Goal: Task Accomplishment & Management: Use online tool/utility

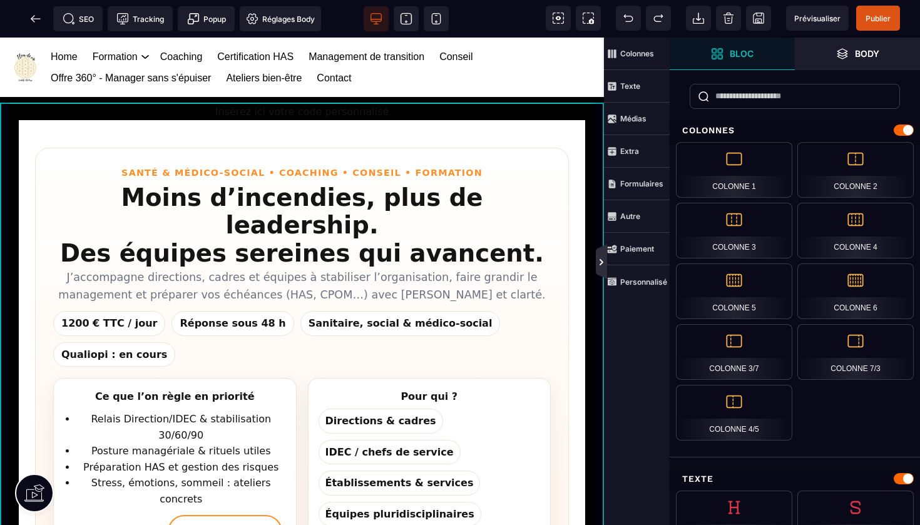
click at [602, 261] on icon at bounding box center [602, 262] width 4 height 6
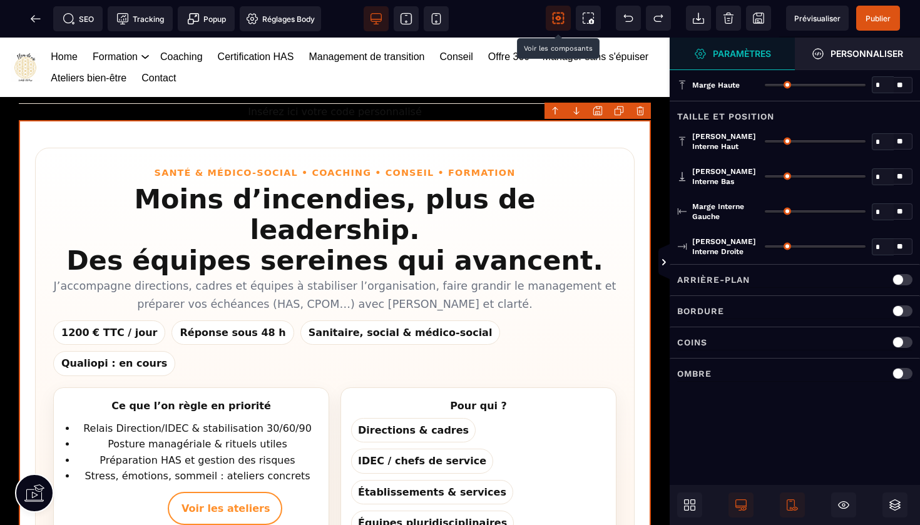
click at [560, 16] on icon at bounding box center [558, 18] width 13 height 13
click at [689, 501] on icon at bounding box center [686, 502] width 5 height 5
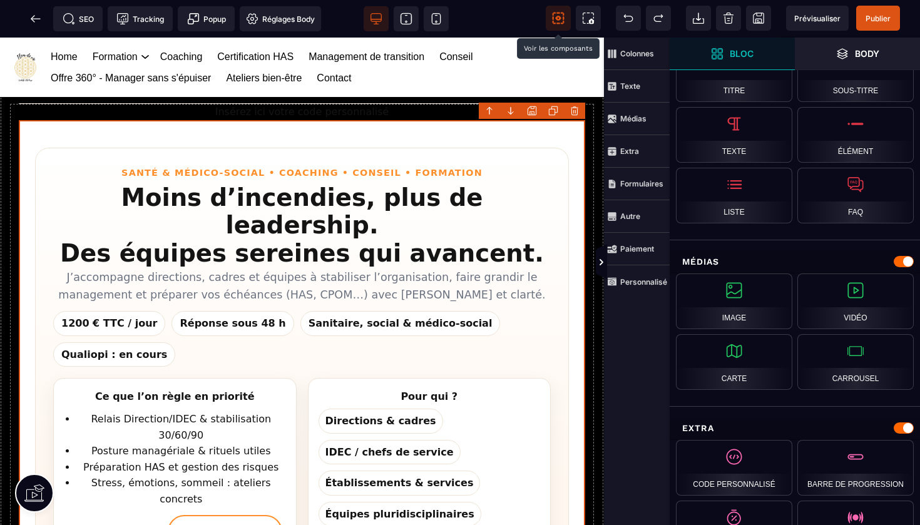
scroll to position [485, 0]
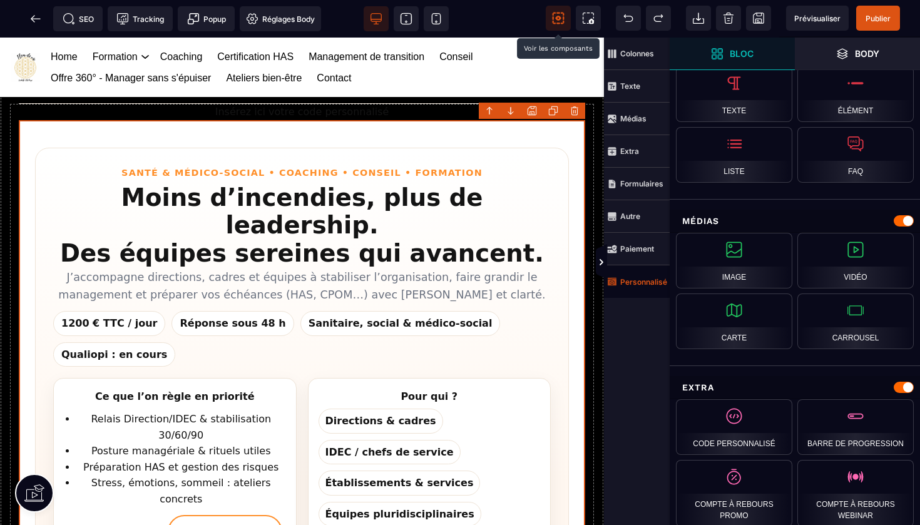
click at [634, 283] on strong "Personnalisé" at bounding box center [644, 281] width 47 height 9
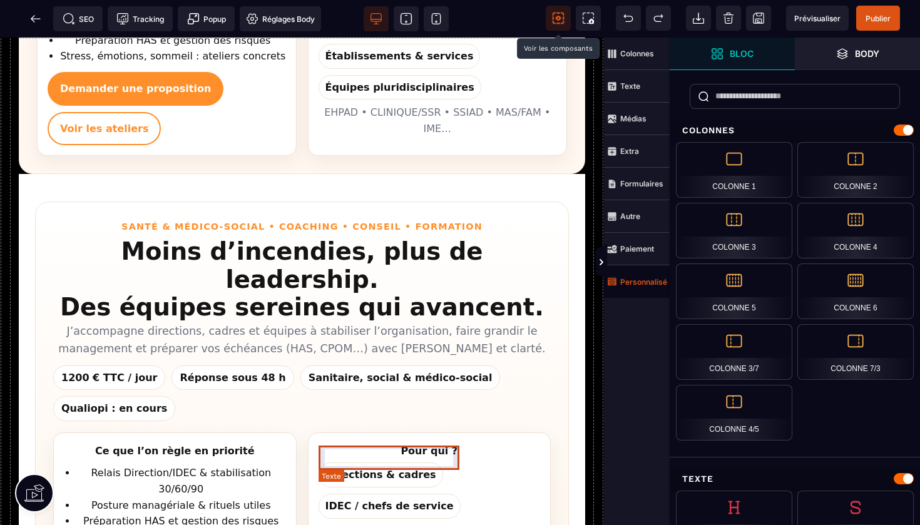
scroll to position [689, 0]
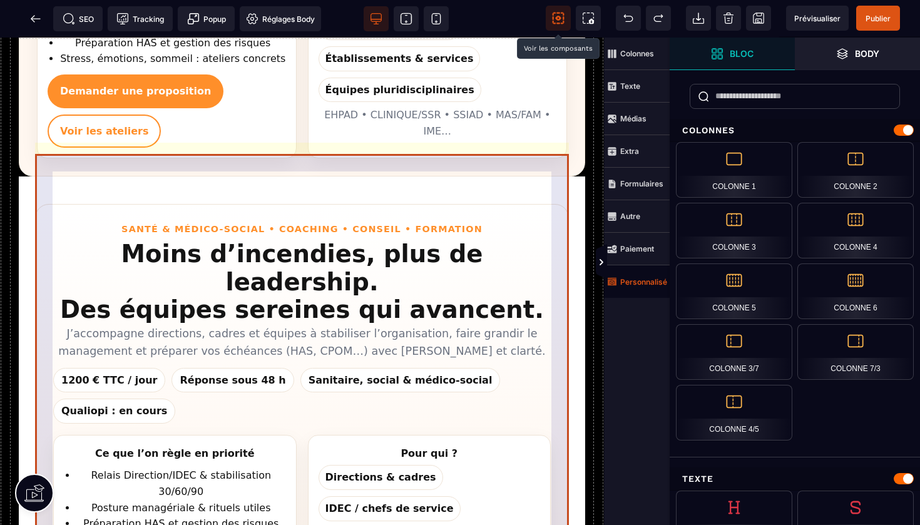
click at [497, 204] on section "Santé & Médico-social • Coaching • Conseil • Formation Moins d’incendies, plus …" at bounding box center [302, 426] width 534 height 445
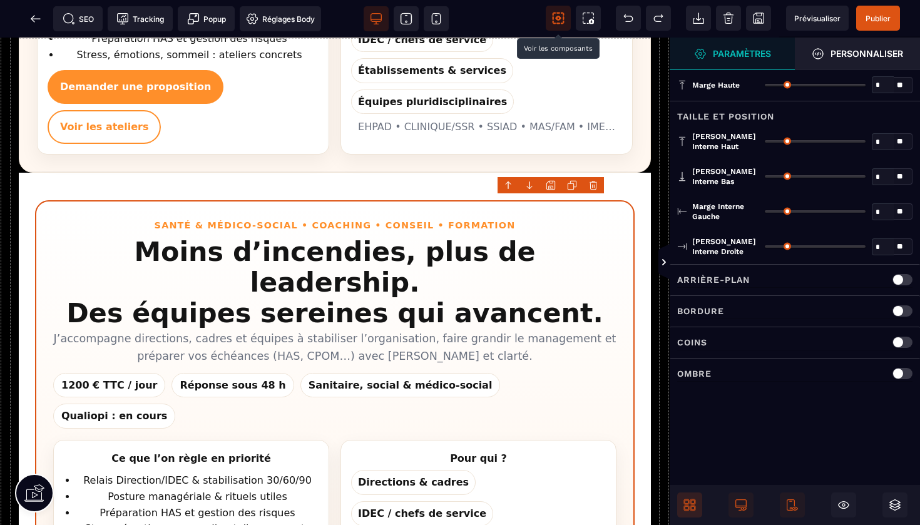
type input "**"
type input "*"
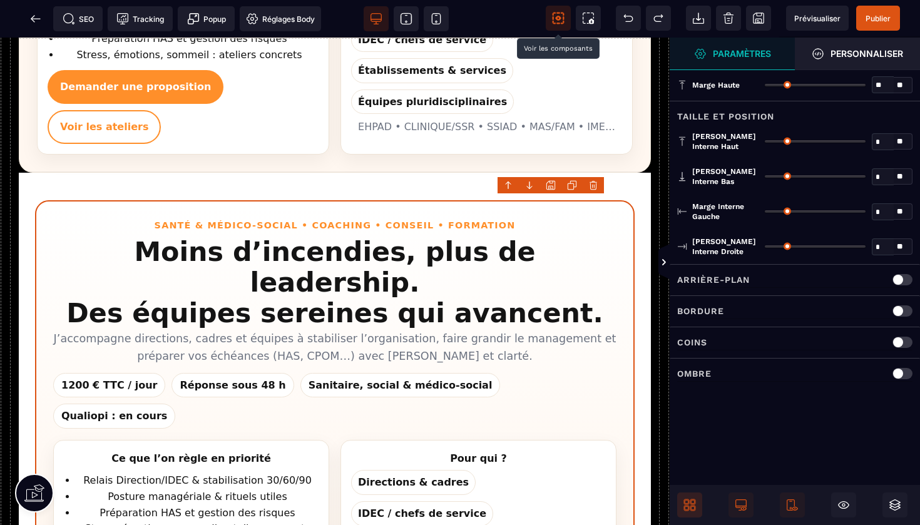
type input "*"
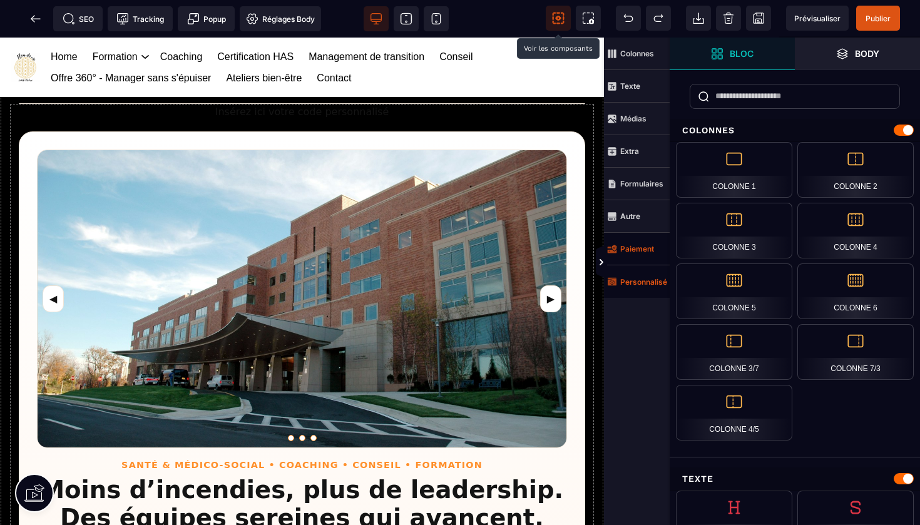
scroll to position [0, 0]
click at [550, 297] on link "▶" at bounding box center [550, 300] width 21 height 28
select select
select select "***"
select select
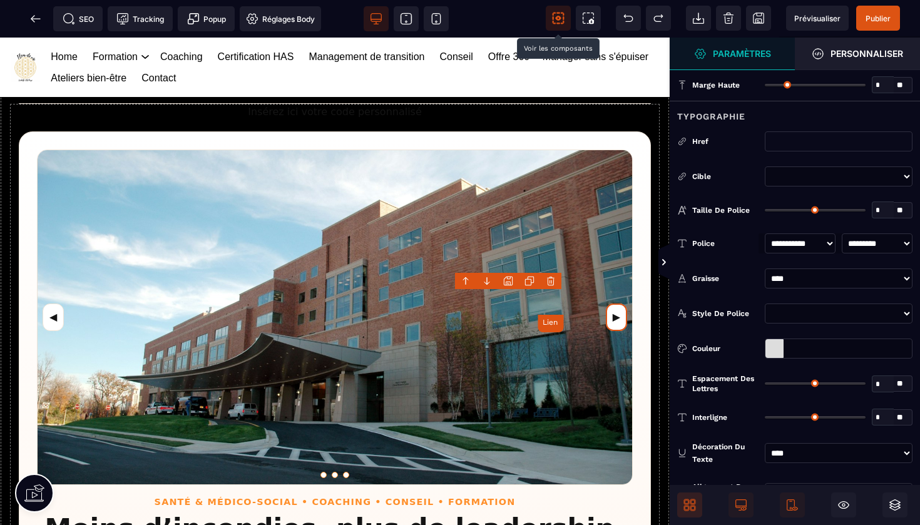
type input "*"
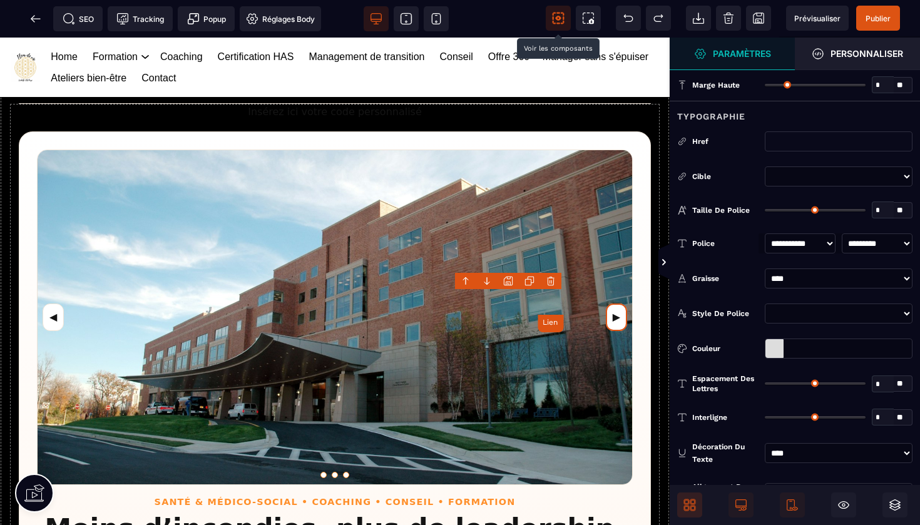
type input "*"
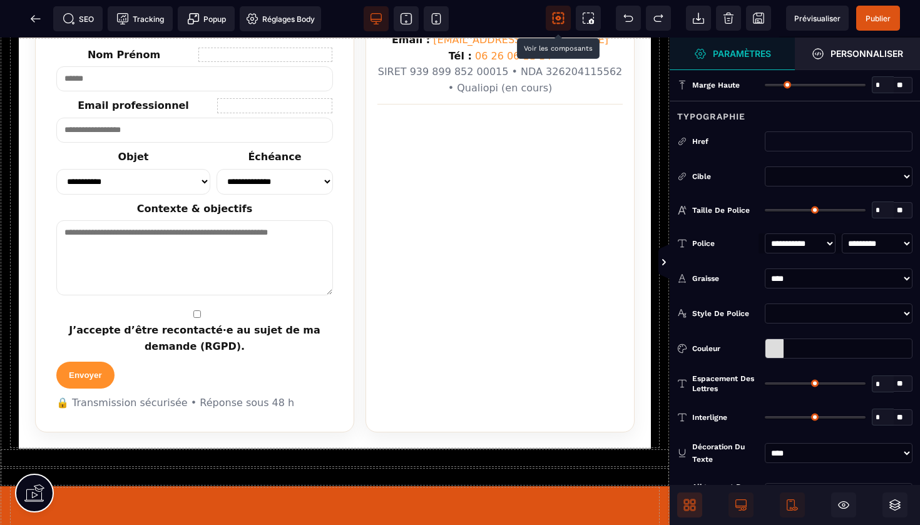
scroll to position [2252, 0]
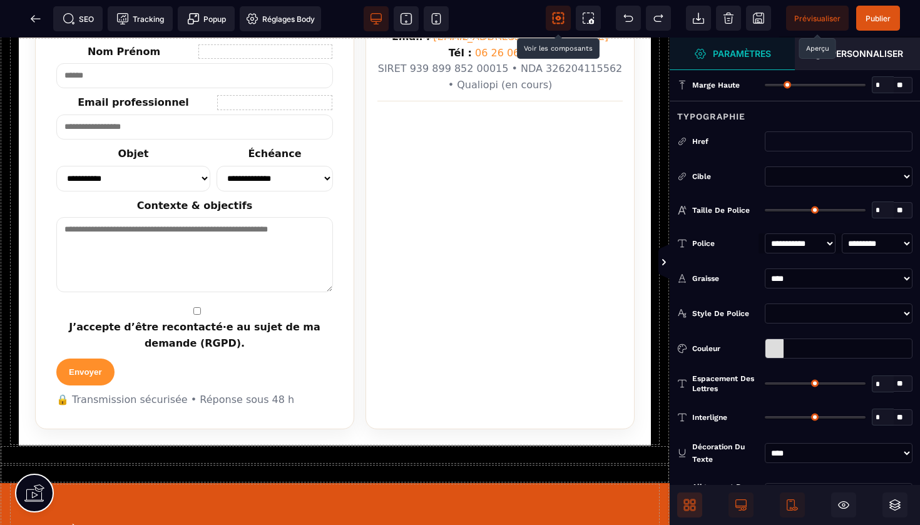
click at [820, 16] on span "Prévisualiser" at bounding box center [818, 18] width 46 height 9
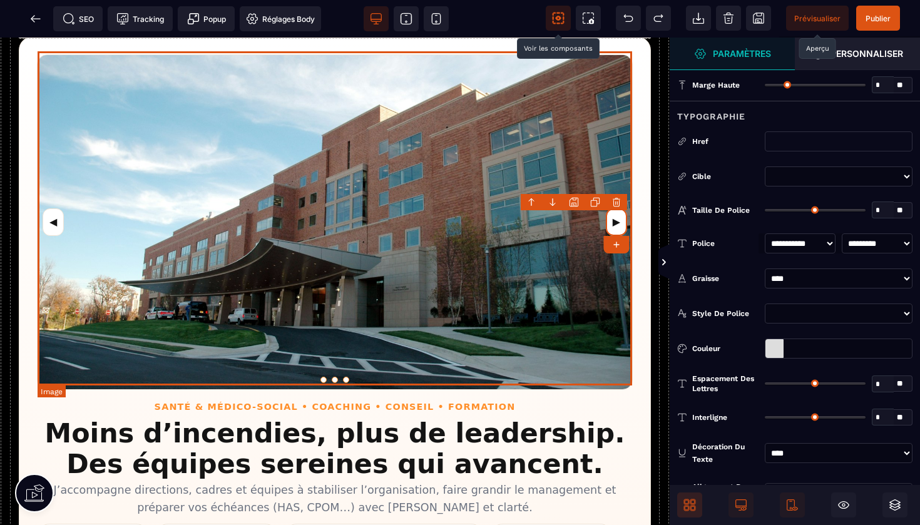
scroll to position [98, 0]
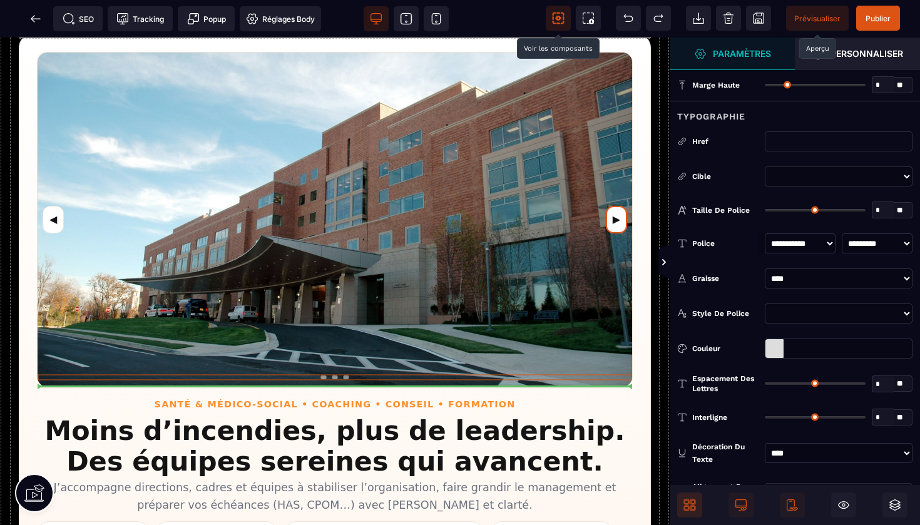
drag, startPoint x: 628, startPoint y: 384, endPoint x: 579, endPoint y: 354, distance: 57.7
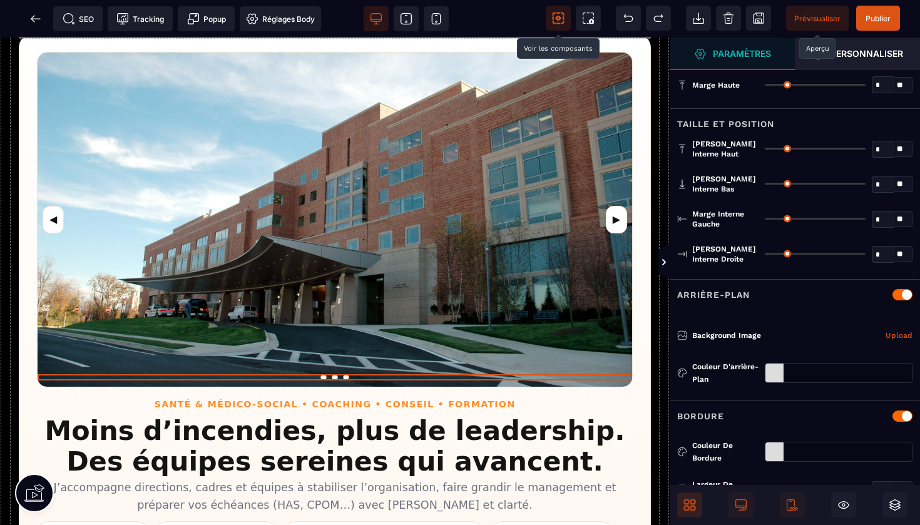
type input "*"
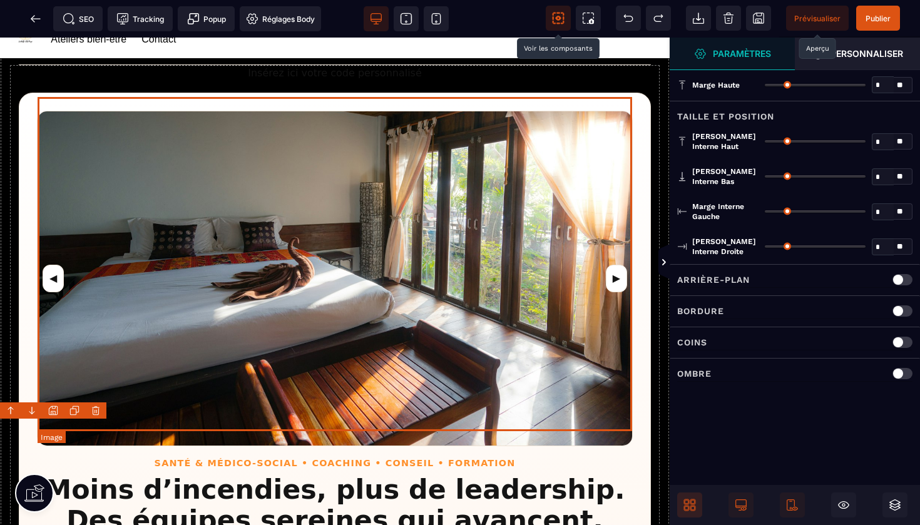
scroll to position [38, 0]
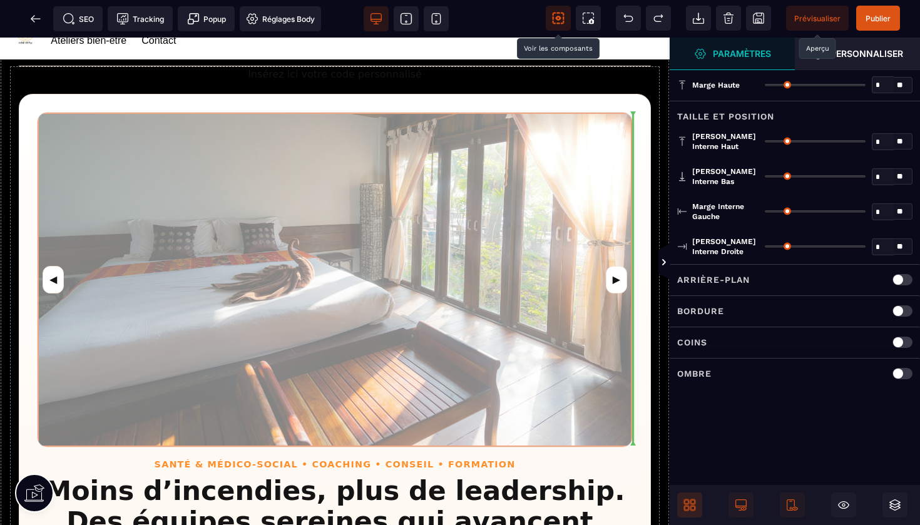
drag, startPoint x: 631, startPoint y: 115, endPoint x: 568, endPoint y: 116, distance: 63.3
select select
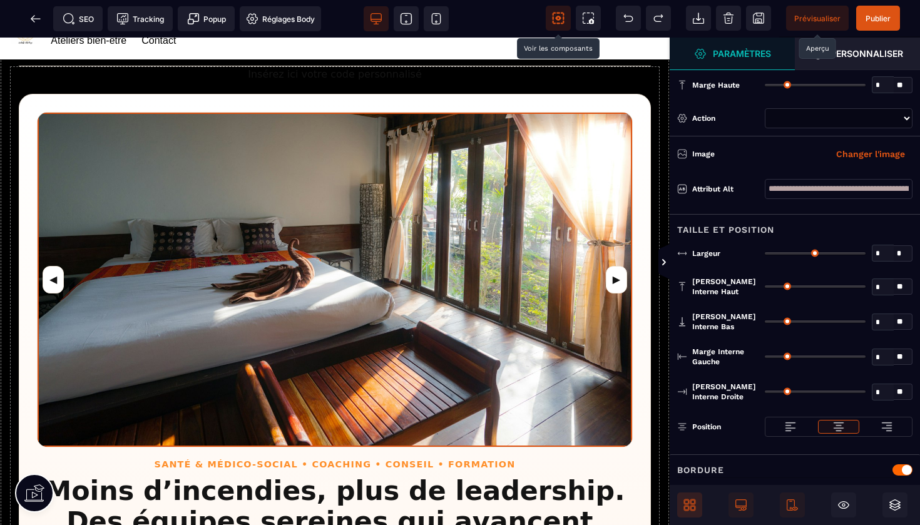
type input "*"
type input "***"
type input "*"
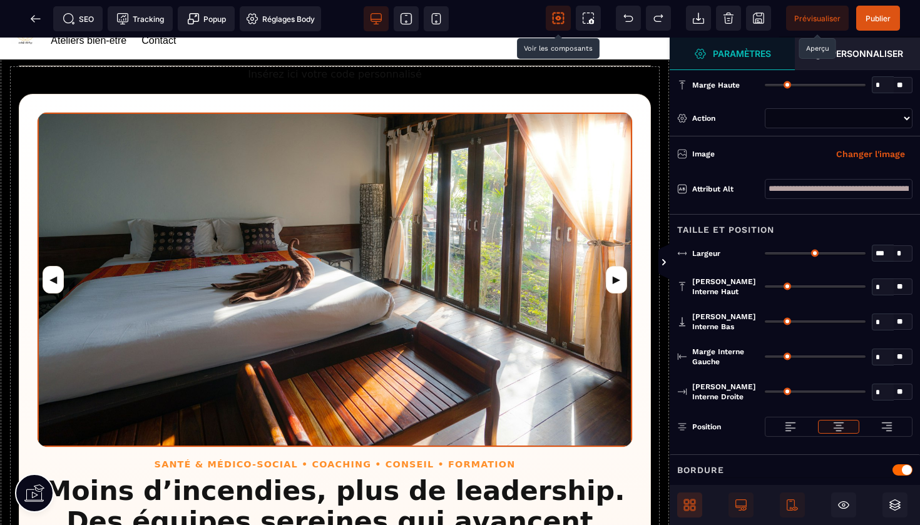
type input "*"
select select
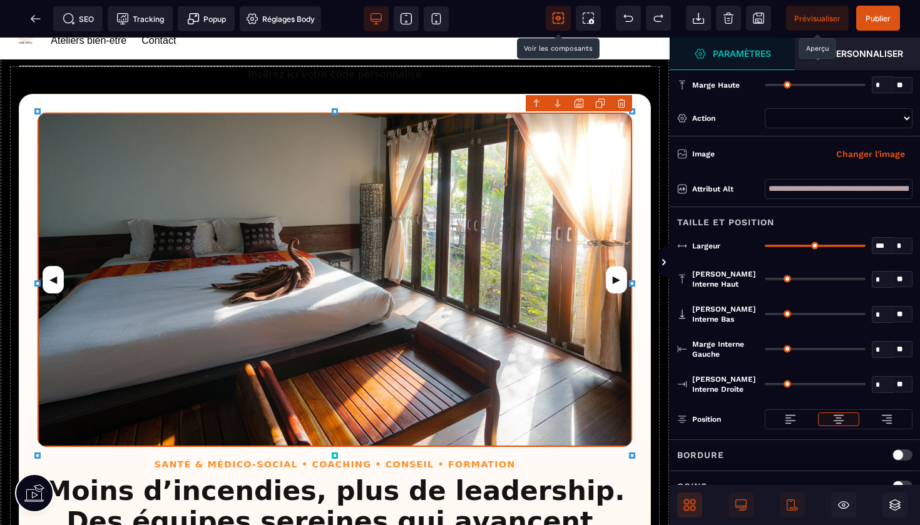
type input "**"
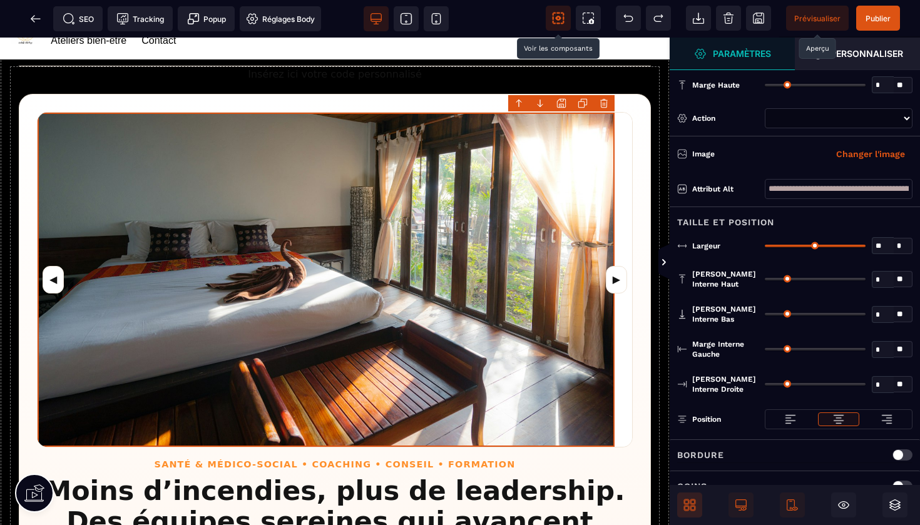
type input "**"
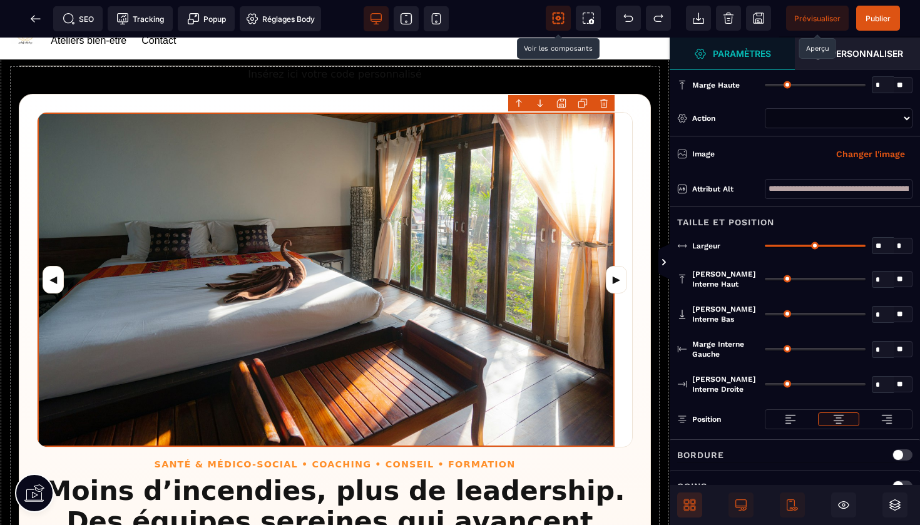
type input "**"
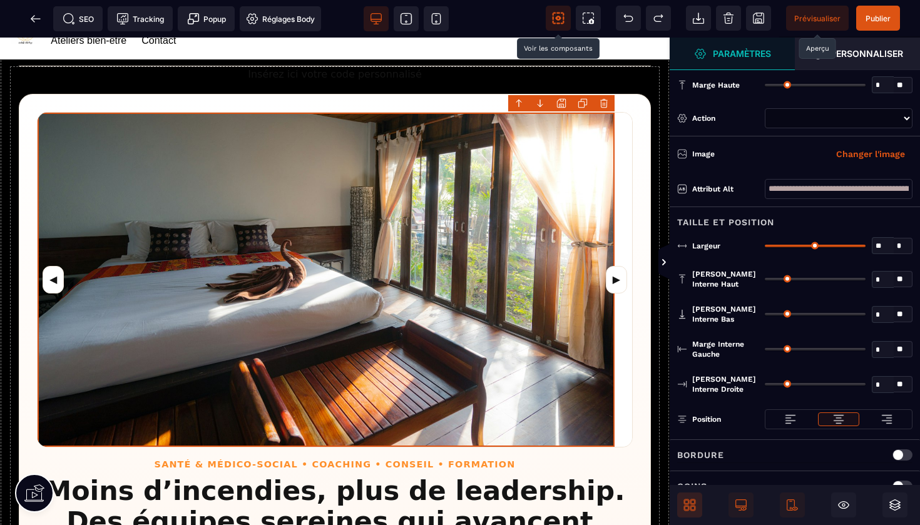
type input "**"
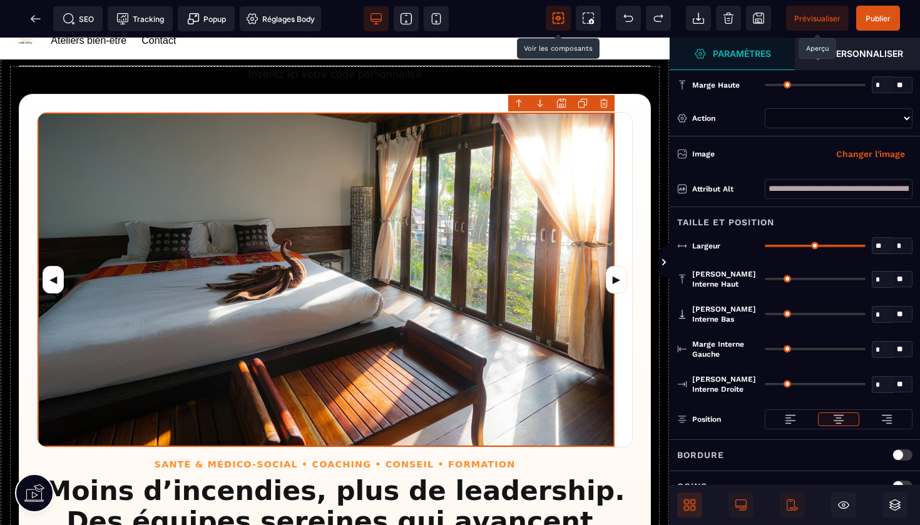
type input "**"
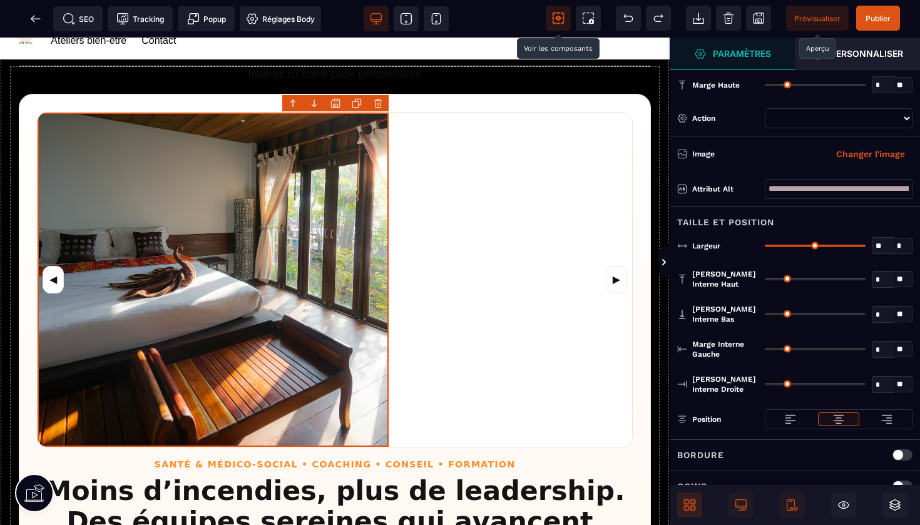
type input "**"
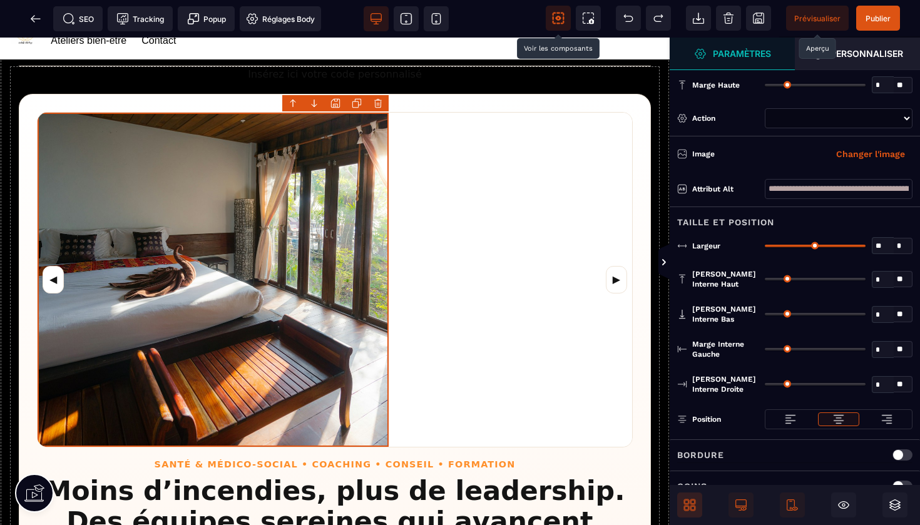
type input "**"
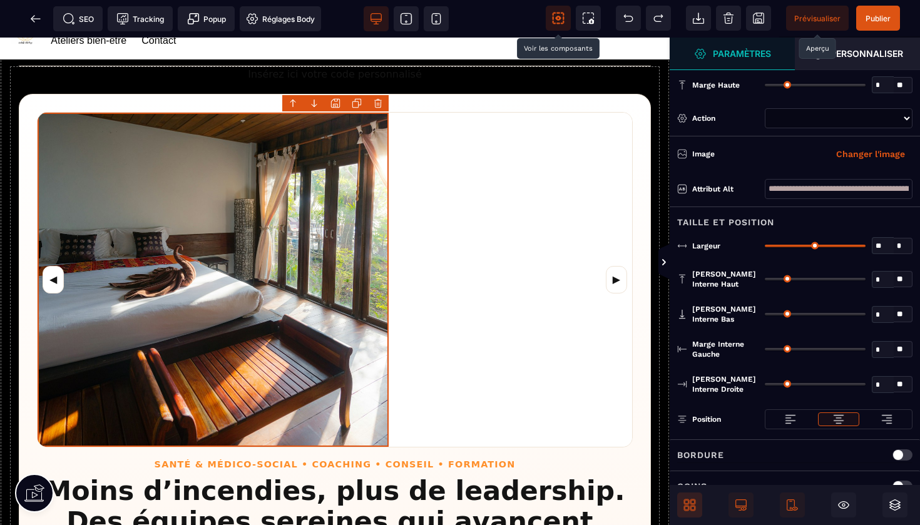
type input "**"
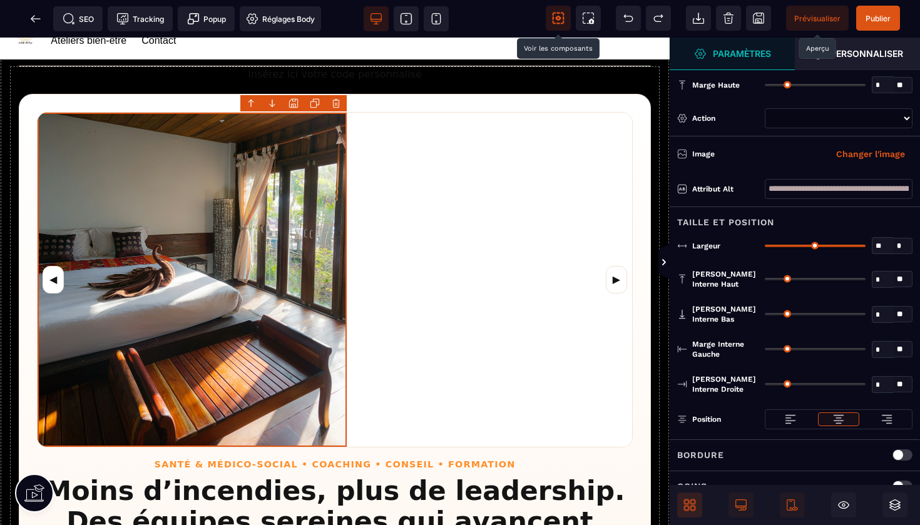
type input "**"
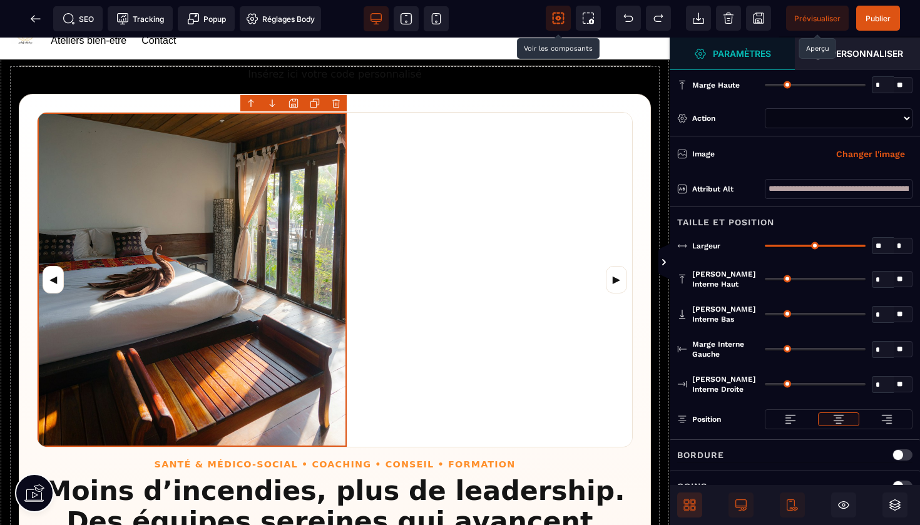
type input "**"
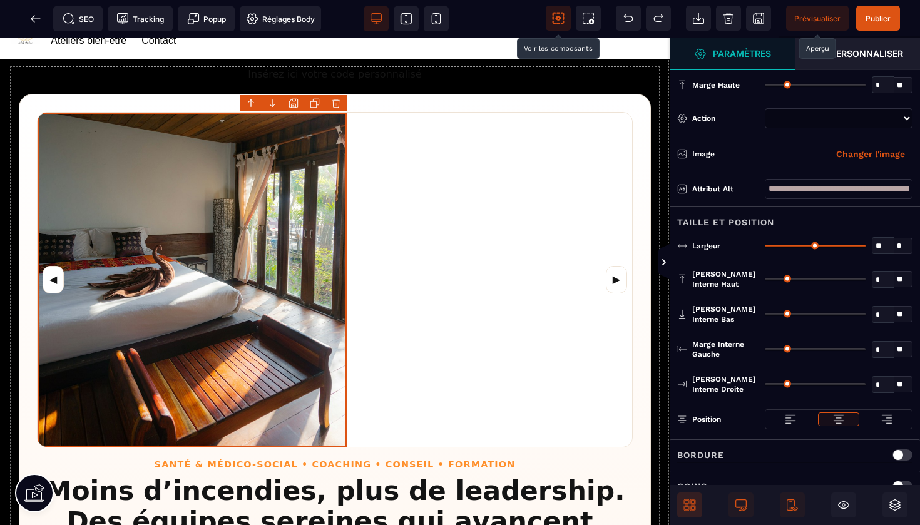
type input "**"
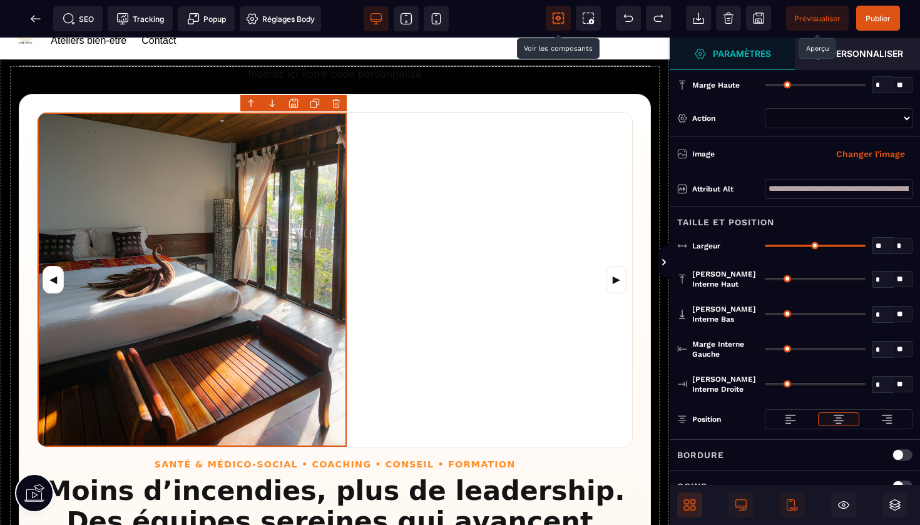
type input "**"
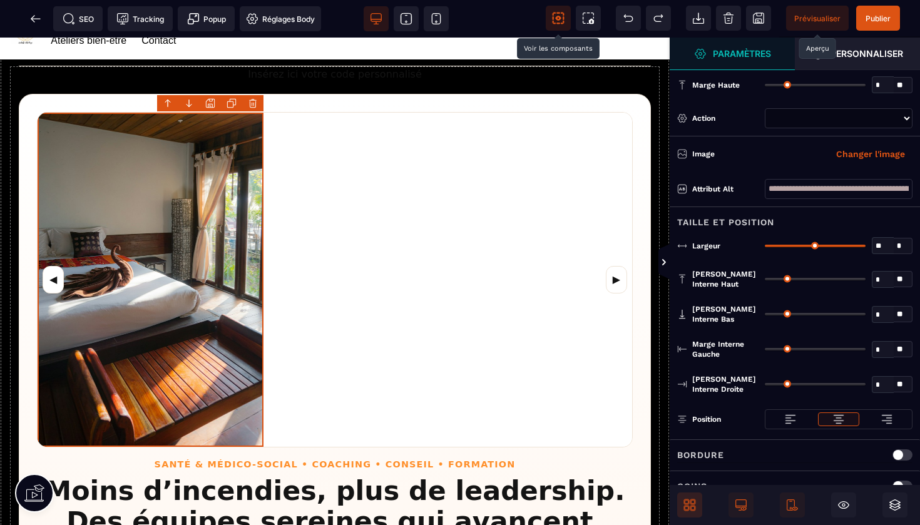
type input "**"
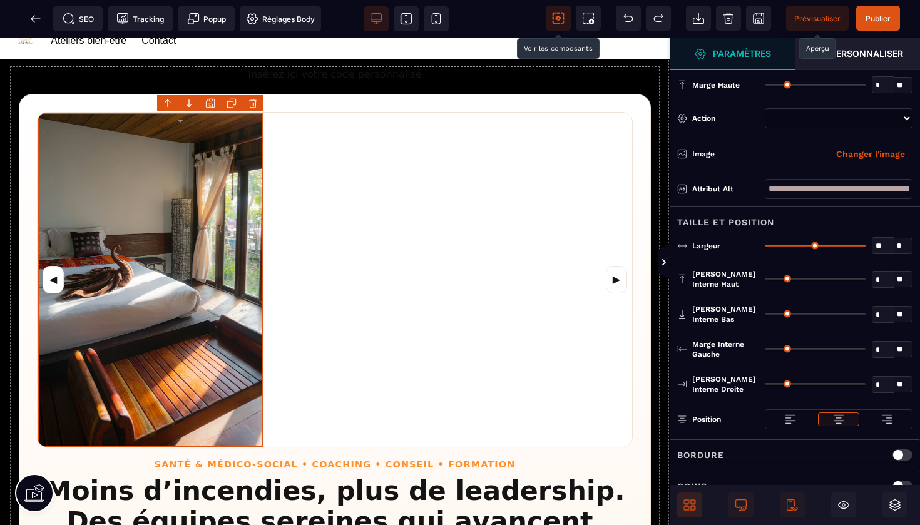
type input "**"
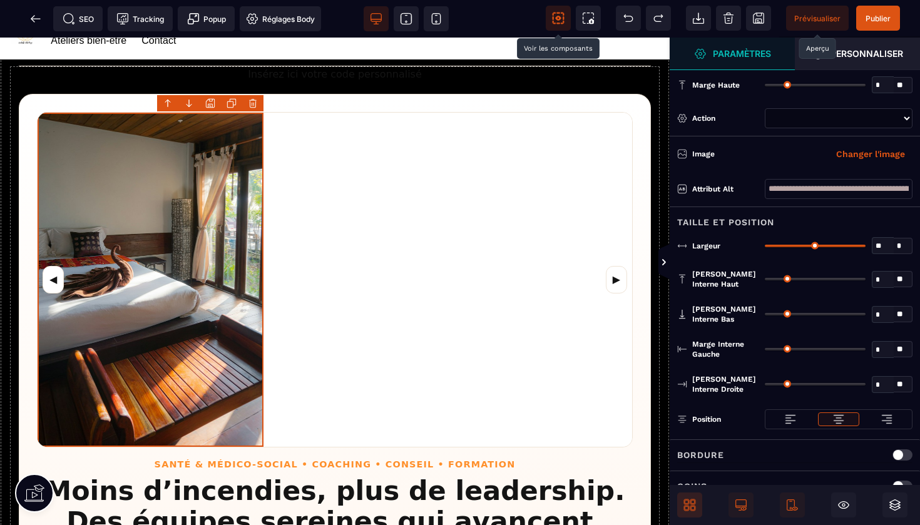
type input "**"
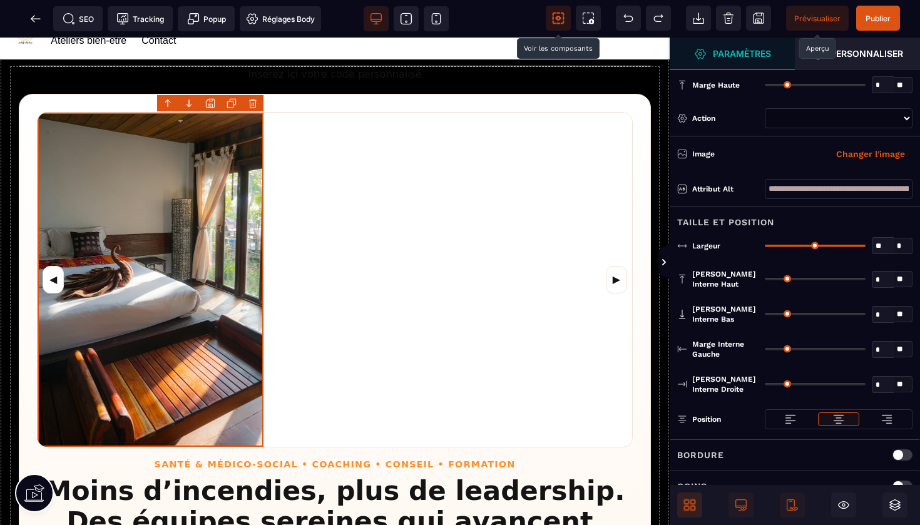
type input "**"
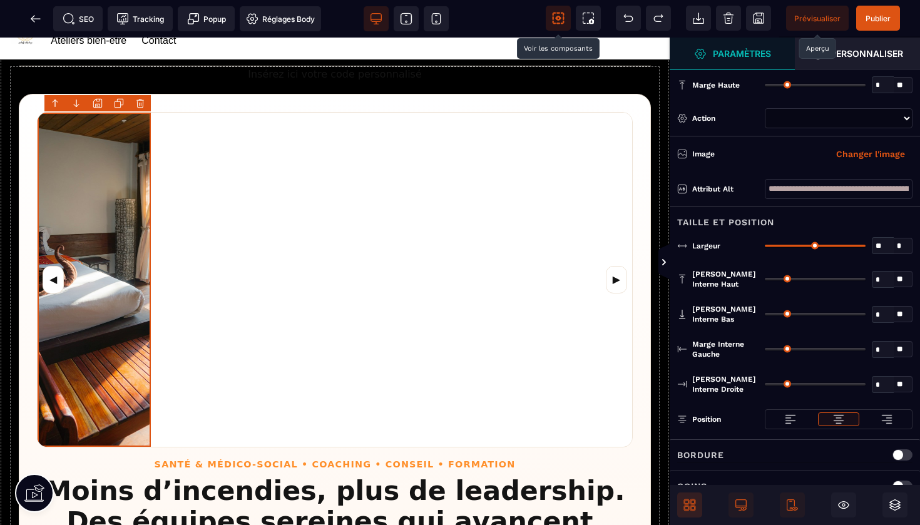
type input "**"
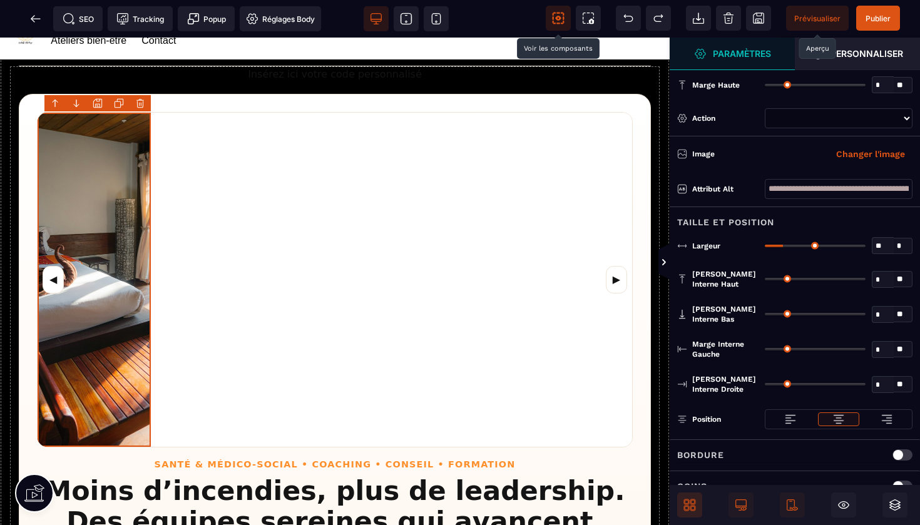
type input "**"
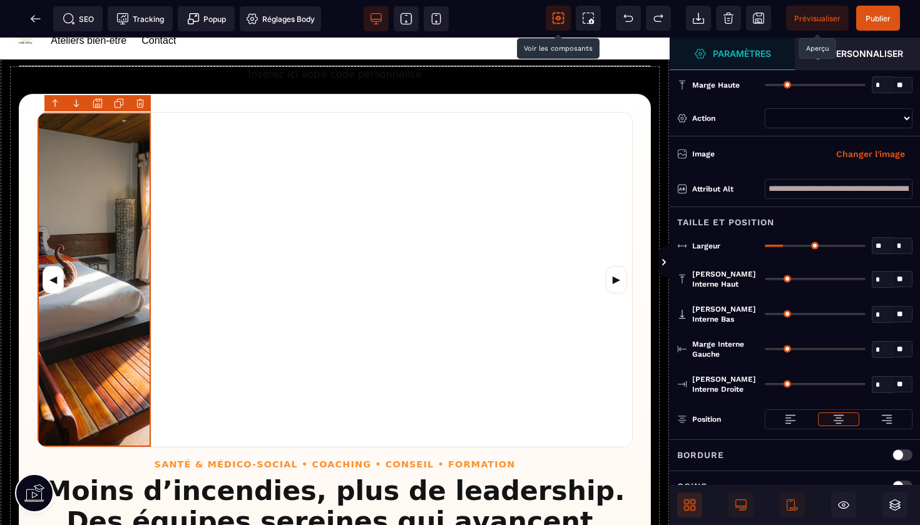
type input "**"
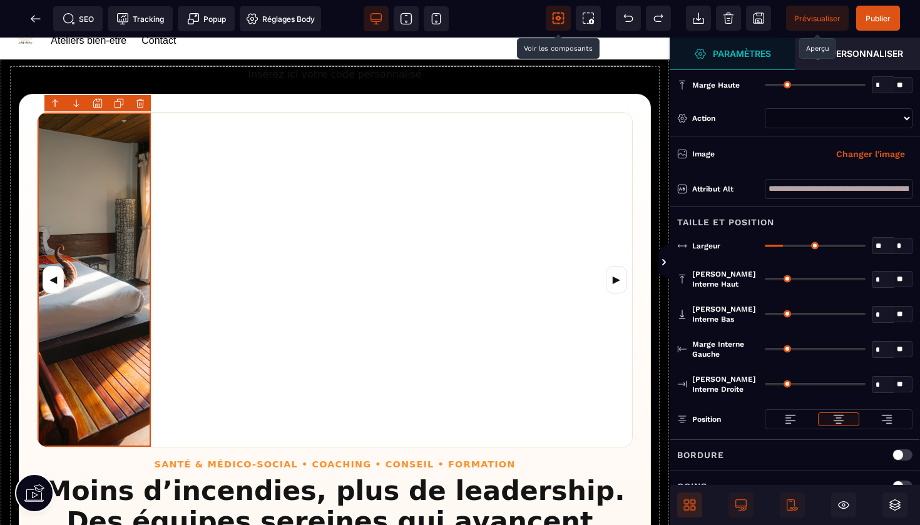
type input "**"
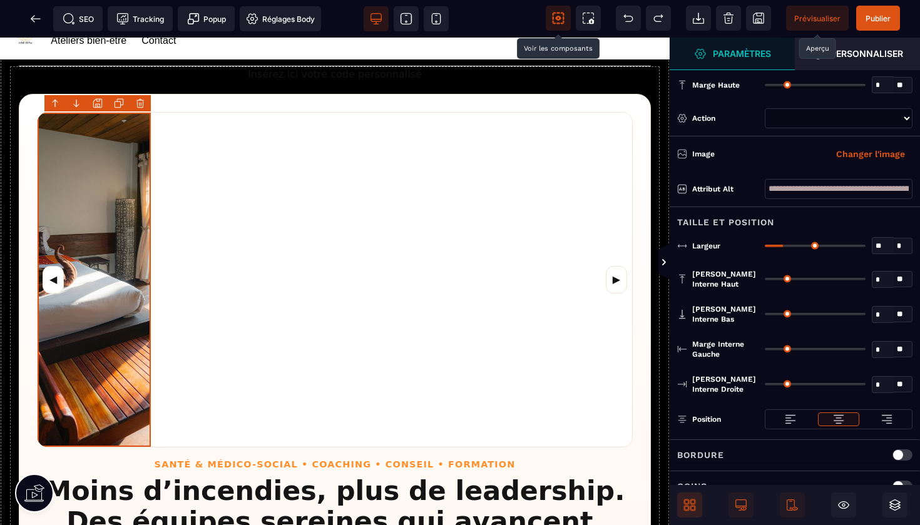
type input "**"
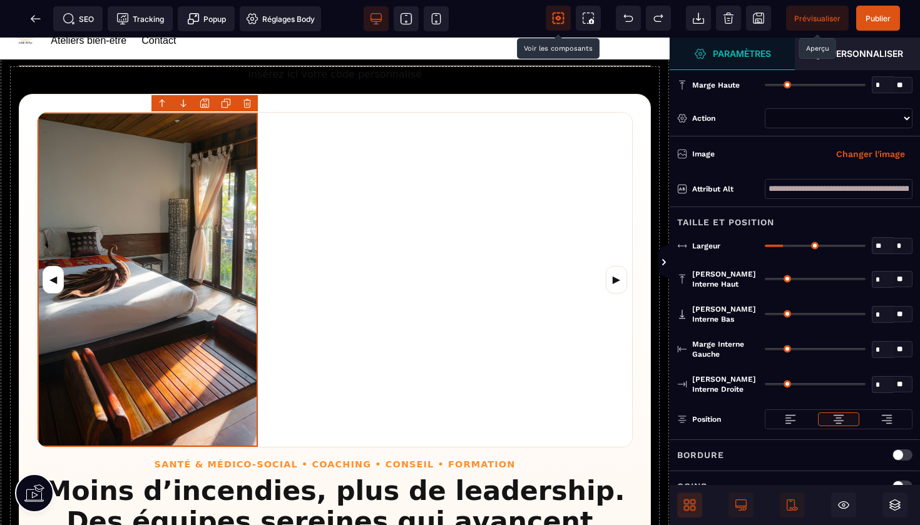
type input "**"
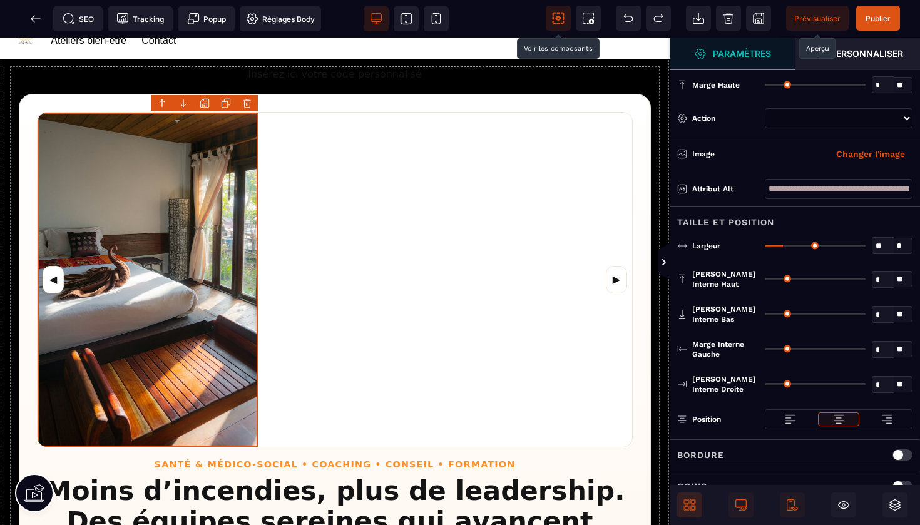
type input "**"
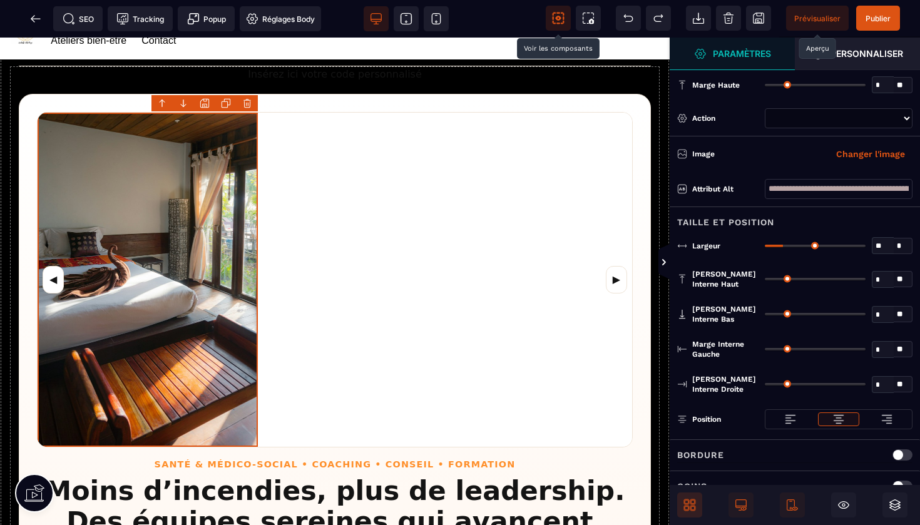
type input "**"
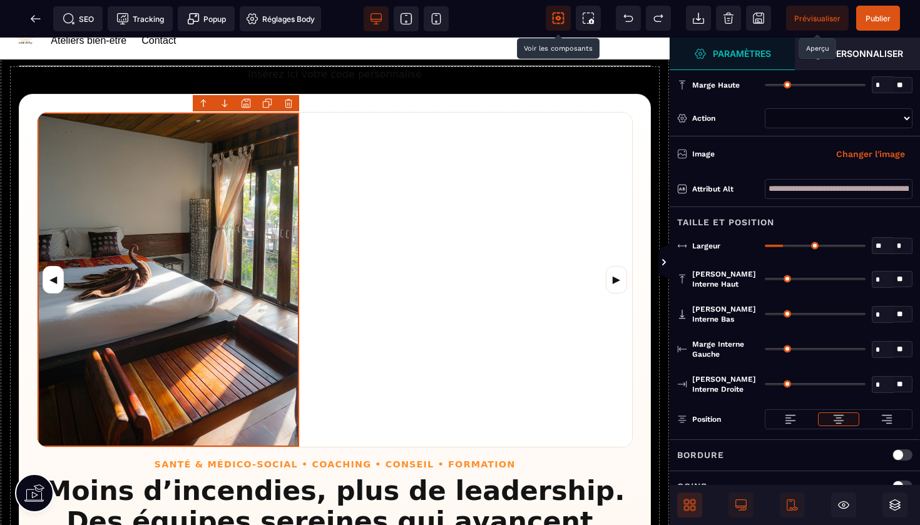
type input "**"
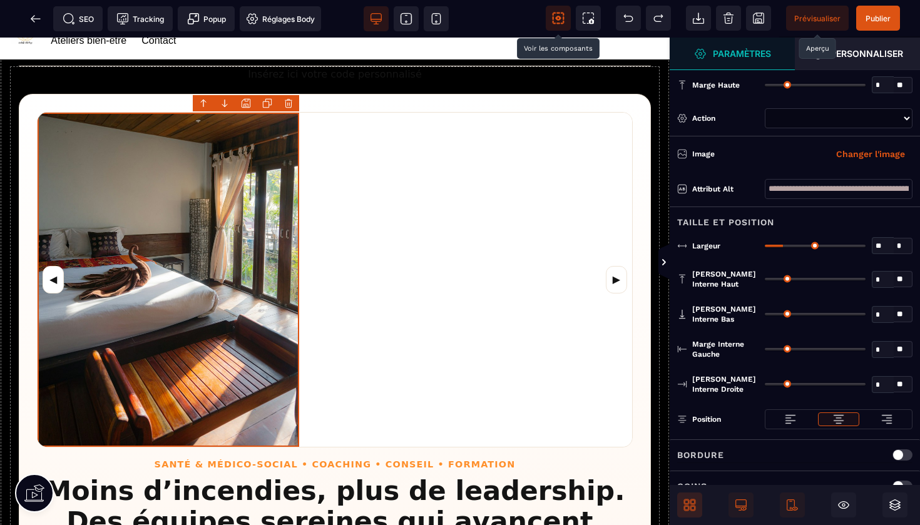
type input "**"
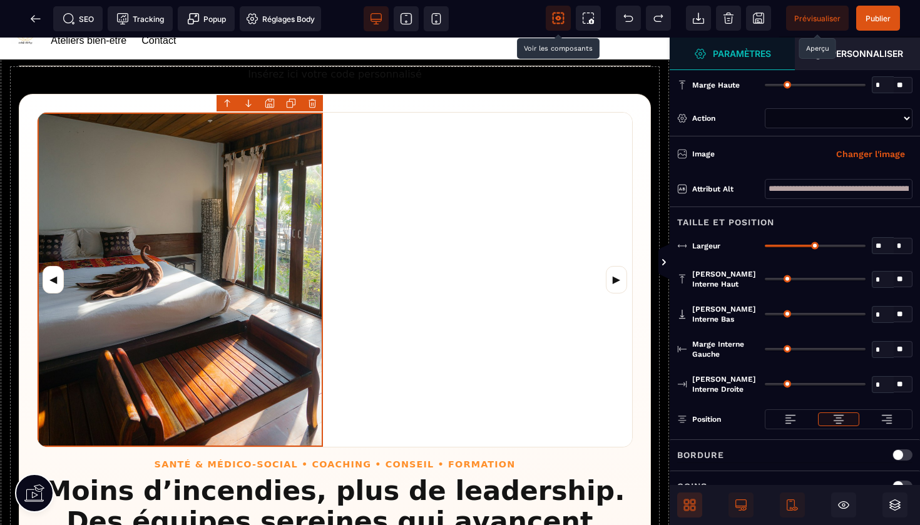
type input "**"
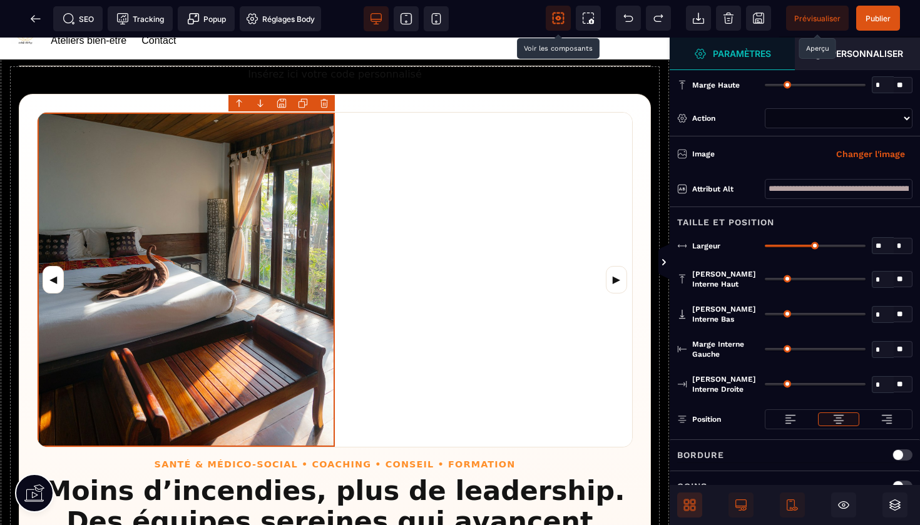
type input "**"
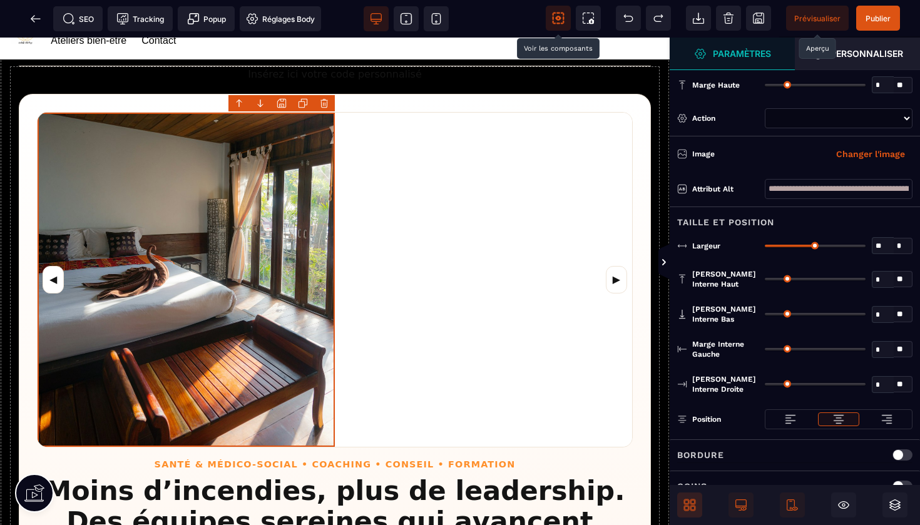
type input "**"
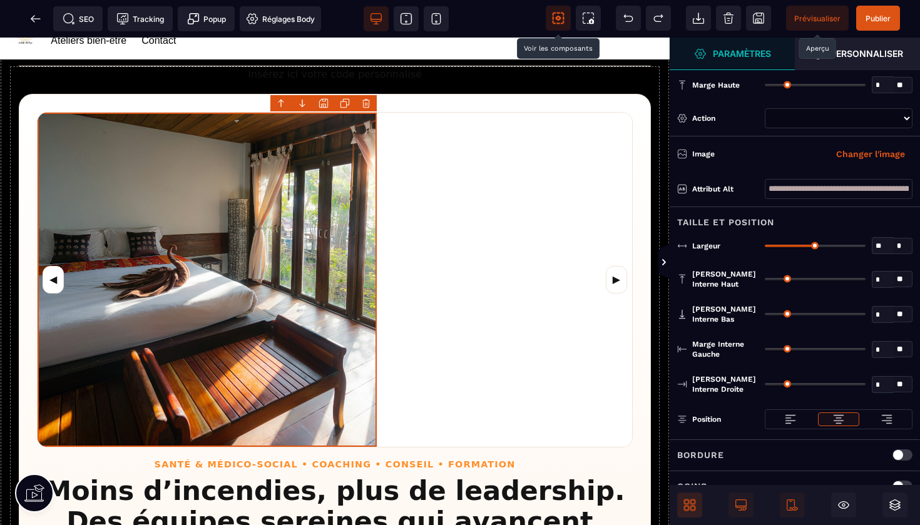
type input "**"
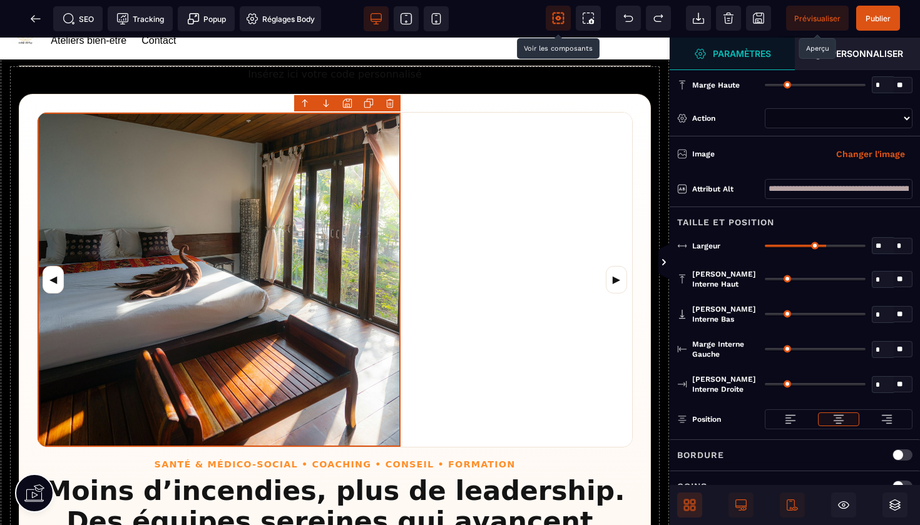
type input "**"
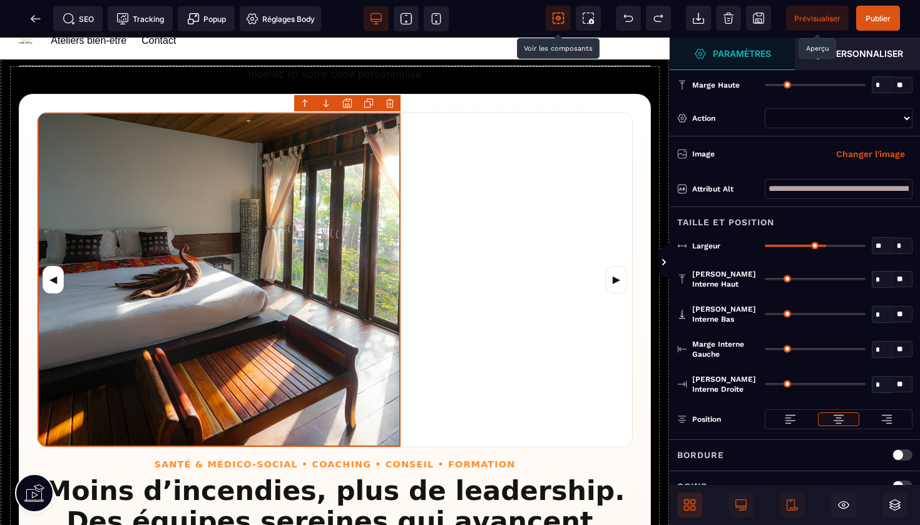
type input "**"
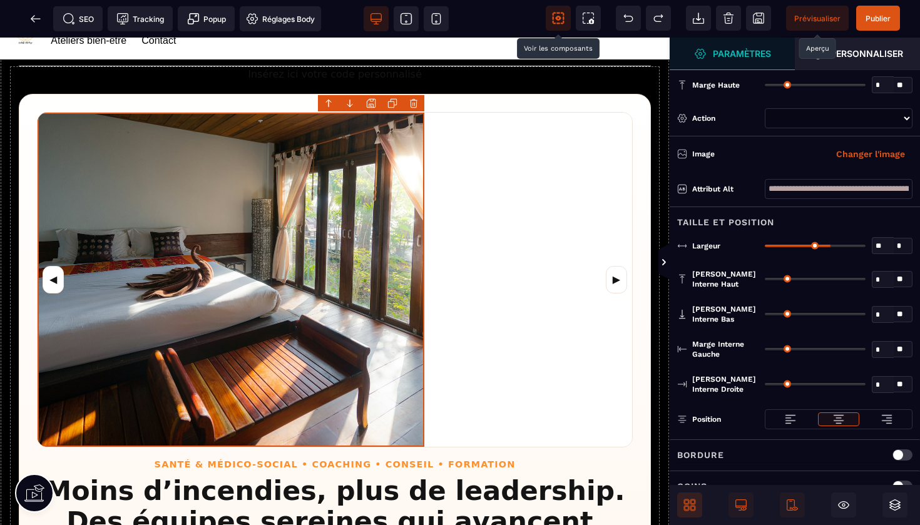
type input "**"
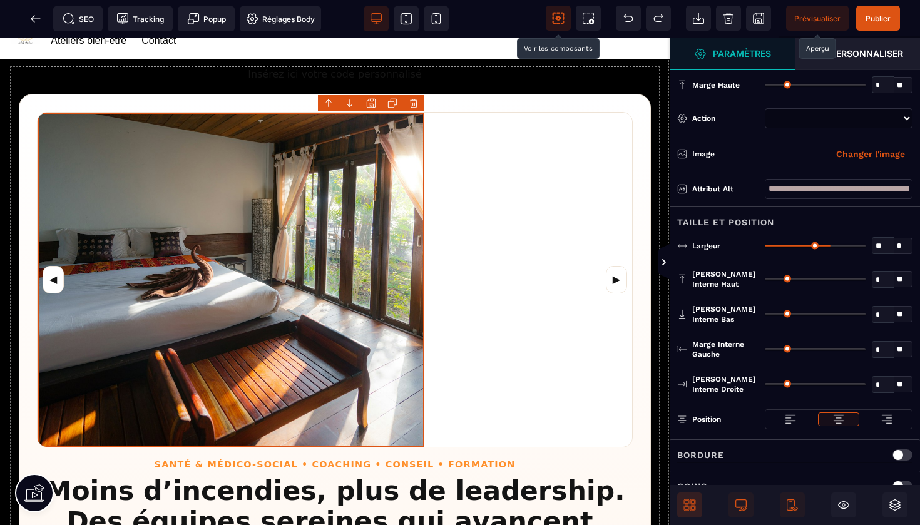
type input "**"
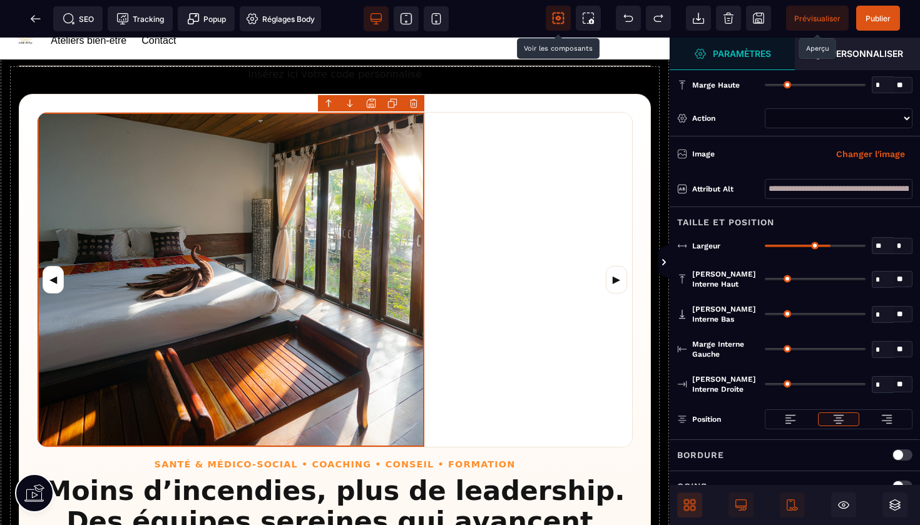
type input "**"
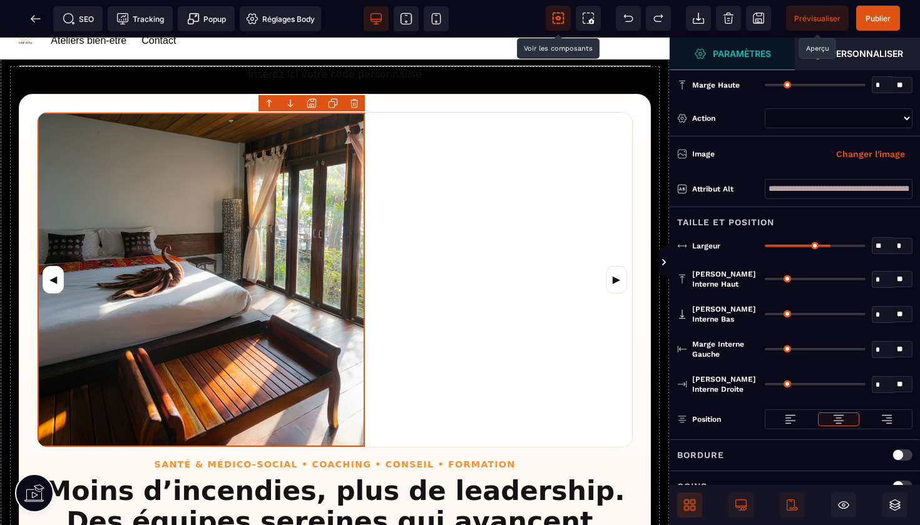
type input "**"
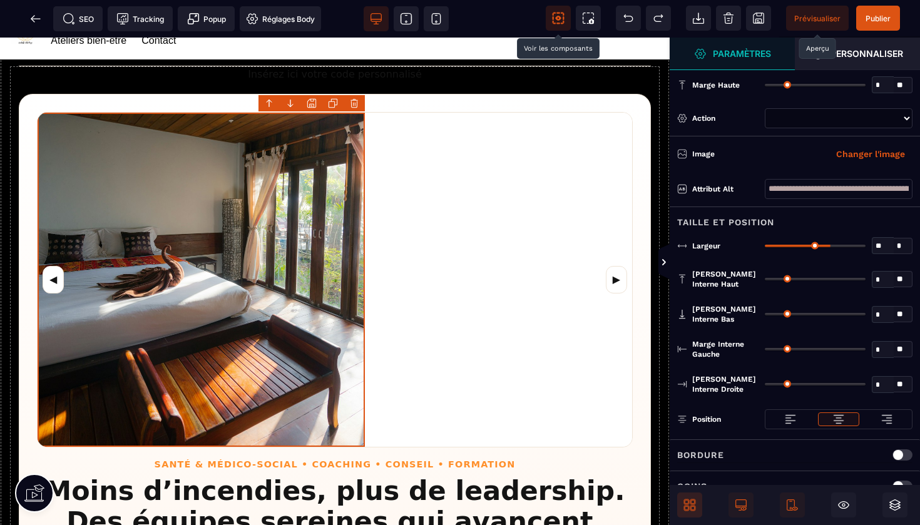
type input "**"
drag, startPoint x: 862, startPoint y: 243, endPoint x: 818, endPoint y: 249, distance: 44.2
type input "**"
click at [818, 249] on div "** * * * **" at bounding box center [839, 245] width 148 height 17
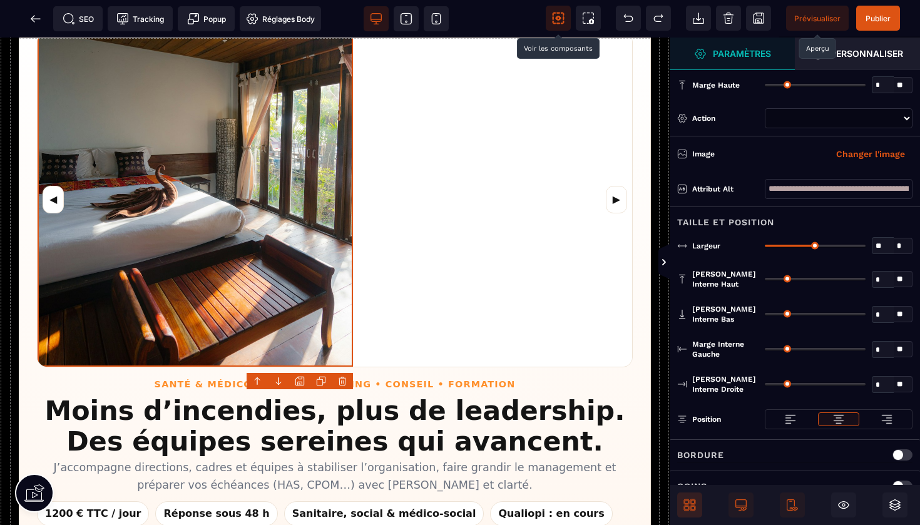
scroll to position [109, 0]
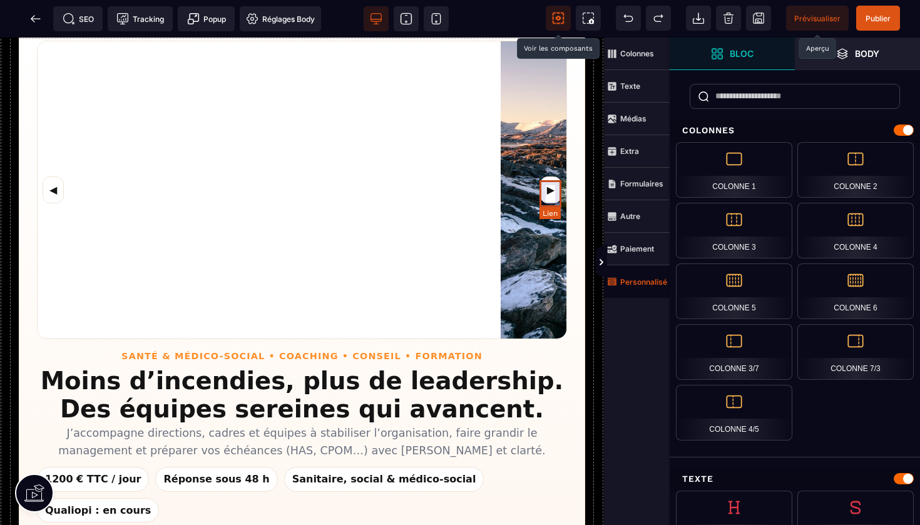
click at [547, 195] on link "▶" at bounding box center [550, 191] width 21 height 28
select select
select select "***"
select select
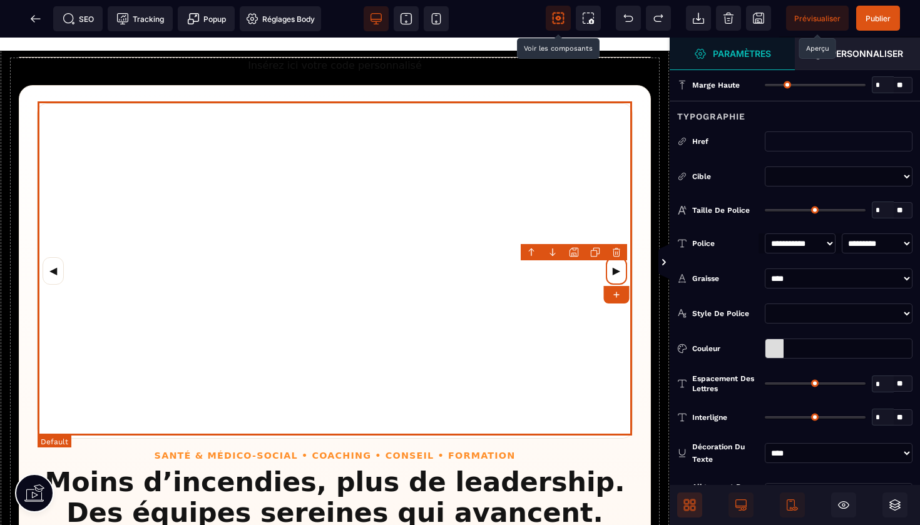
scroll to position [21, 0]
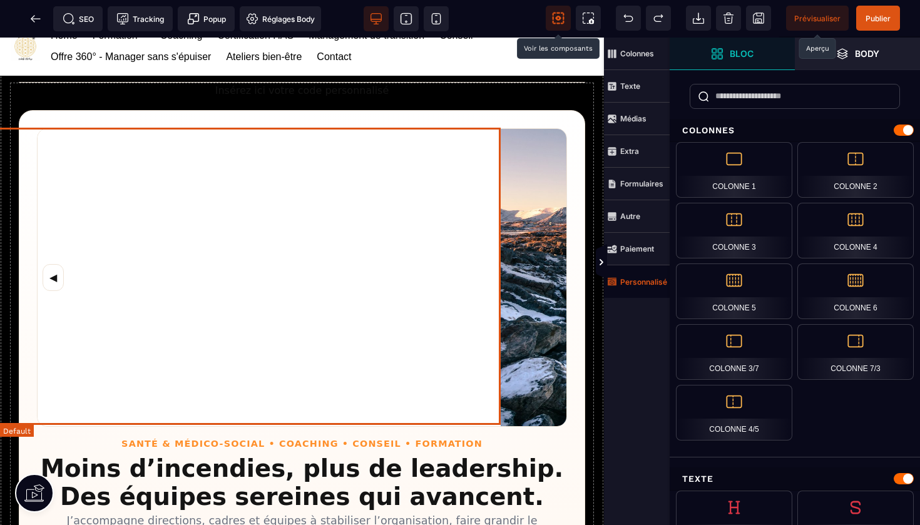
click at [447, 140] on div "Images d’ambiance Fleur de Vie Santé" at bounding box center [236, 277] width 529 height 297
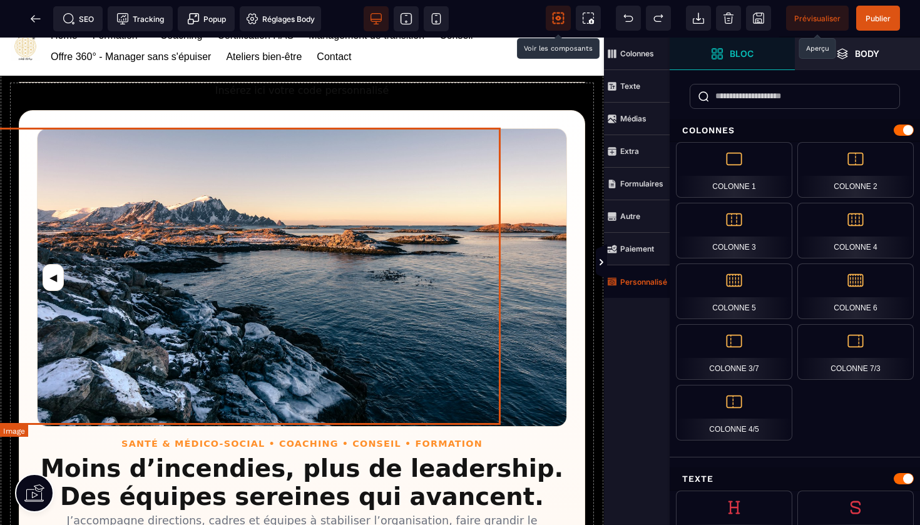
click at [416, 154] on img "Images d’ambiance Fleur de Vie Santé" at bounding box center [302, 277] width 529 height 297
select select
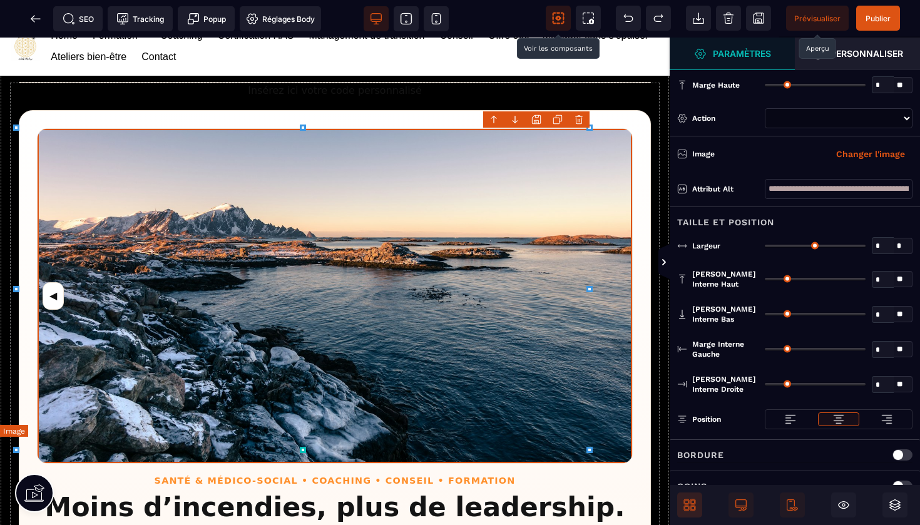
type input "*"
type input "***"
type input "*"
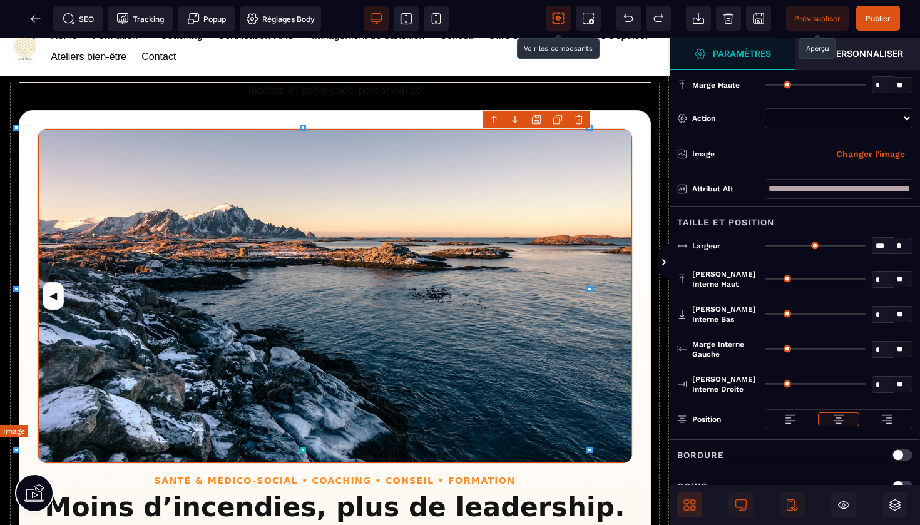
type input "*"
select select
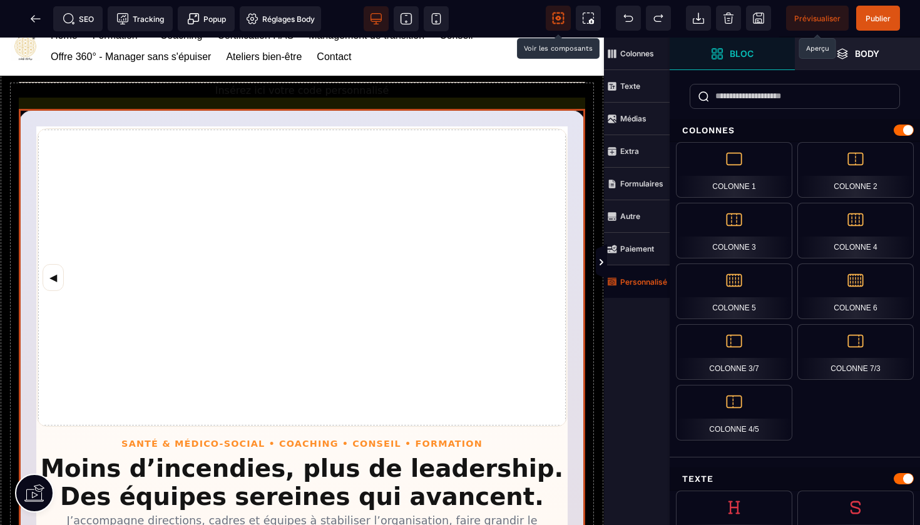
click at [420, 115] on section "◀ Santé & Médico-social • Coaching • Conseil • Formation Moins d’incendies, plu…" at bounding box center [302, 477] width 567 height 734
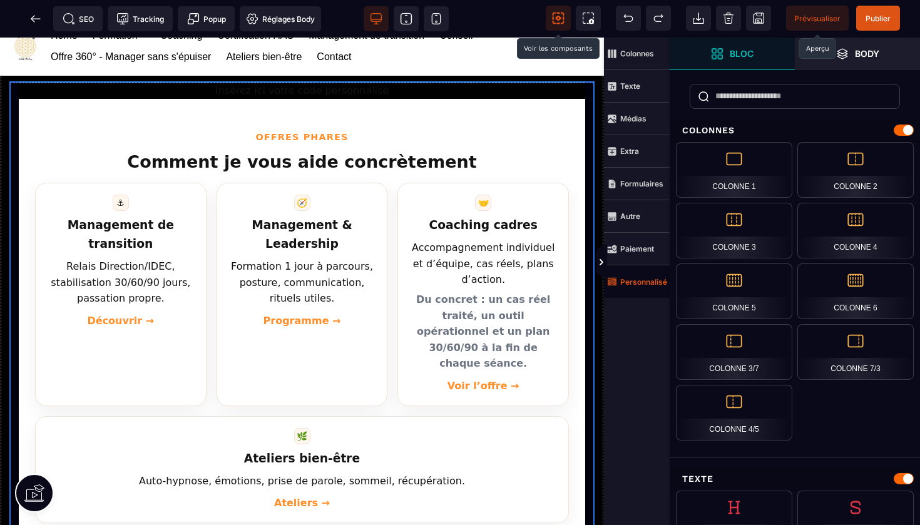
click at [557, 93] on div "Insérez ici votre code personnalisé" at bounding box center [302, 91] width 567 height 16
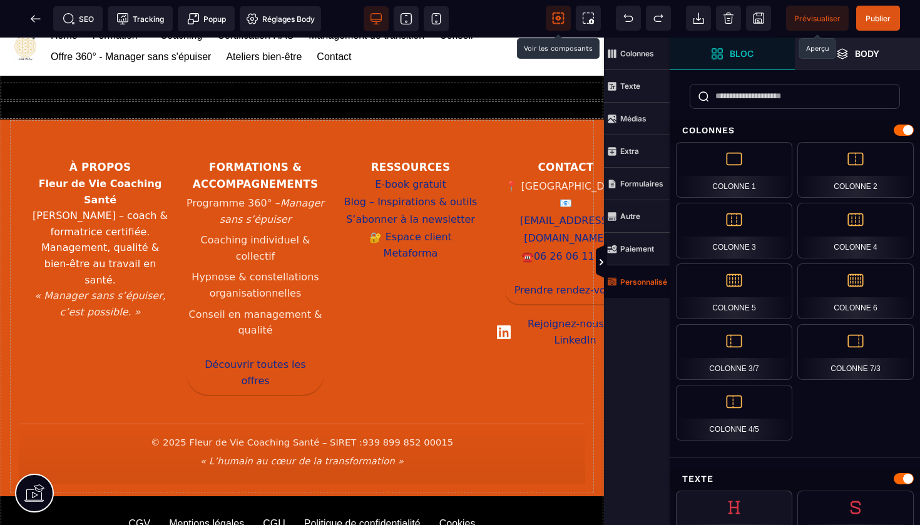
click at [689, 507] on div "Titre" at bounding box center [734, 519] width 116 height 56
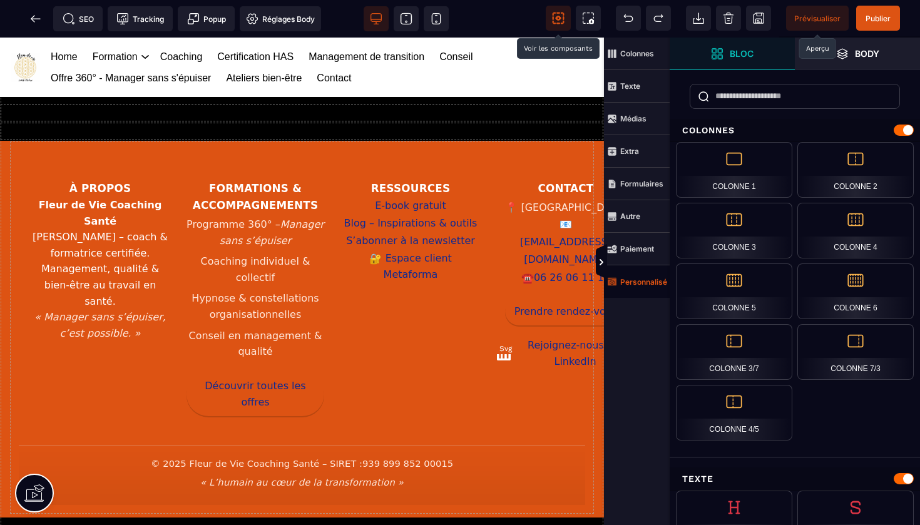
scroll to position [0, 0]
click at [635, 149] on strong "Extra" at bounding box center [630, 151] width 19 height 9
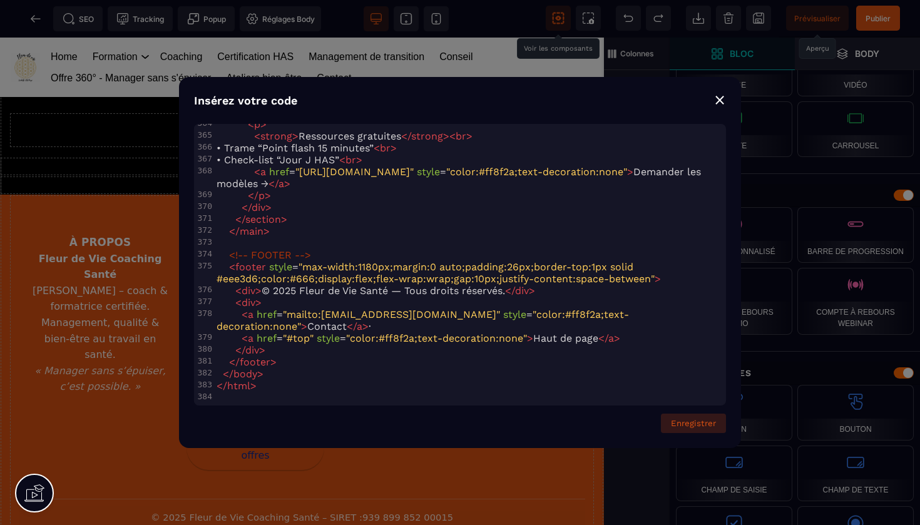
click at [689, 423] on button "Enregistrer" at bounding box center [693, 423] width 65 height 19
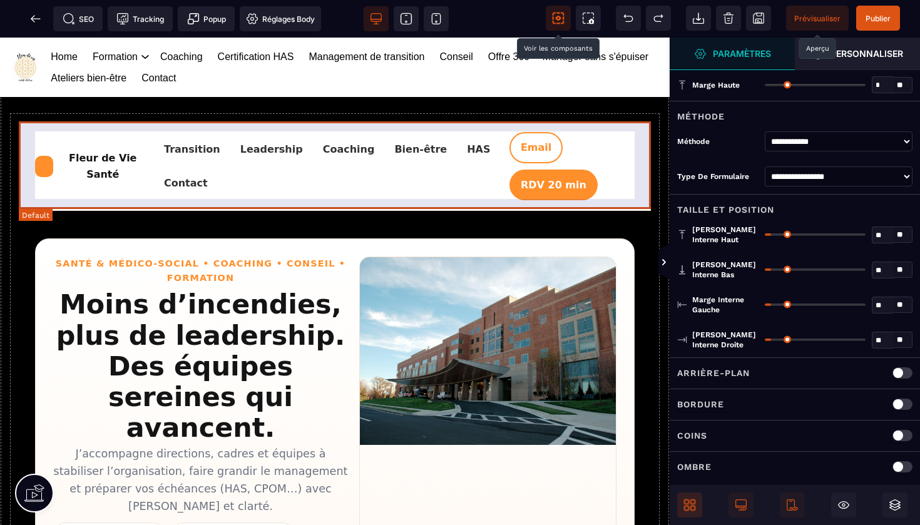
click at [597, 126] on div "Fleur de Vie Santé Transition Leadership Coaching Bien-être HAS Contact Email R…" at bounding box center [335, 166] width 632 height 88
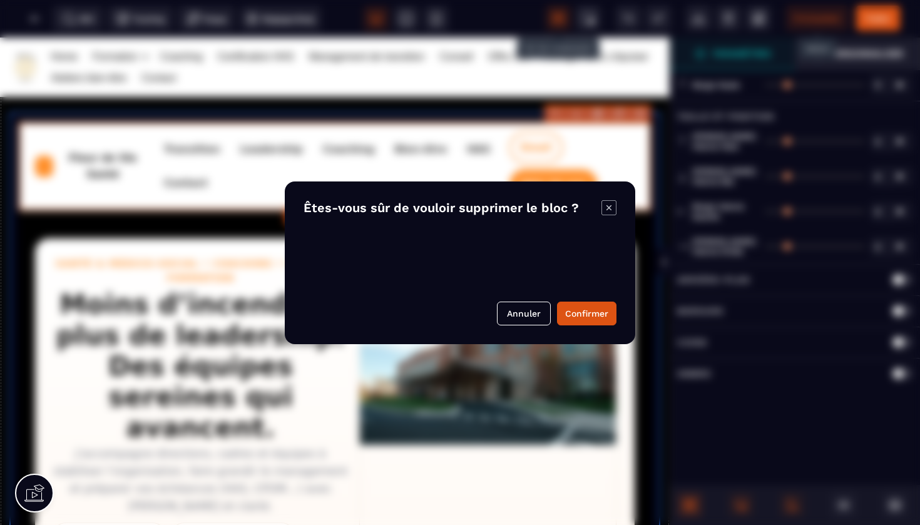
click at [637, 115] on body "B I U S A ******* Ajouter un élément" at bounding box center [460, 262] width 920 height 525
click at [587, 319] on button "Confirmer" at bounding box center [586, 314] width 59 height 24
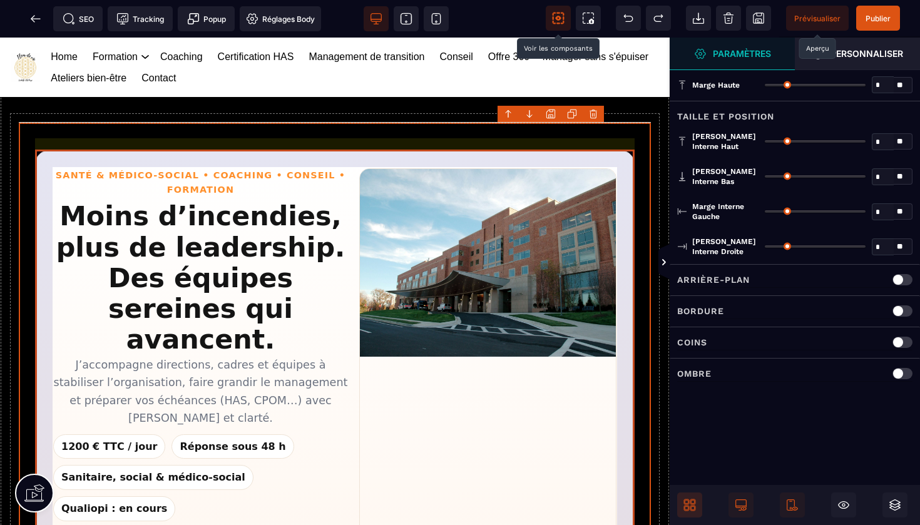
click at [574, 155] on section "Santé & Médico-social • Coaching • Conseil • Formation Moins d’incendies, plus …" at bounding box center [335, 444] width 600 height 589
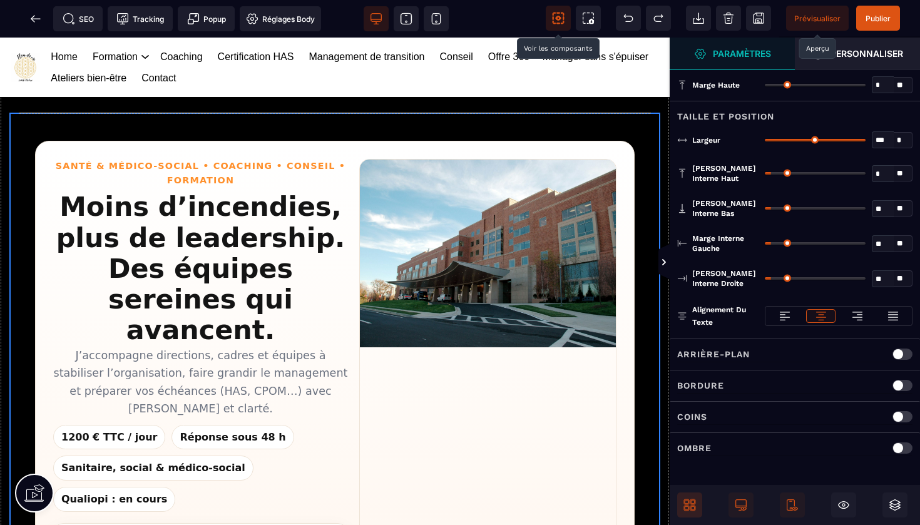
click at [767, 172] on input "range" at bounding box center [815, 173] width 101 height 3
click at [768, 207] on input "range" at bounding box center [815, 208] width 101 height 3
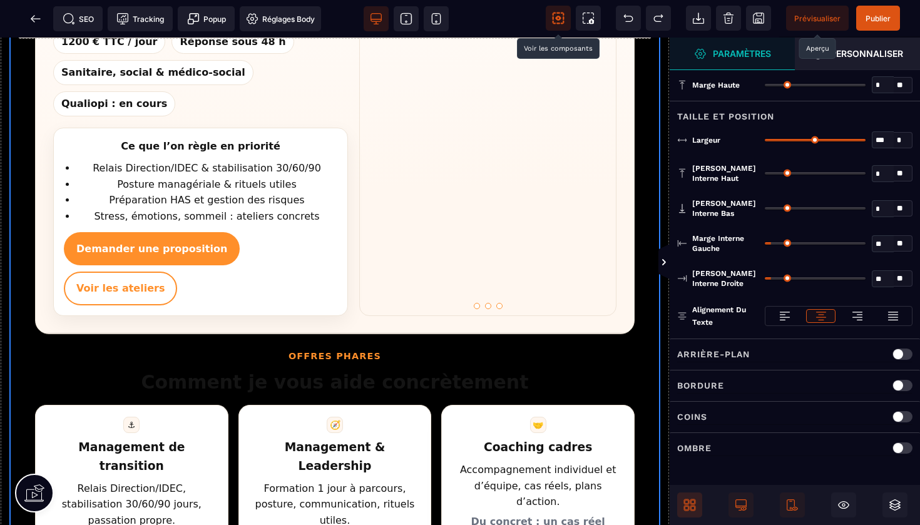
scroll to position [398, 0]
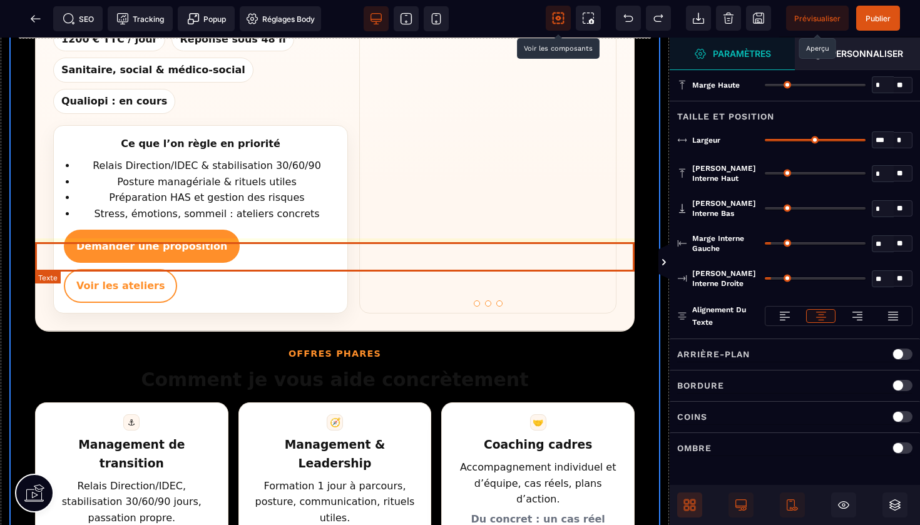
click at [396, 365] on h2 "Comment je vous aide concrètement" at bounding box center [335, 380] width 600 height 30
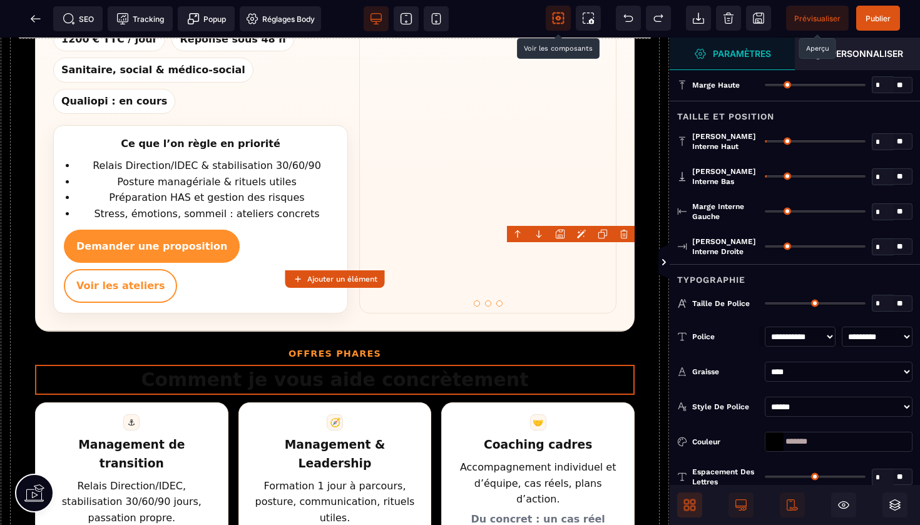
click at [773, 441] on div at bounding box center [775, 442] width 18 height 19
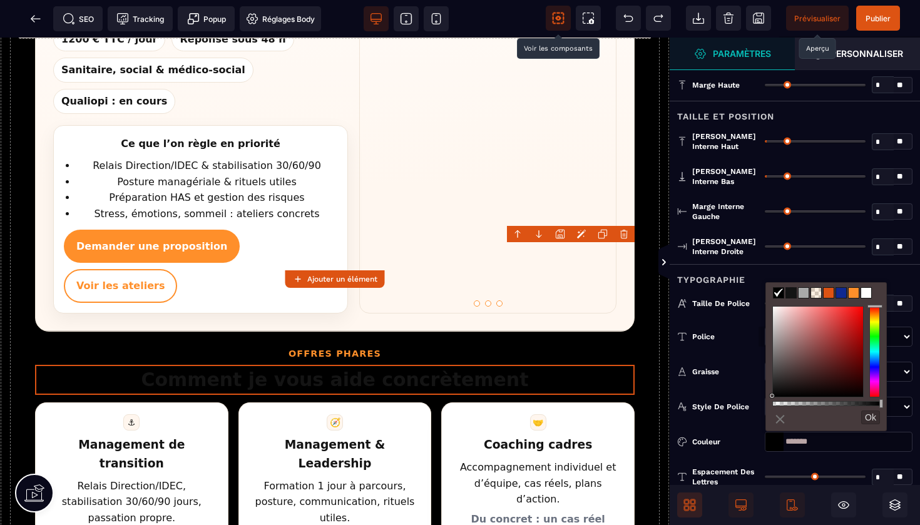
click at [865, 292] on span at bounding box center [867, 293] width 10 height 10
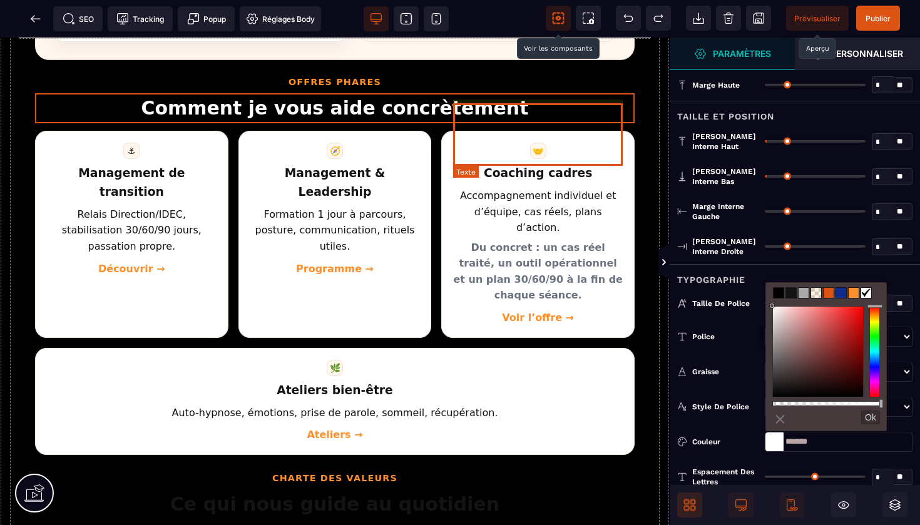
scroll to position [702, 0]
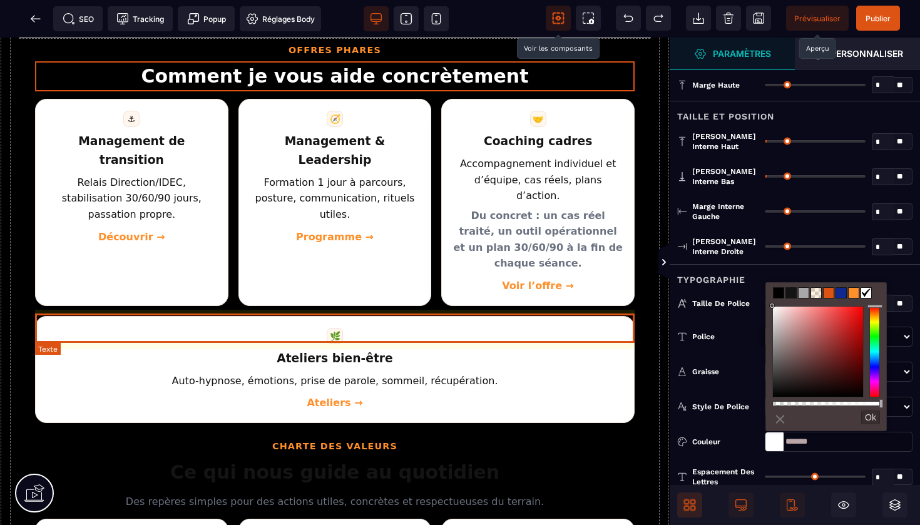
click at [381, 458] on h2 "Ce qui nous guide au quotidien" at bounding box center [335, 473] width 600 height 30
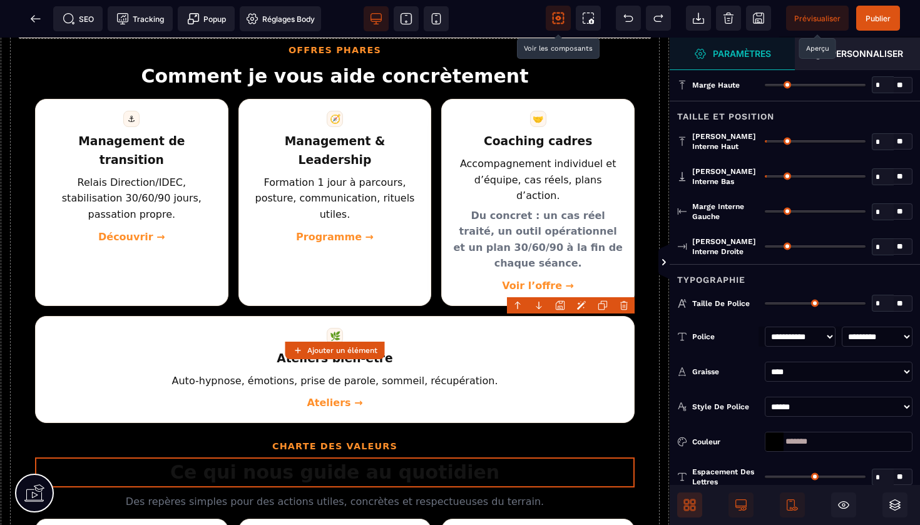
click at [773, 439] on div at bounding box center [775, 442] width 18 height 19
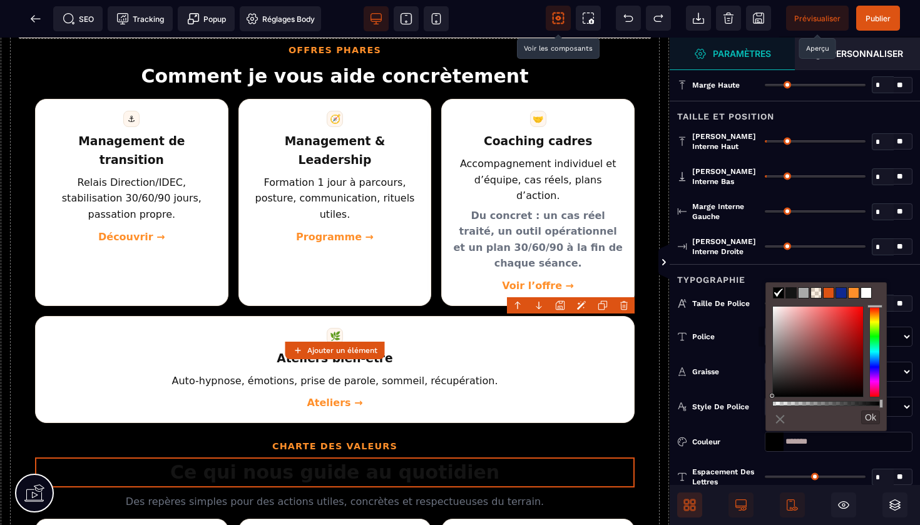
click at [870, 294] on span at bounding box center [867, 293] width 10 height 10
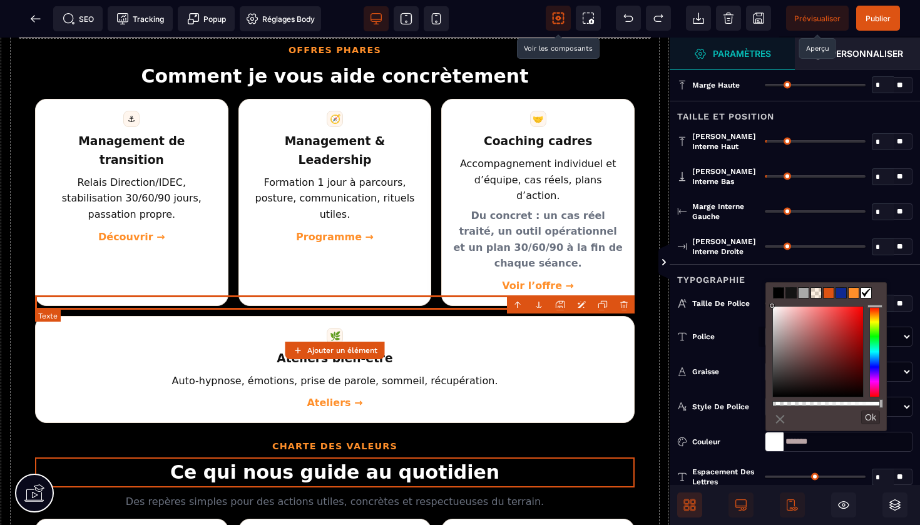
scroll to position [0, 0]
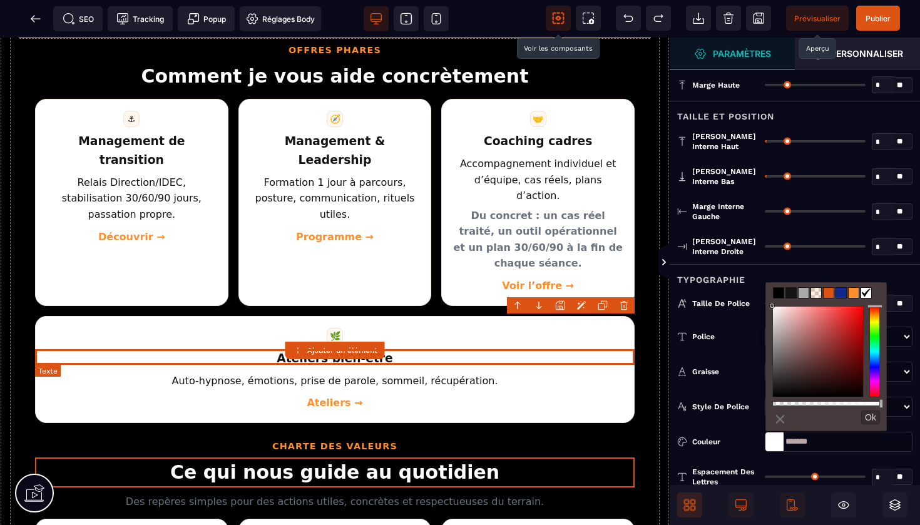
click at [515, 494] on p "Des repères simples pour des actions utiles, concrètes et respectueuses du terr…" at bounding box center [335, 502] width 600 height 16
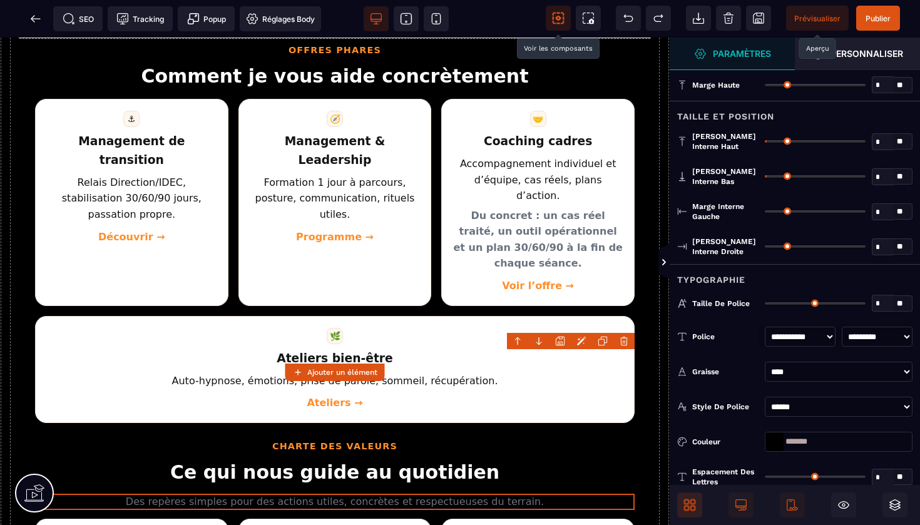
click at [773, 436] on div at bounding box center [775, 442] width 18 height 19
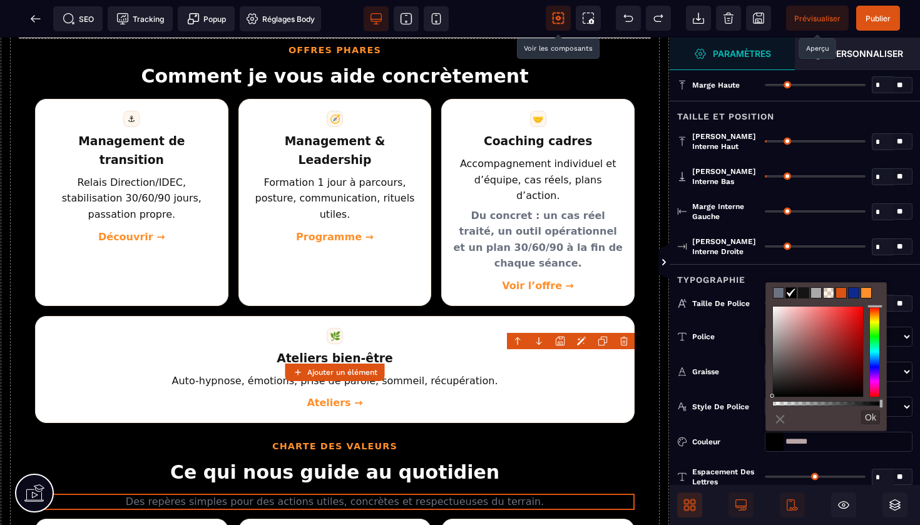
click at [818, 295] on span at bounding box center [816, 293] width 10 height 10
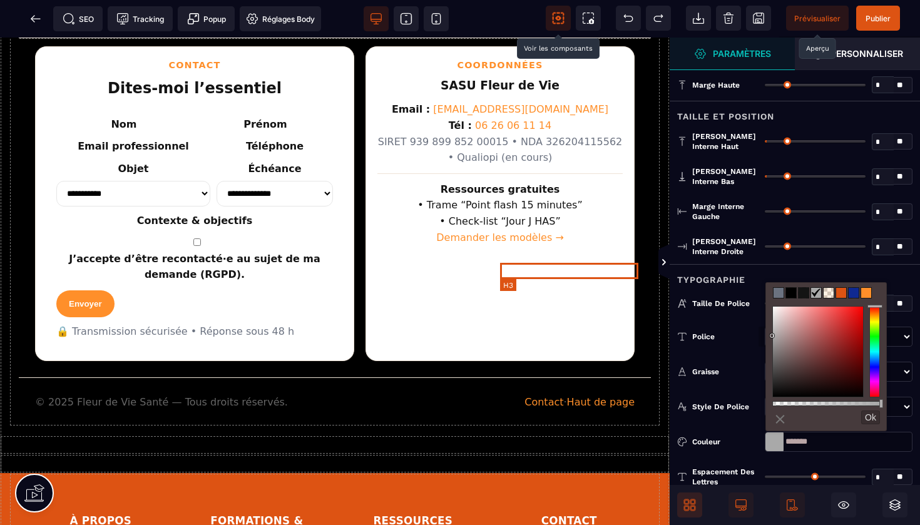
scroll to position [2029, 0]
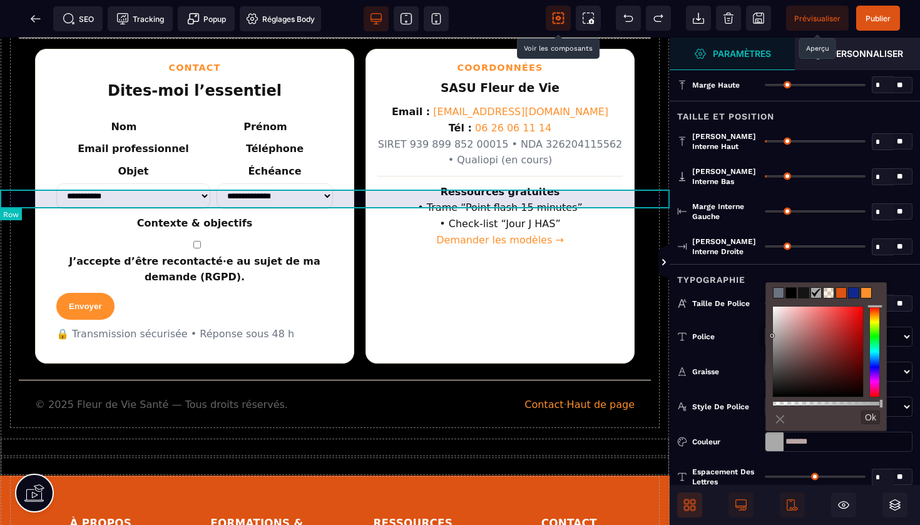
click at [557, 438] on div at bounding box center [335, 447] width 670 height 19
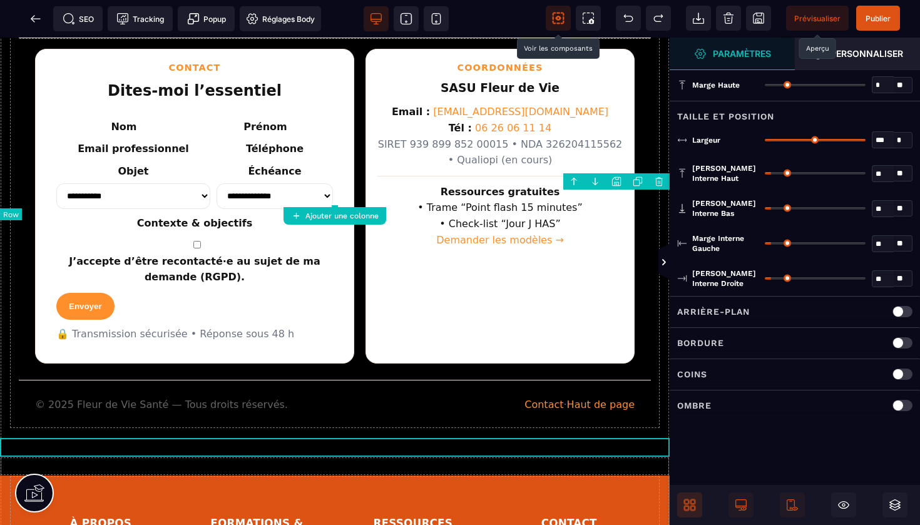
click at [663, 182] on body "B I U S A ******* Ajouter une colonne Row" at bounding box center [460, 262] width 920 height 525
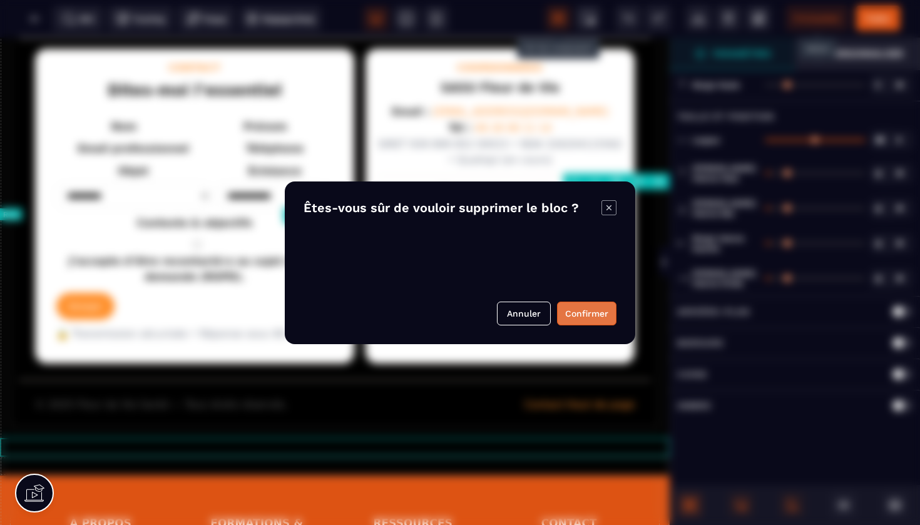
click at [593, 314] on button "Confirmer" at bounding box center [586, 314] width 59 height 24
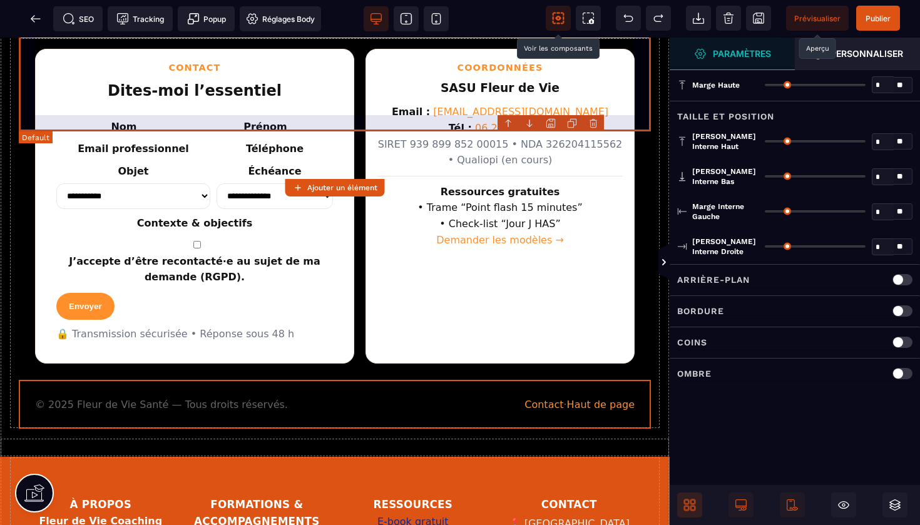
click at [595, 121] on body "B I U S A ******* Ajouter un élément" at bounding box center [460, 262] width 920 height 525
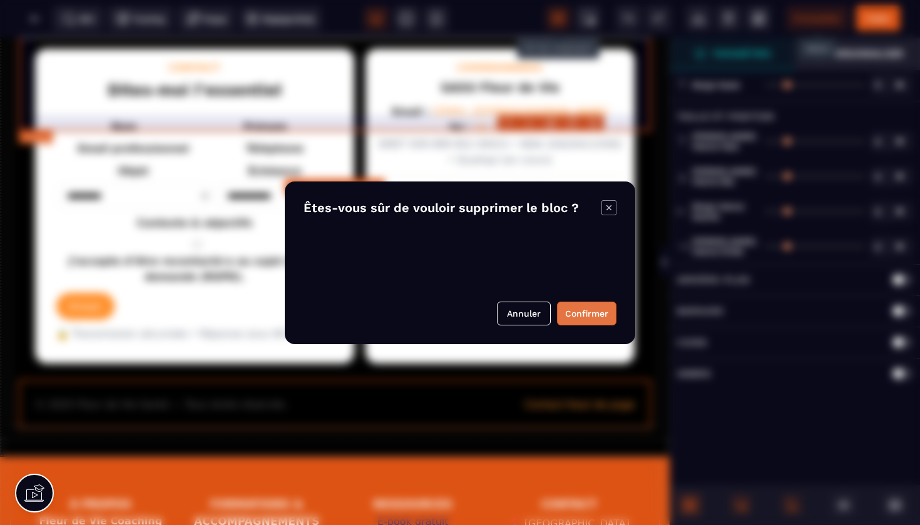
click at [579, 310] on button "Confirmer" at bounding box center [586, 314] width 59 height 24
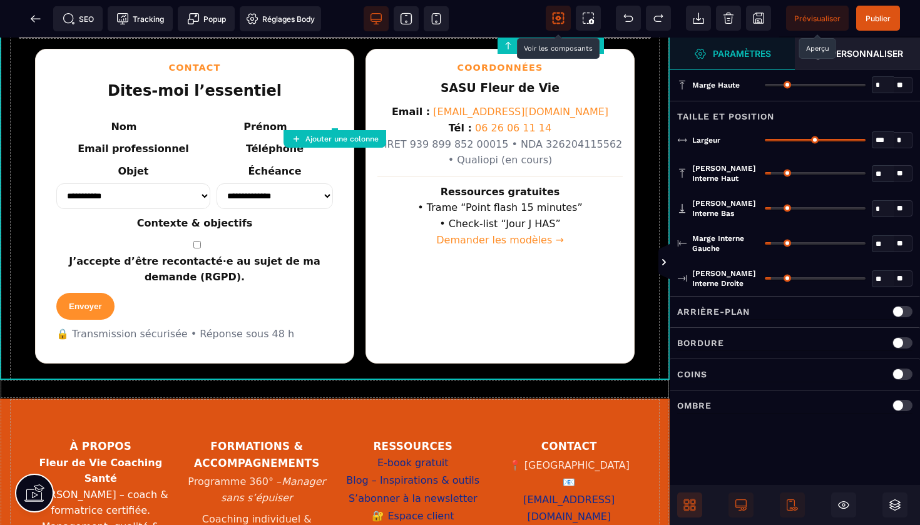
click at [768, 207] on input "range" at bounding box center [815, 208] width 101 height 3
click at [766, 172] on input "range" at bounding box center [815, 173] width 101 height 3
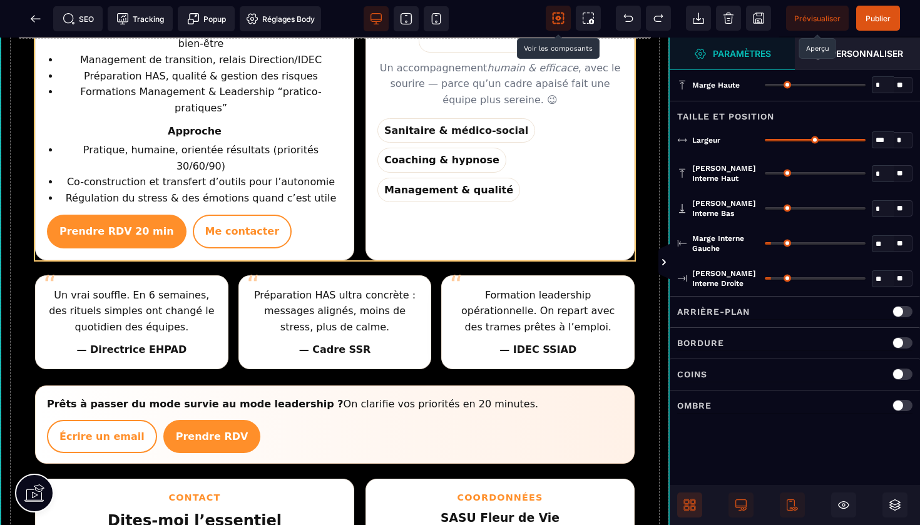
scroll to position [1525, 0]
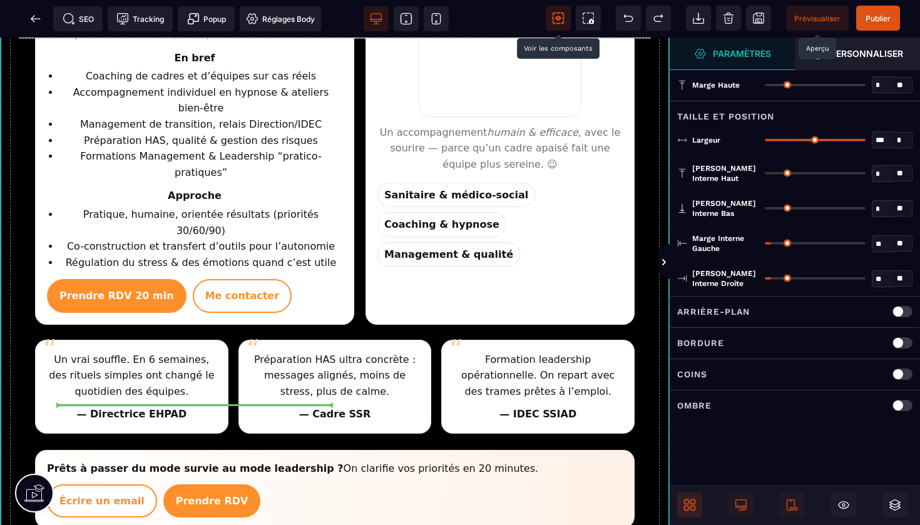
drag, startPoint x: 360, startPoint y: 331, endPoint x: 227, endPoint y: 403, distance: 151.6
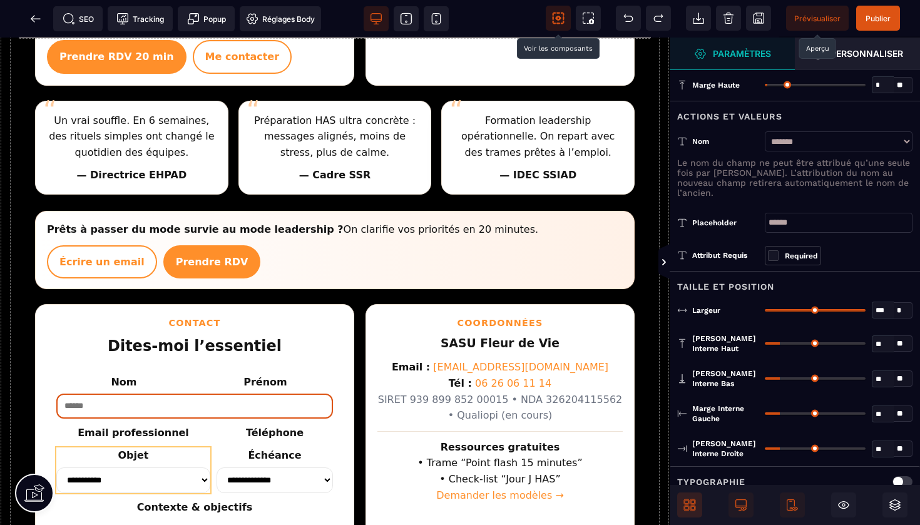
scroll to position [1735, 0]
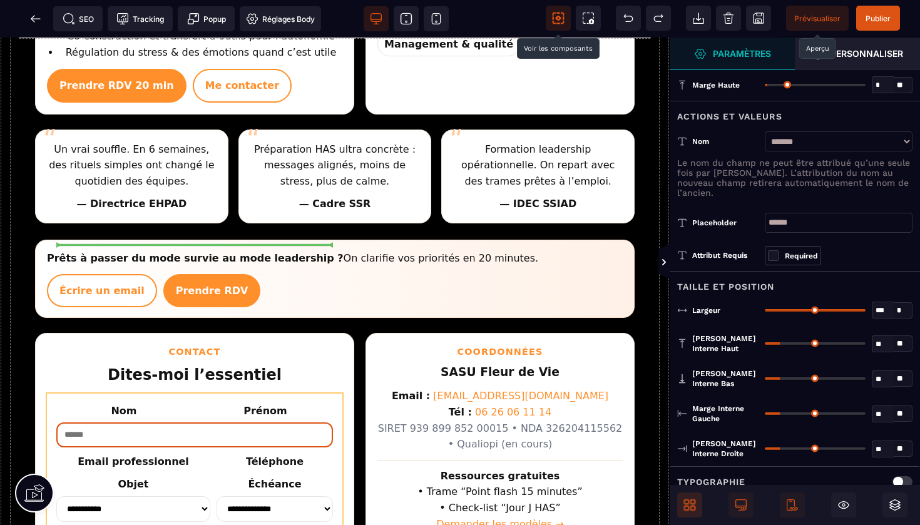
drag, startPoint x: 148, startPoint y: 333, endPoint x: 160, endPoint y: 239, distance: 94.7
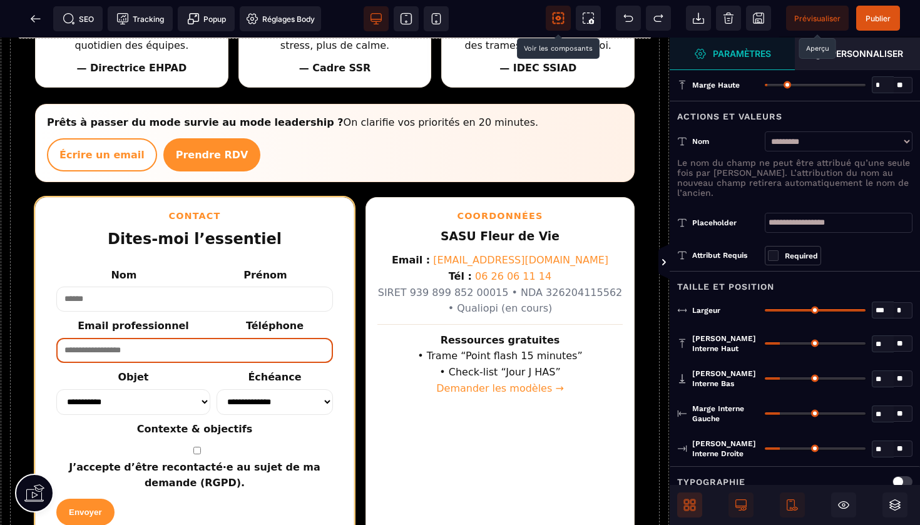
scroll to position [1781, 0]
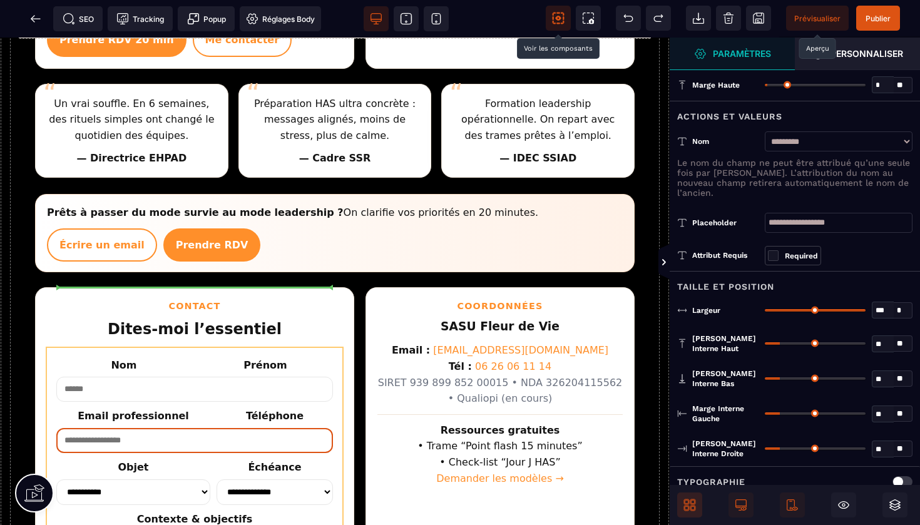
drag, startPoint x: 132, startPoint y: 482, endPoint x: 110, endPoint y: 287, distance: 196.6
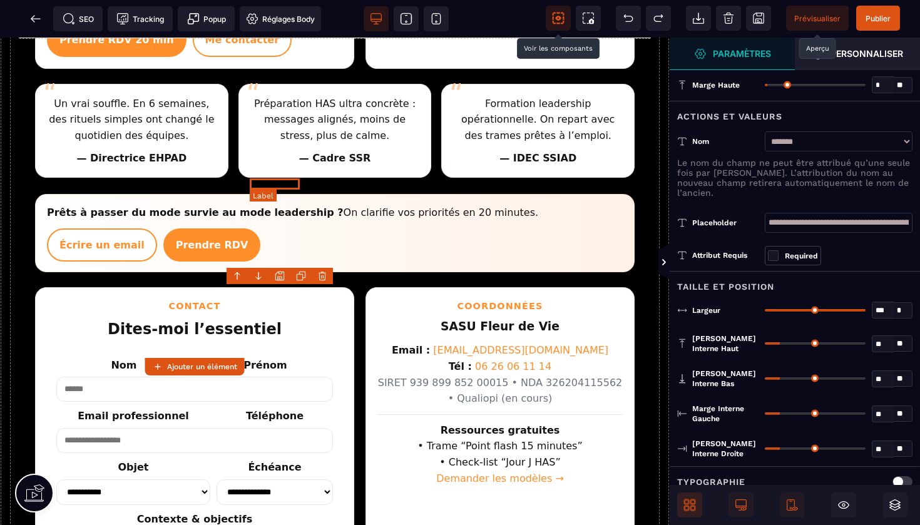
click at [281, 410] on label "Téléphone" at bounding box center [275, 416] width 58 height 12
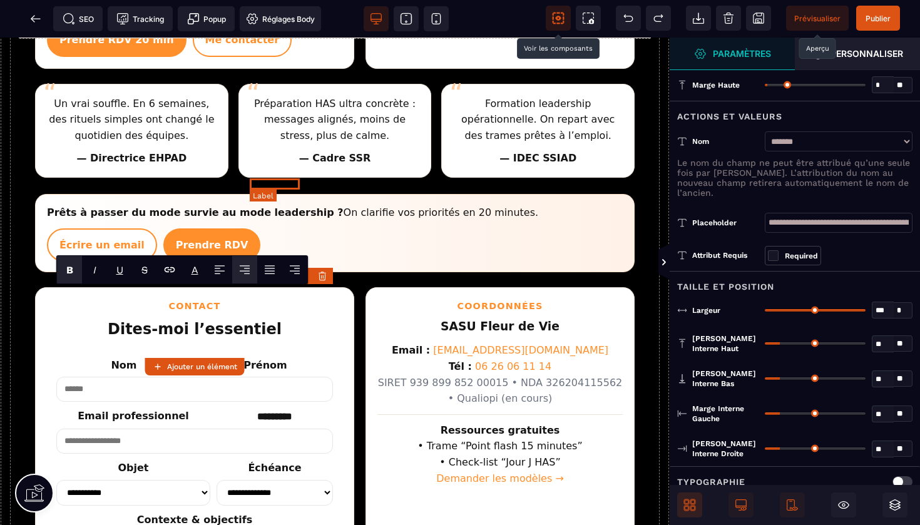
click at [286, 412] on label "*********" at bounding box center [274, 416] width 35 height 9
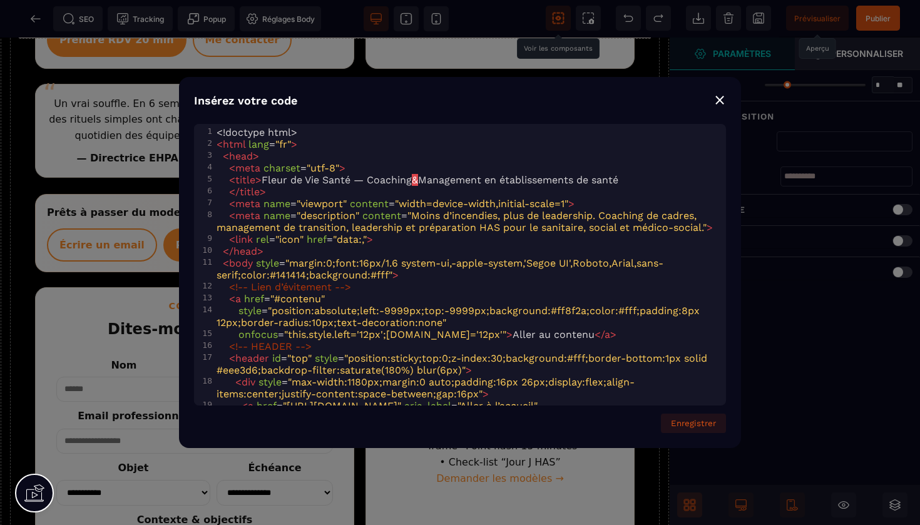
click at [727, 99] on div "Insérez votre code ⨯ xxxxxxxxxx 459 1 <!doctype html> 2 < html lang = "fr" > 3 …" at bounding box center [460, 262] width 562 height 371
click at [724, 103] on div "⨯" at bounding box center [720, 100] width 13 height 18
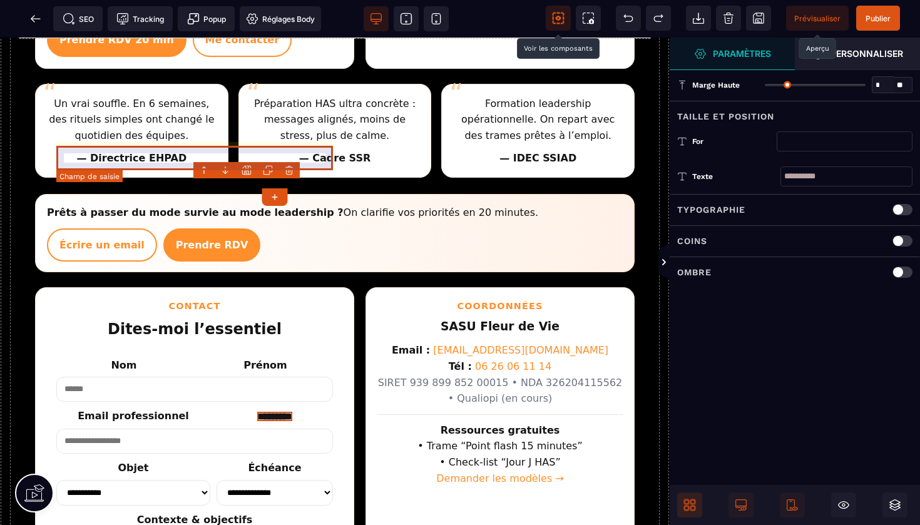
click at [290, 169] on body "B I U S A ******* Champ de saisie" at bounding box center [460, 262] width 920 height 525
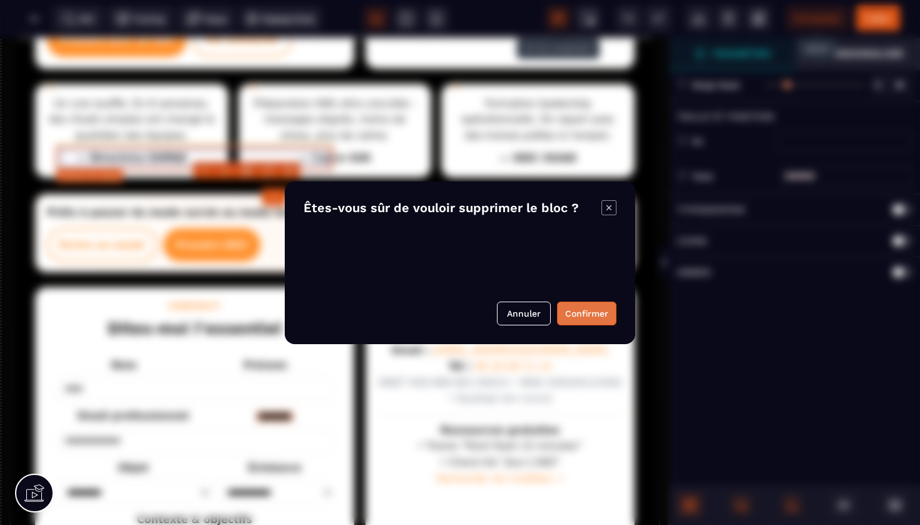
click at [576, 312] on button "Confirmer" at bounding box center [586, 314] width 59 height 24
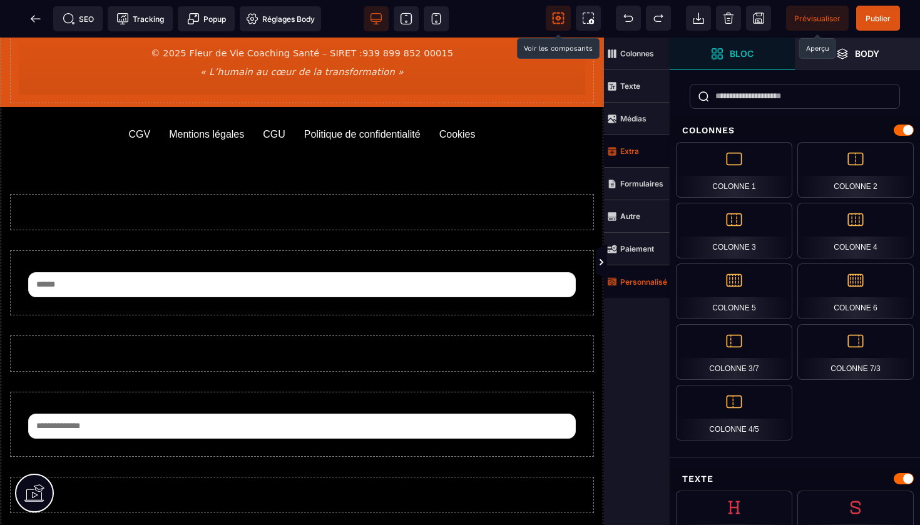
scroll to position [3041, 0]
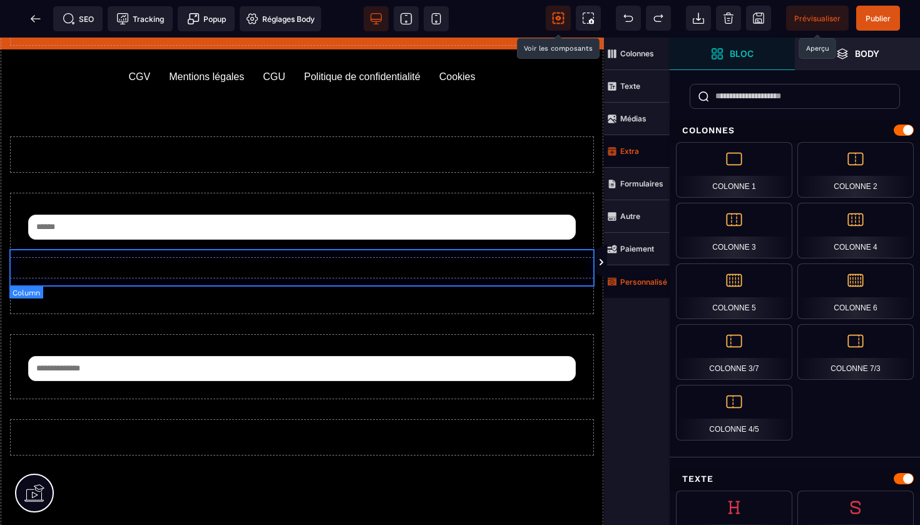
click at [379, 419] on div at bounding box center [301, 438] width 585 height 38
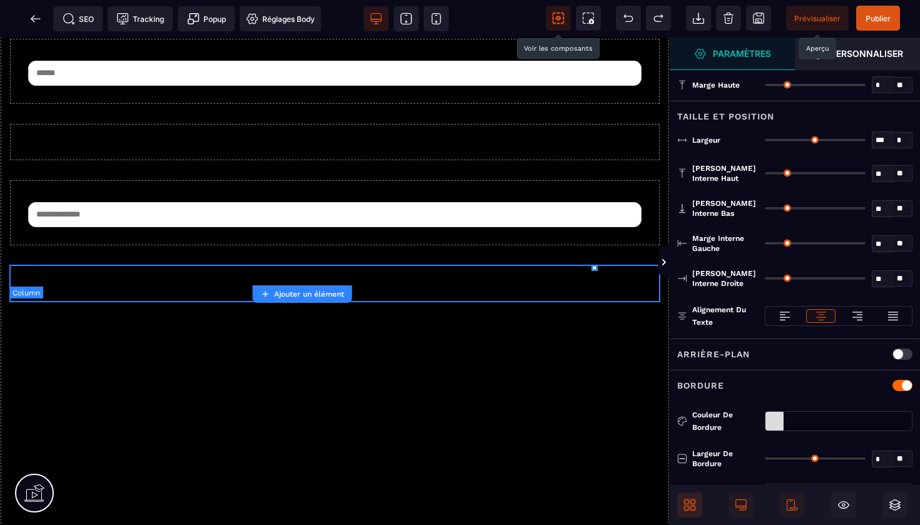
scroll to position [2848, 0]
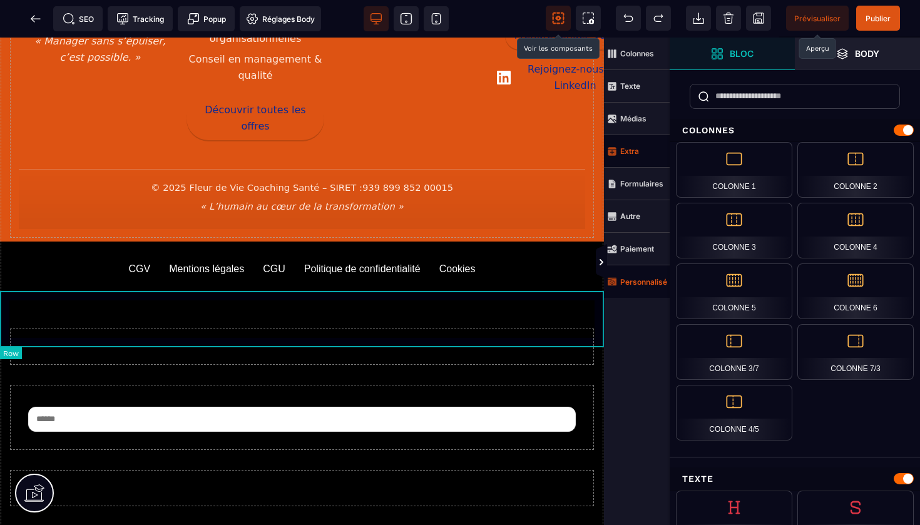
click at [383, 460] on div at bounding box center [302, 488] width 604 height 56
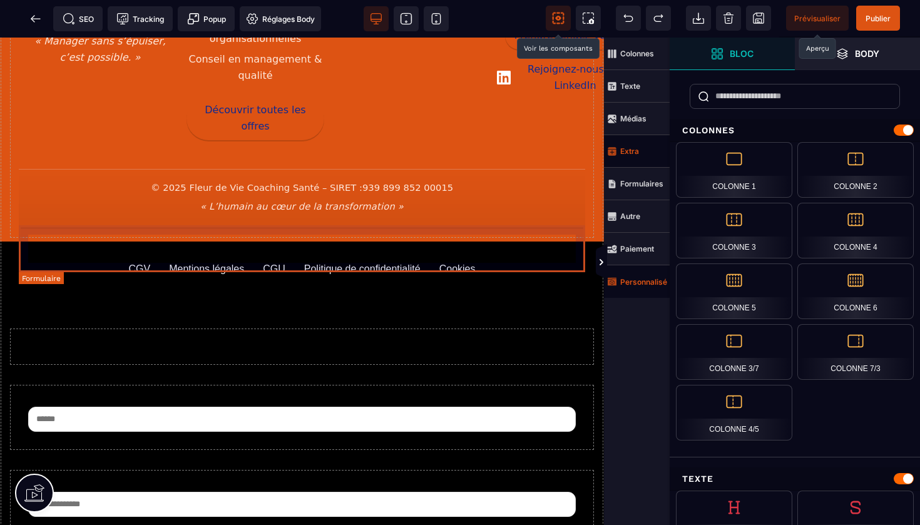
click at [396, 394] on form at bounding box center [302, 418] width 567 height 48
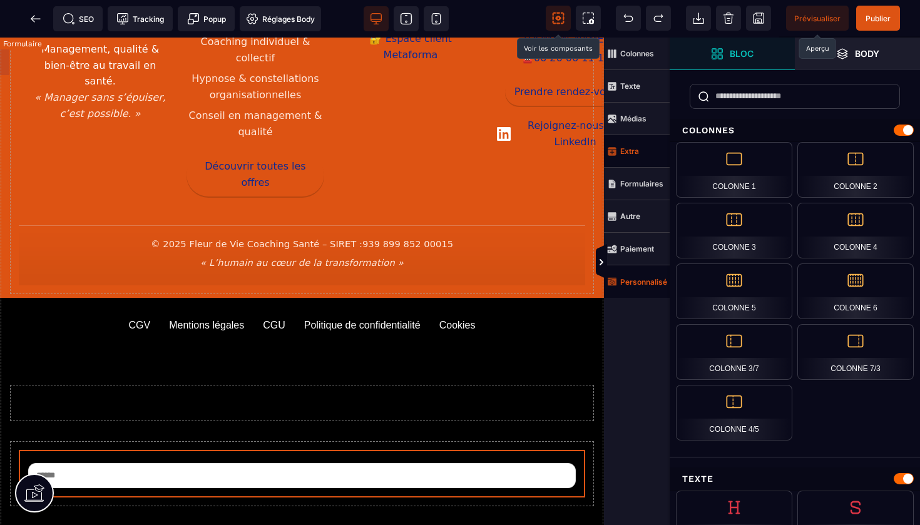
scroll to position [2745, 0]
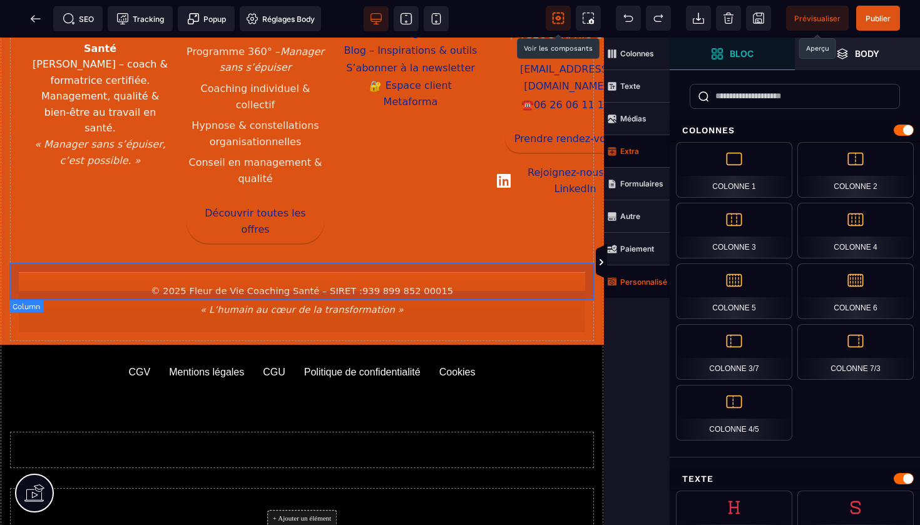
click at [406, 431] on div at bounding box center [301, 450] width 585 height 38
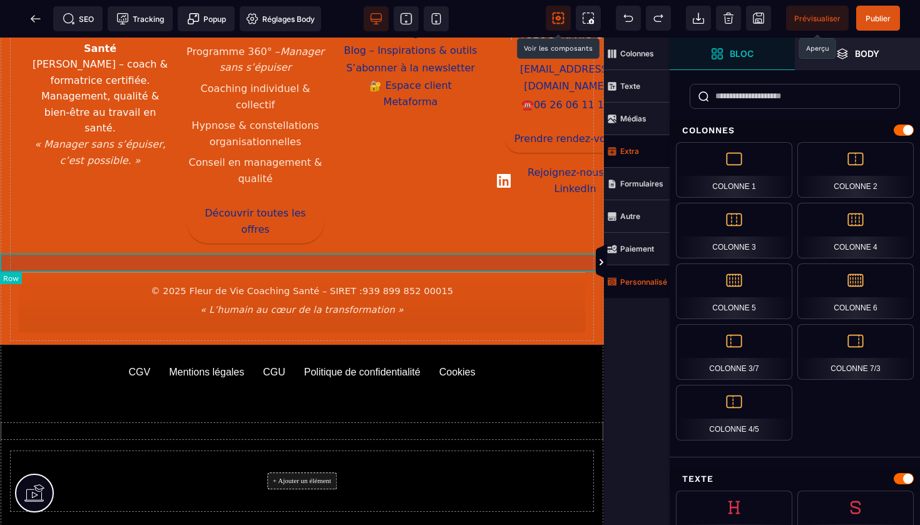
click at [415, 422] on div at bounding box center [302, 431] width 604 height 19
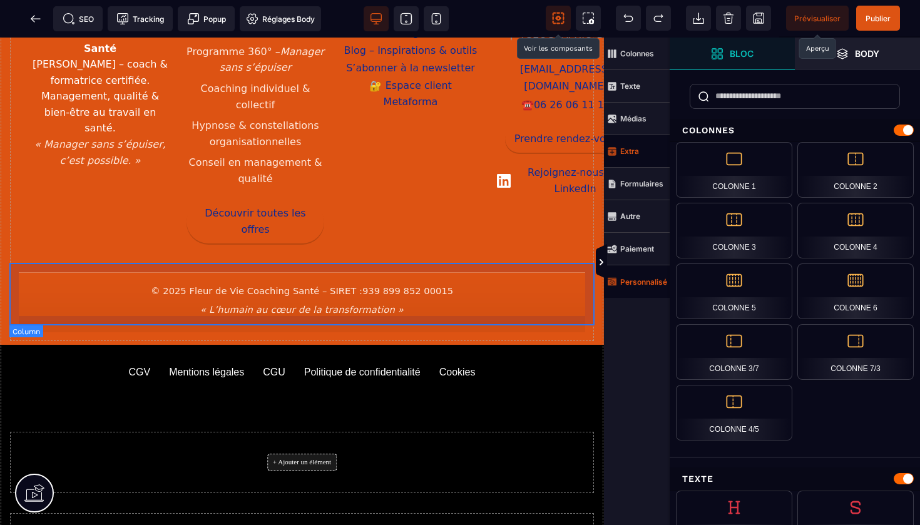
click at [423, 431] on div "+ Ajouter un élément" at bounding box center [301, 462] width 585 height 63
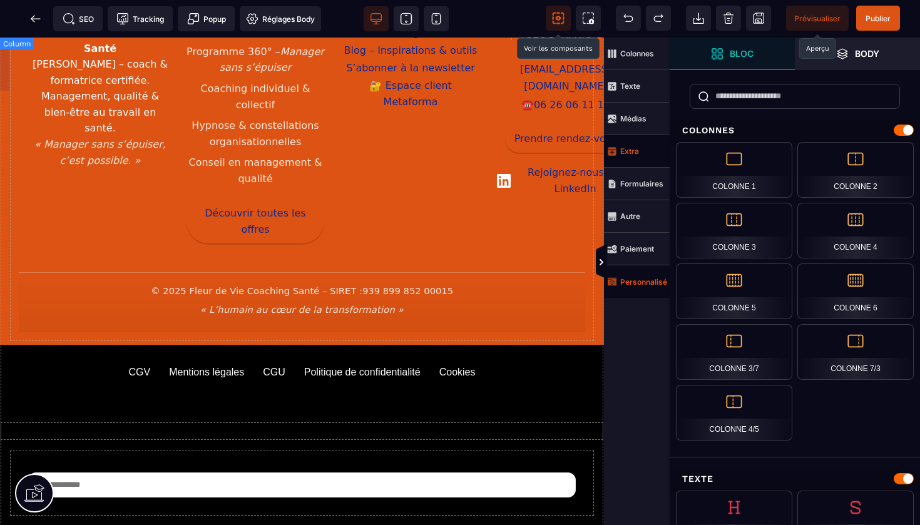
scroll to position [2670, 0]
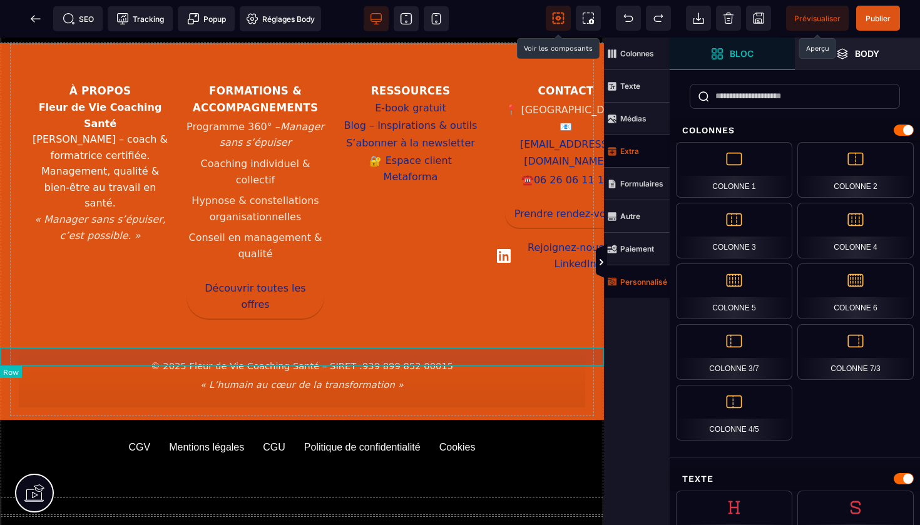
click at [438, 516] on div at bounding box center [302, 525] width 604 height 19
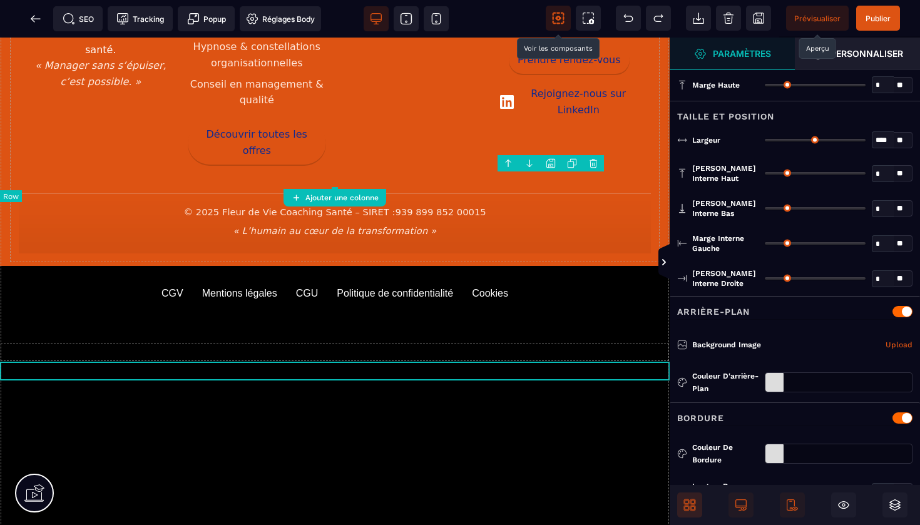
scroll to position [2567, 0]
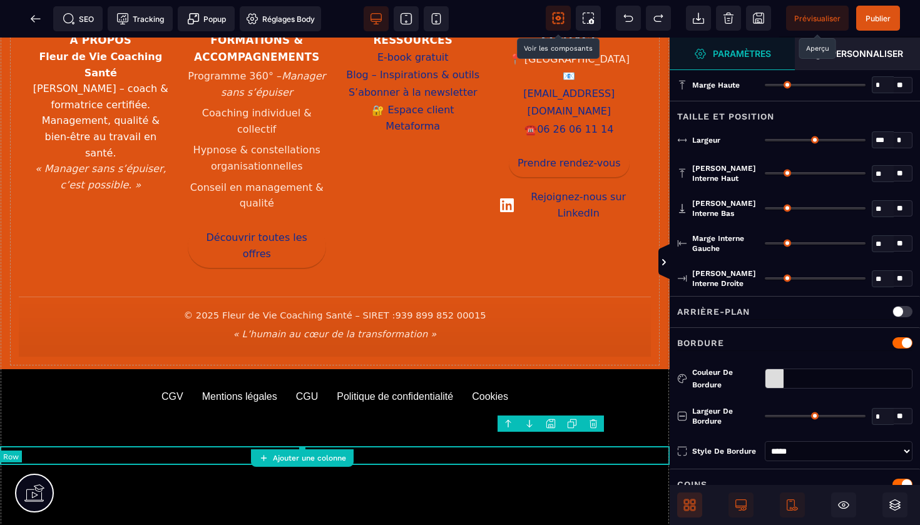
scroll to position [2548, 0]
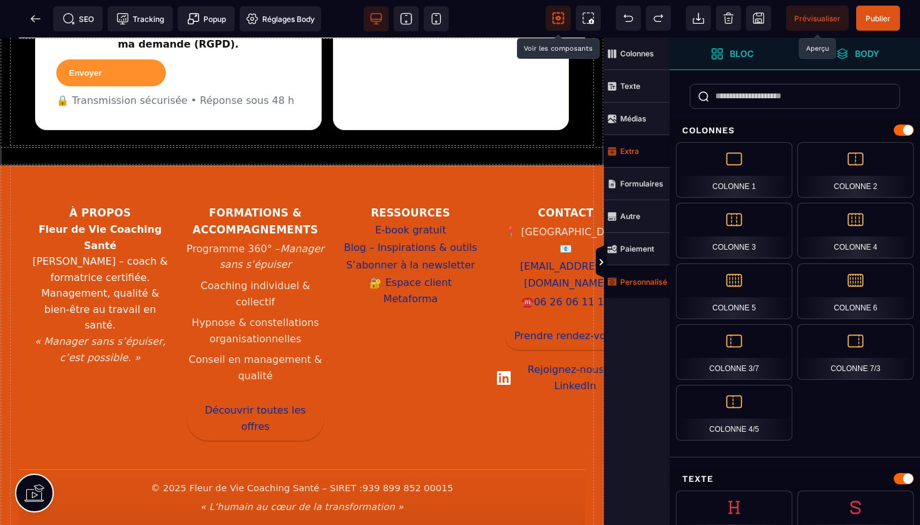
click at [838, 53] on icon at bounding box center [842, 53] width 11 height 11
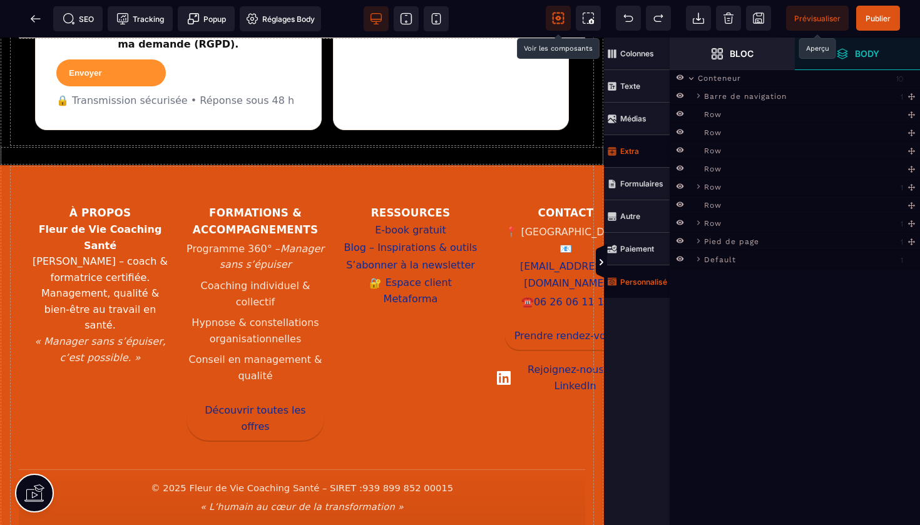
click at [691, 79] on icon at bounding box center [691, 78] width 5 height 3
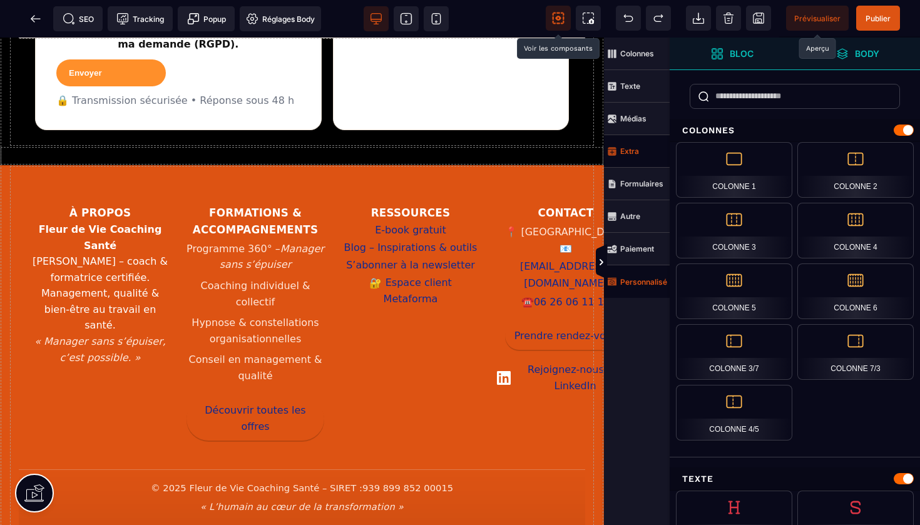
click at [835, 51] on span "Body" at bounding box center [857, 54] width 125 height 33
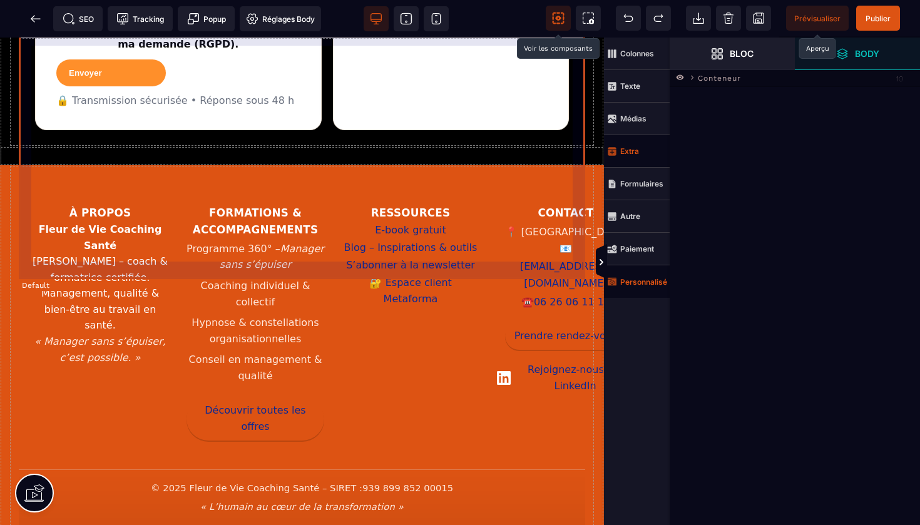
click at [543, 256] on div "À propos Fleur de Vie Coaching Santé [PERSON_NAME] – coach & formatrice certifi…" at bounding box center [302, 317] width 567 height 284
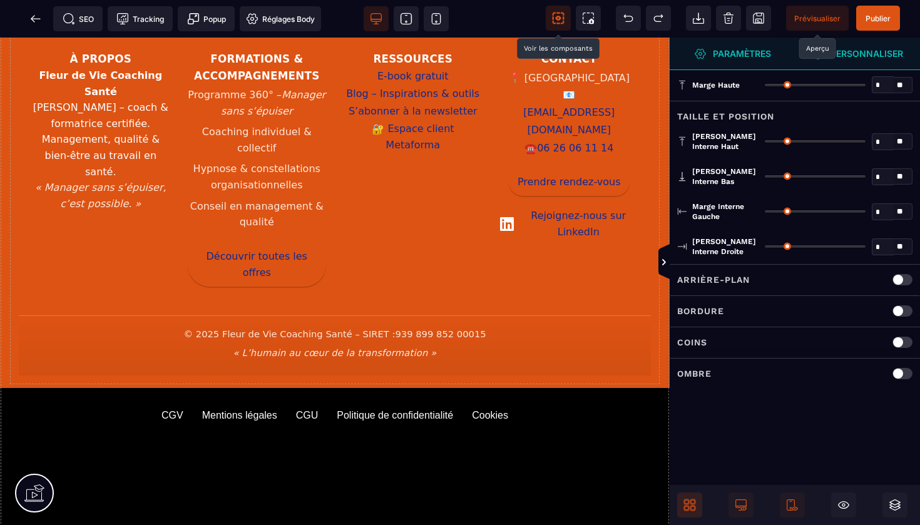
click at [843, 53] on strong "Personnaliser" at bounding box center [867, 53] width 73 height 9
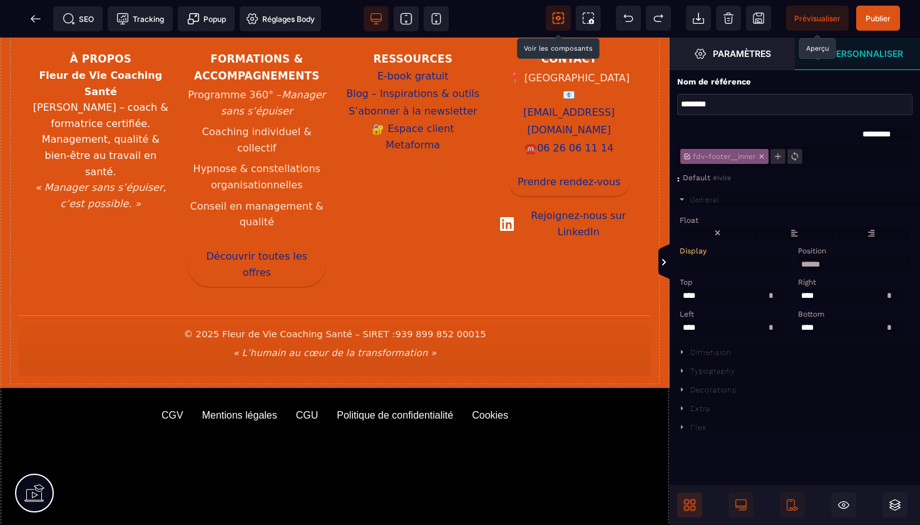
click at [682, 351] on icon at bounding box center [682, 352] width 3 height 4
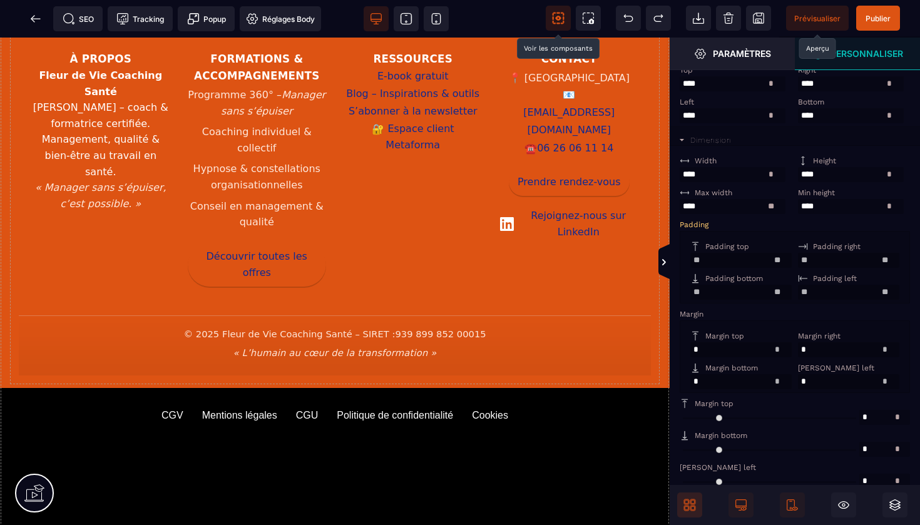
scroll to position [220, 0]
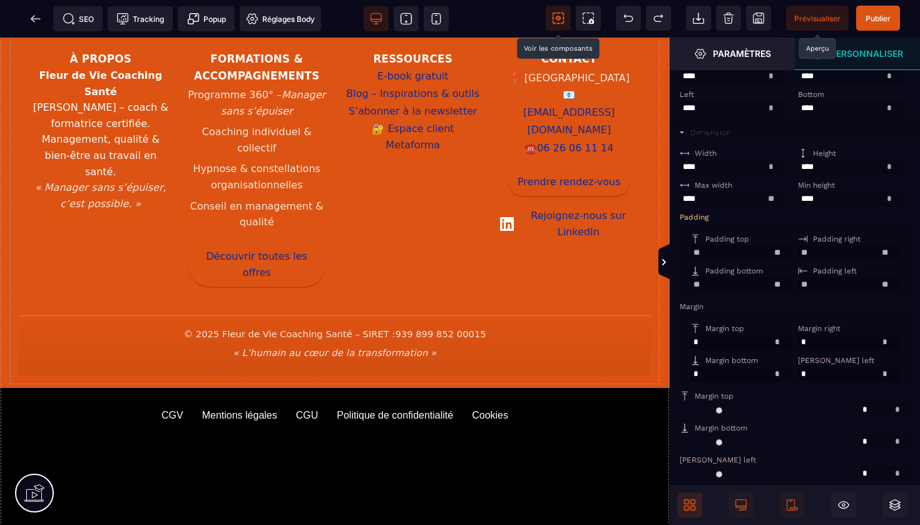
click at [694, 357] on div "Margin bottom" at bounding box center [740, 360] width 98 height 9
click at [696, 369] on input "text" at bounding box center [741, 374] width 101 height 15
click at [703, 371] on input "text" at bounding box center [741, 374] width 101 height 15
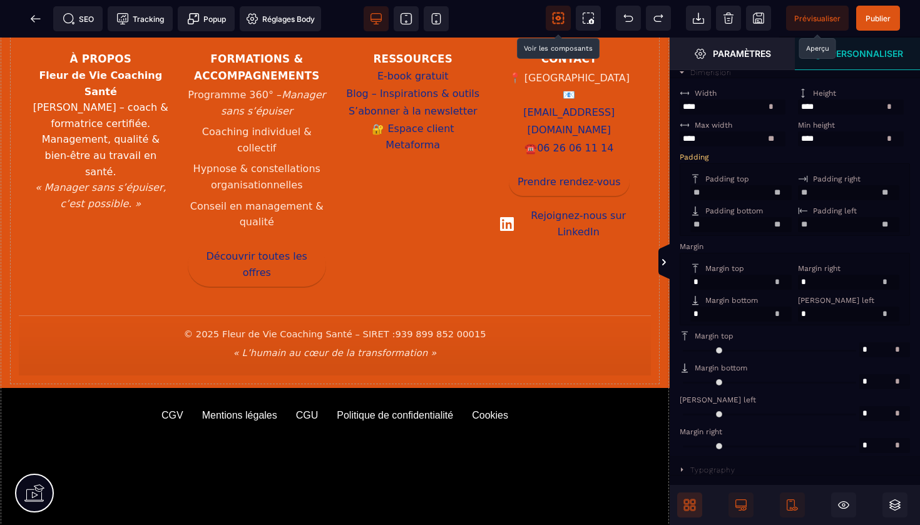
scroll to position [279, 0]
click at [693, 378] on input "range" at bounding box center [770, 382] width 180 height 15
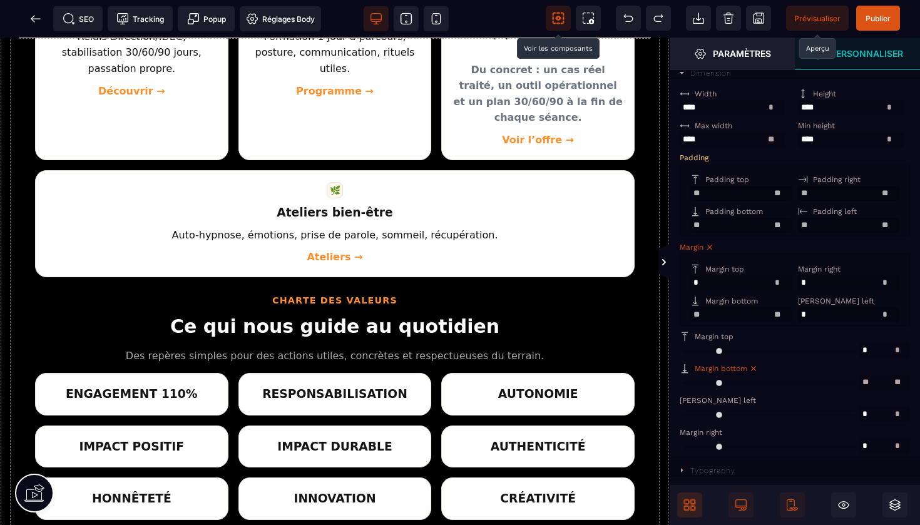
scroll to position [964, 0]
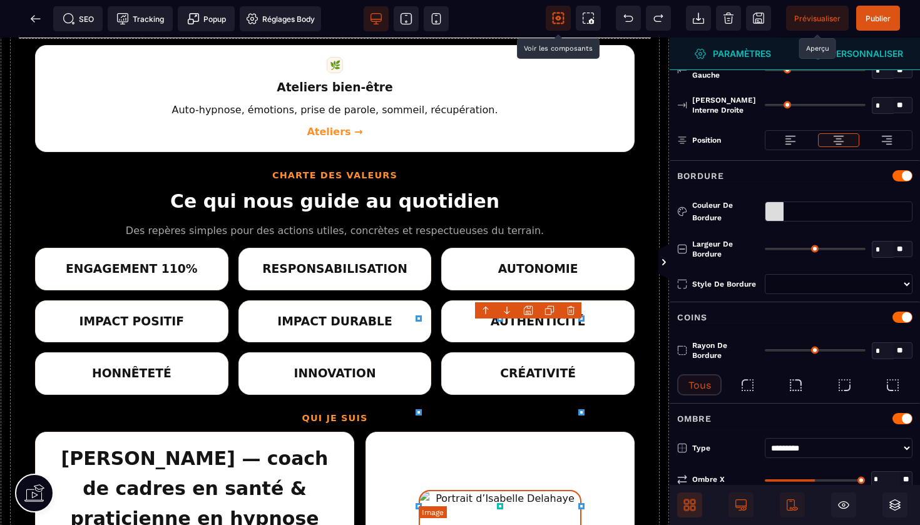
scroll to position [0, 0]
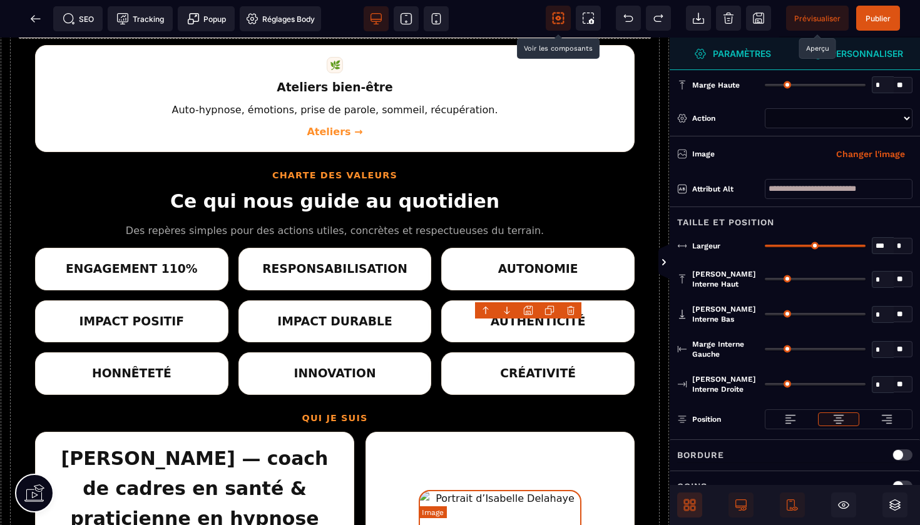
click at [867, 157] on button "Changer l'image" at bounding box center [871, 154] width 84 height 20
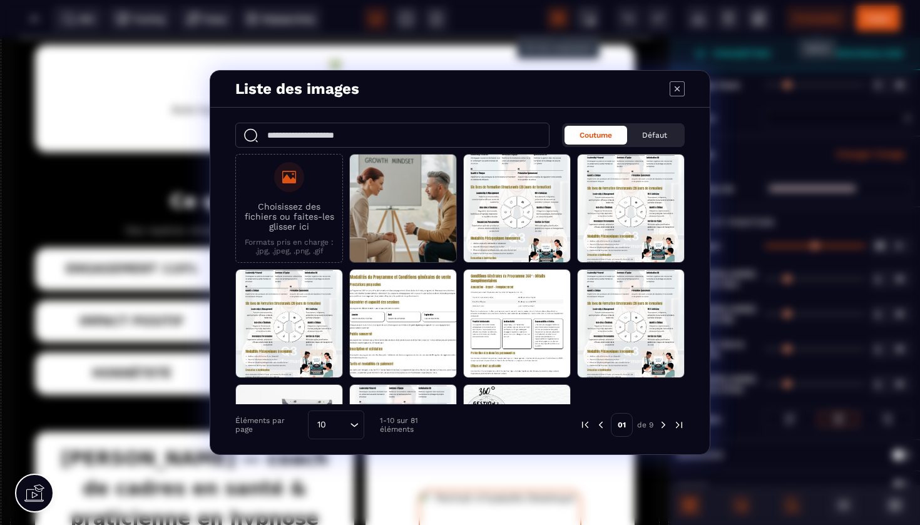
click at [660, 422] on img "Modal window" at bounding box center [663, 425] width 11 height 11
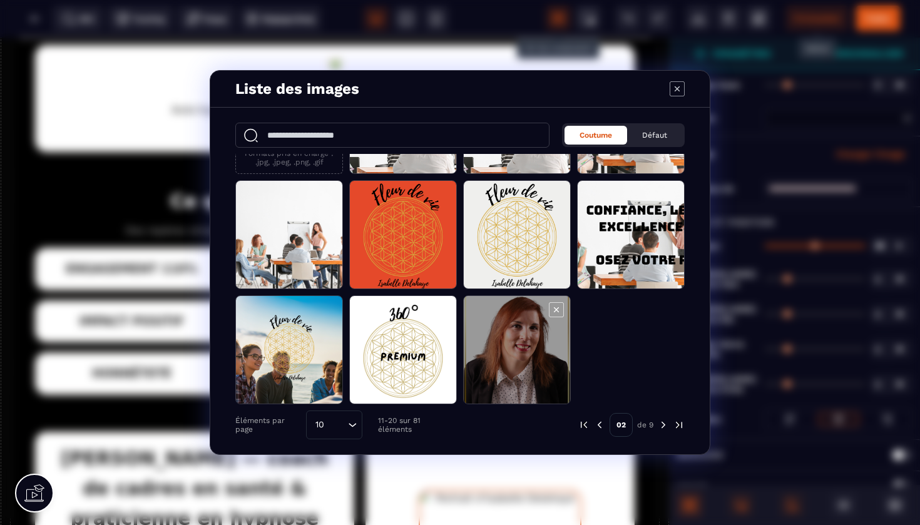
click at [491, 356] on span "Modal window" at bounding box center [517, 350] width 106 height 109
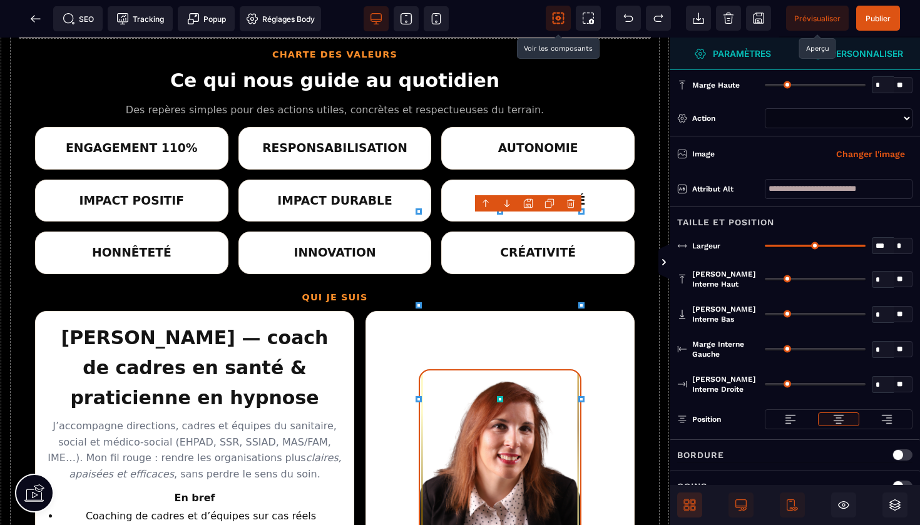
scroll to position [1095, 0]
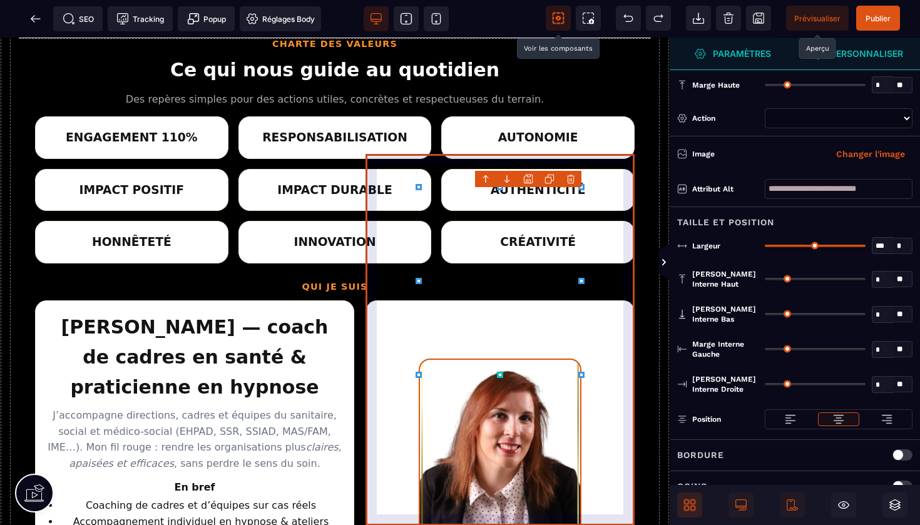
click at [594, 344] on aside "Un accompagnement humain & efficace , avec le sourire — parce qu’un cadre apais…" at bounding box center [500, 527] width 269 height 453
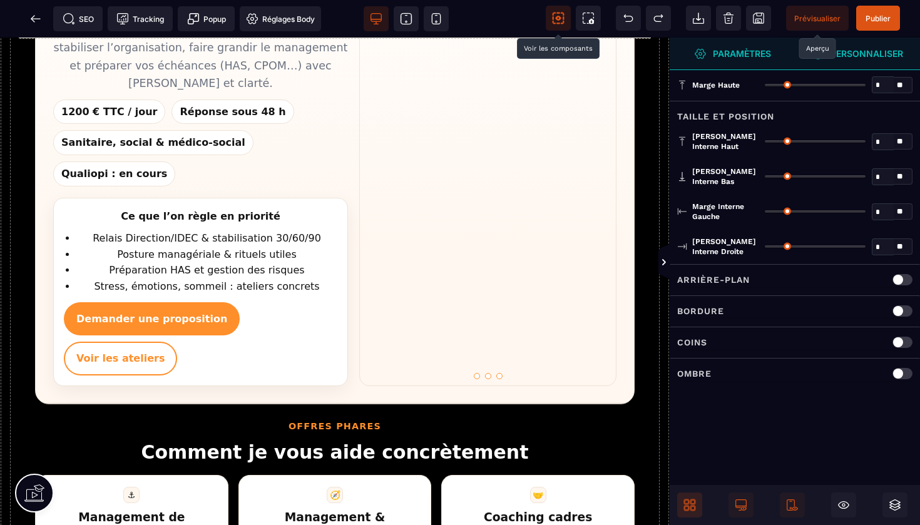
scroll to position [308, 0]
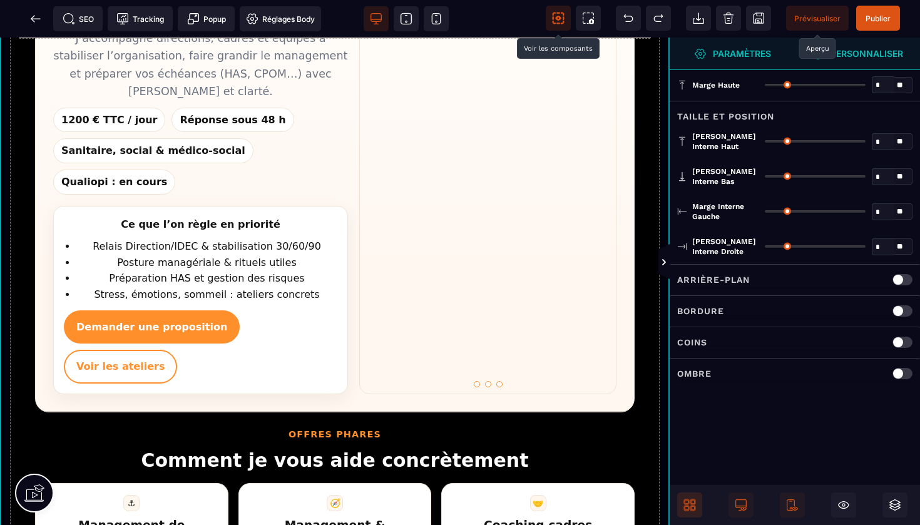
click at [813, 18] on span "Prévisualiser" at bounding box center [818, 18] width 46 height 9
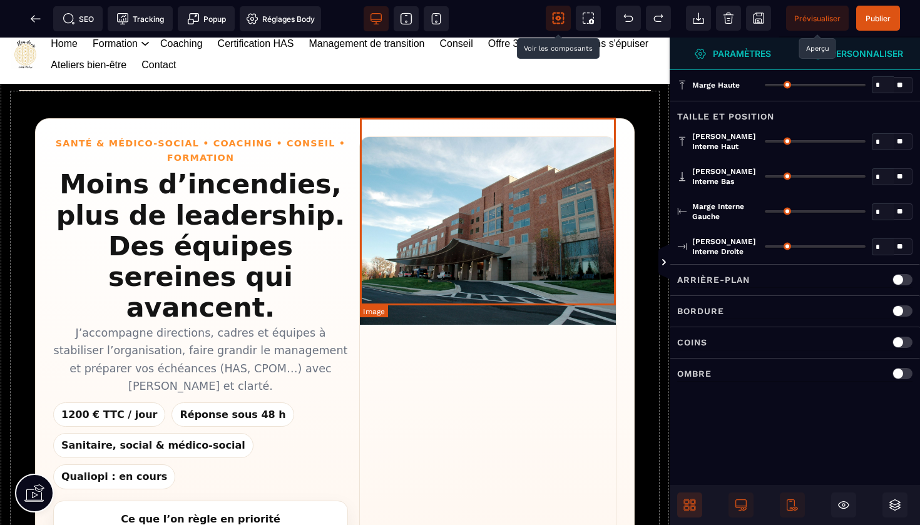
scroll to position [35, 0]
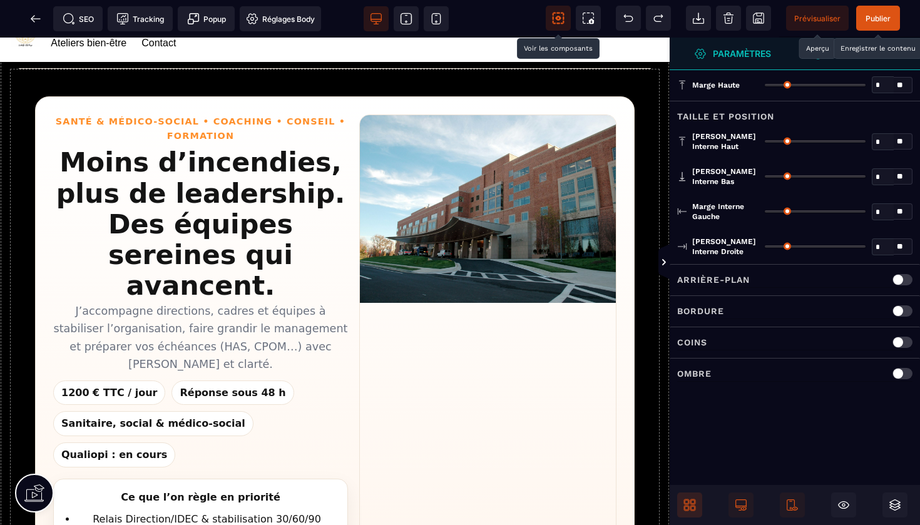
click at [878, 14] on span "Publier" at bounding box center [878, 18] width 25 height 9
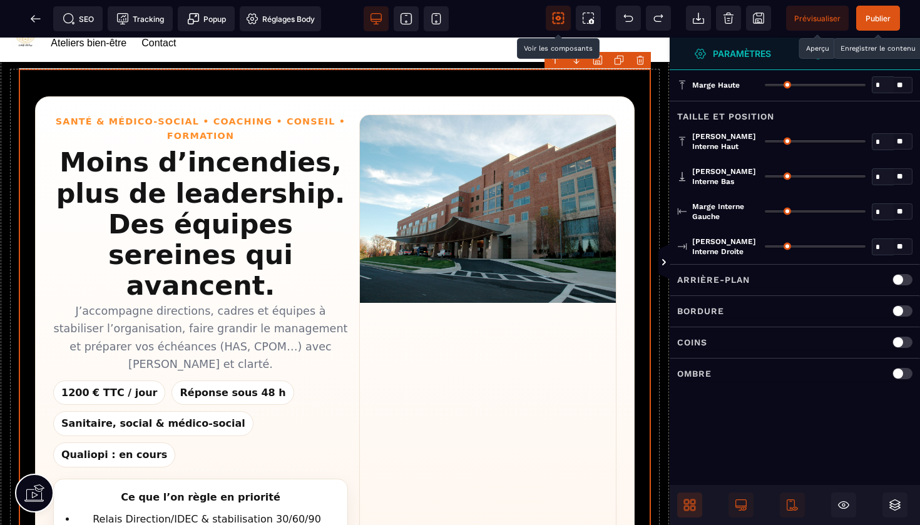
click at [753, 306] on div "Bordure" at bounding box center [794, 312] width 235 height 16
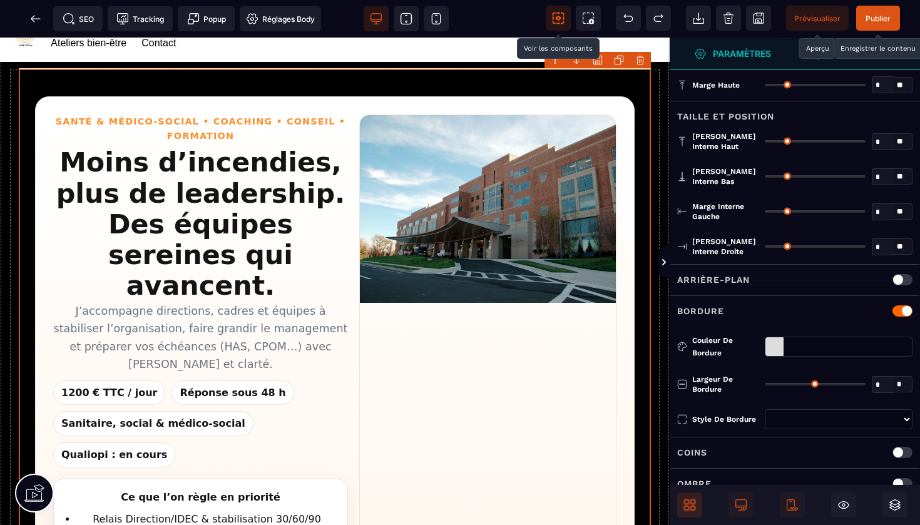
click at [899, 311] on div at bounding box center [903, 311] width 20 height 11
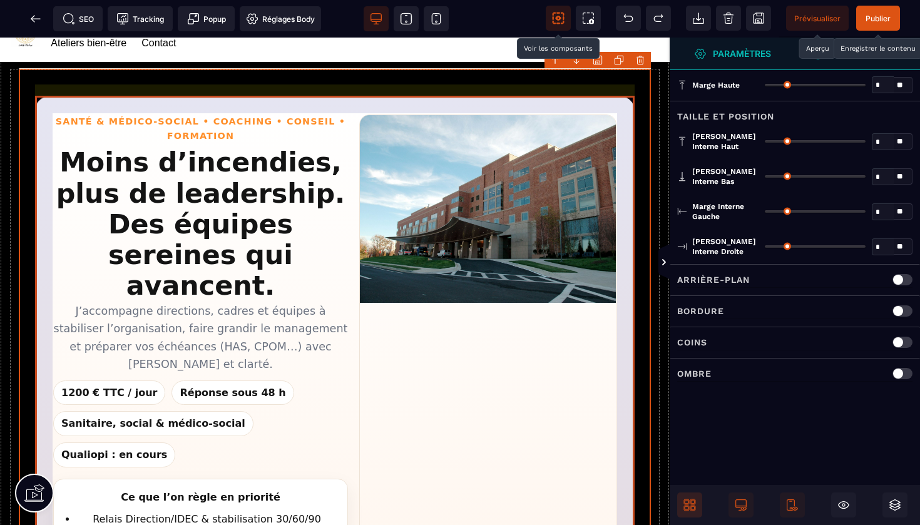
click at [563, 110] on section "Santé & Médico-social • Coaching • Conseil • Formation Moins d’incendies, plus …" at bounding box center [335, 390] width 600 height 589
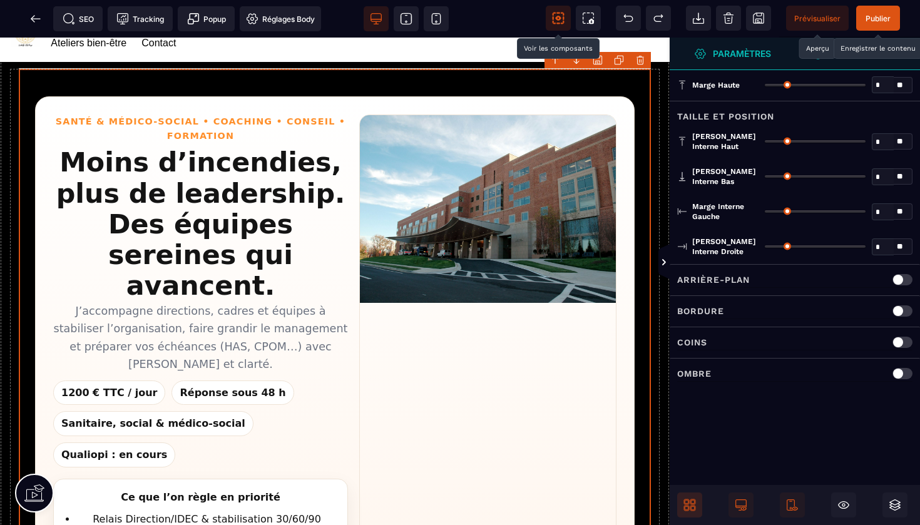
click at [696, 311] on p "Bordure" at bounding box center [700, 311] width 47 height 15
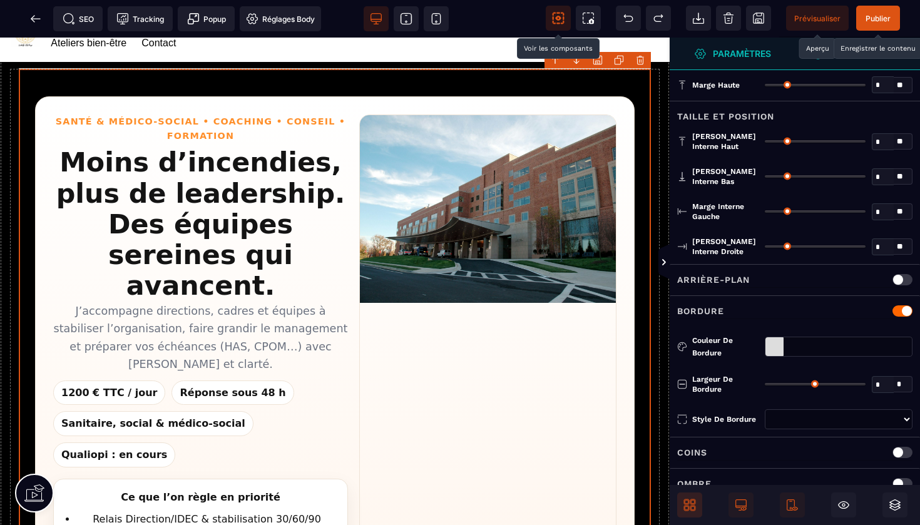
click at [772, 350] on div at bounding box center [775, 346] width 18 height 19
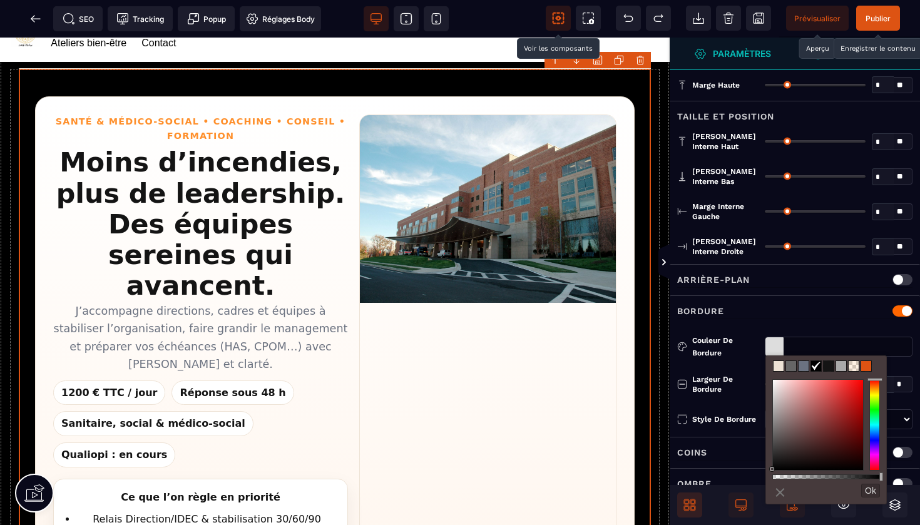
click at [854, 365] on span at bounding box center [854, 366] width 10 height 10
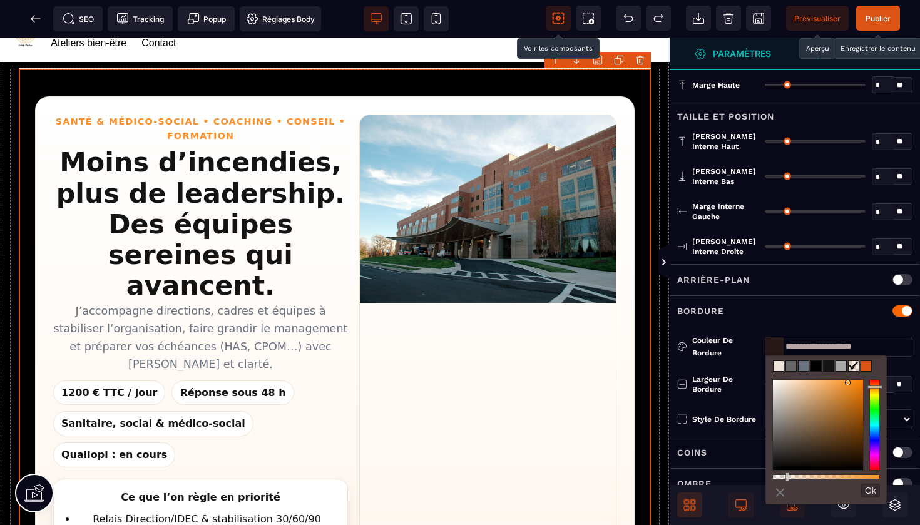
click at [873, 14] on span "Publier" at bounding box center [878, 18] width 25 height 9
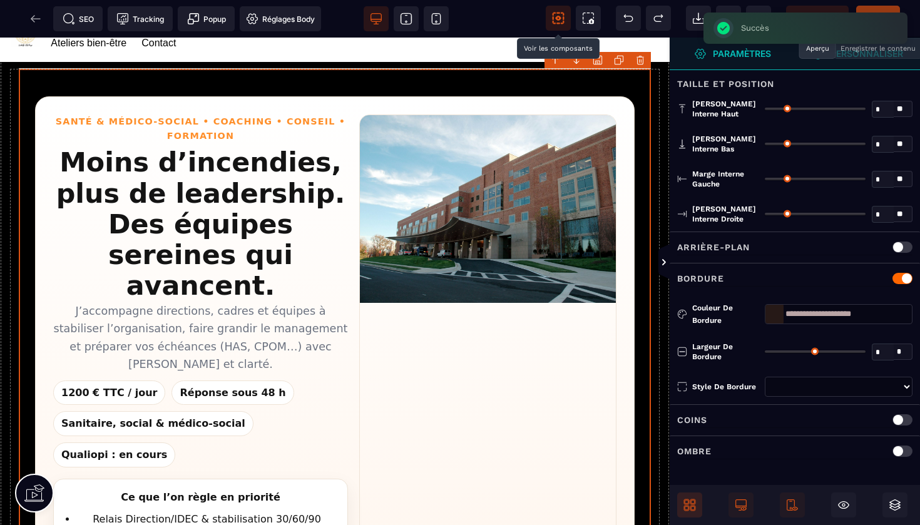
scroll to position [0, 0]
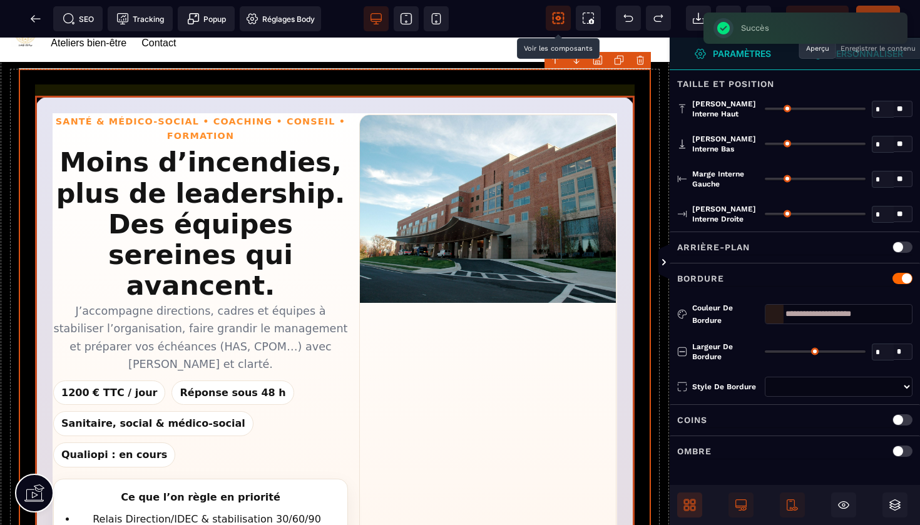
click at [633, 130] on section "Santé & Médico-social • Coaching • Conseil • Formation Moins d’incendies, plus …" at bounding box center [335, 390] width 600 height 589
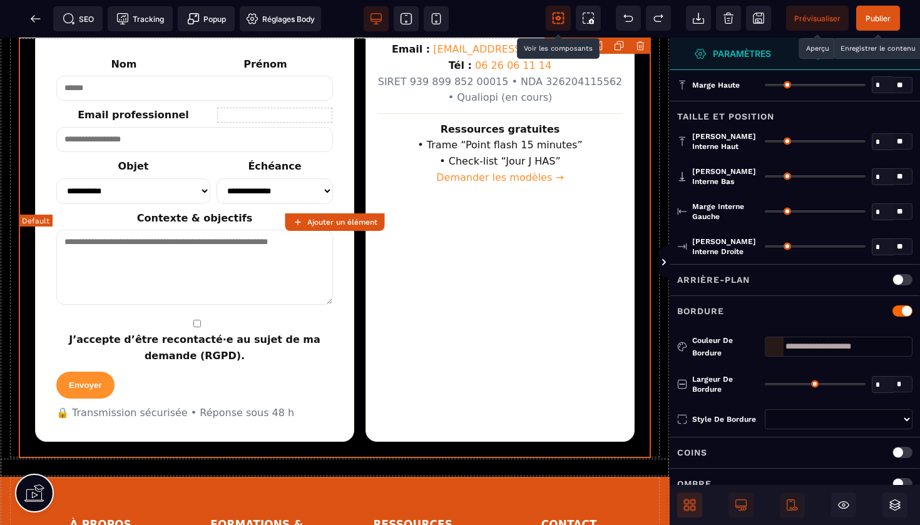
scroll to position [2083, 0]
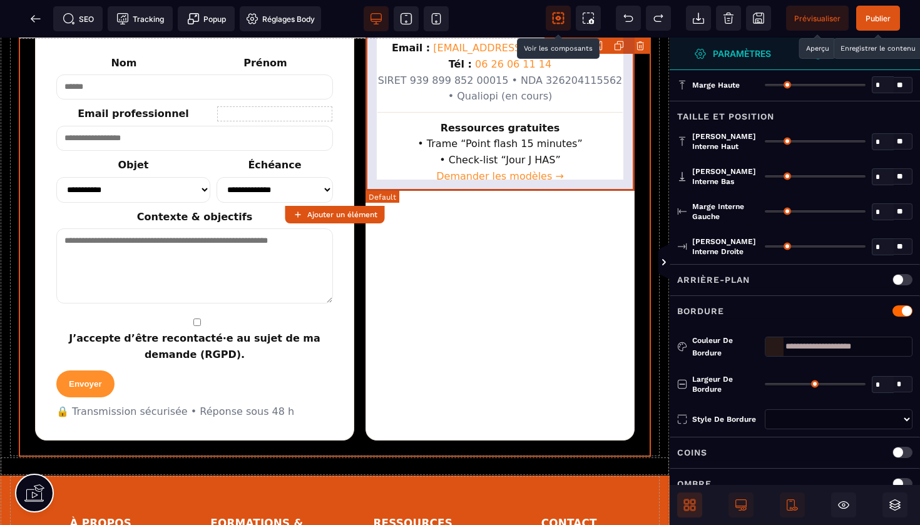
click at [552, 143] on div "Coordonnées SASU Fleur de Vie Email : [EMAIL_ADDRESS][DOMAIN_NAME] Tél : [PHONE…" at bounding box center [500, 213] width 269 height 456
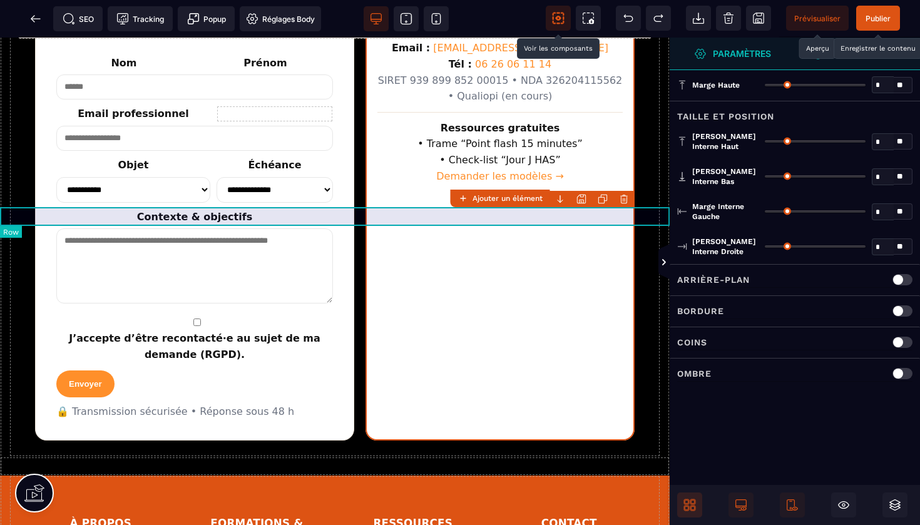
click at [533, 457] on div at bounding box center [335, 466] width 670 height 19
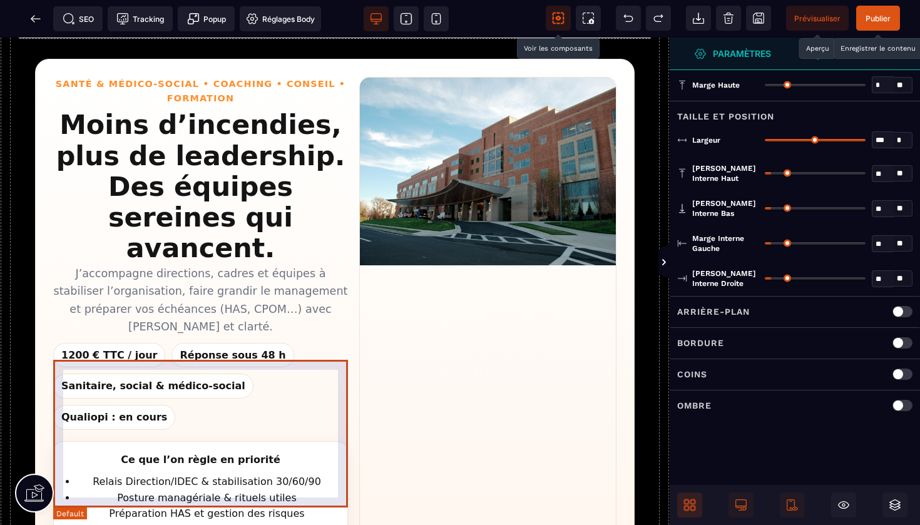
scroll to position [72, 0]
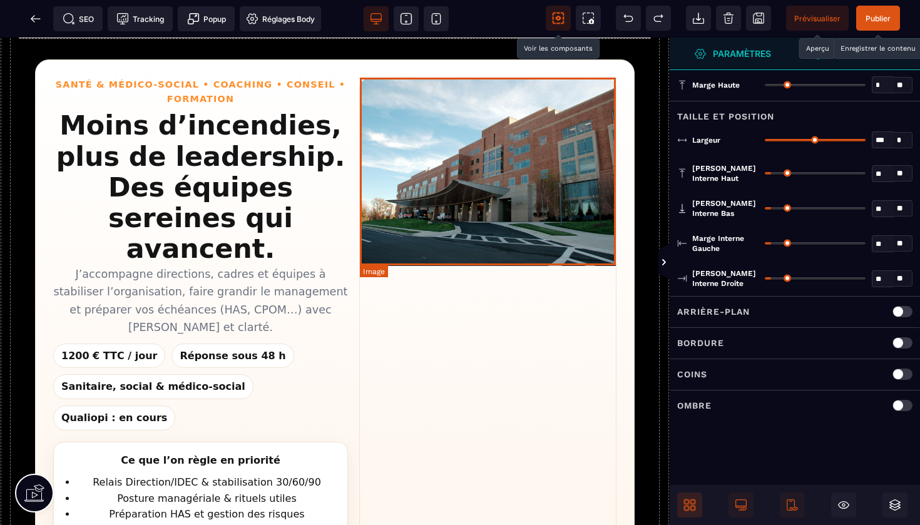
click at [488, 198] on img "Images d’ambiance Fleur de Vie Santé" at bounding box center [488, 172] width 256 height 188
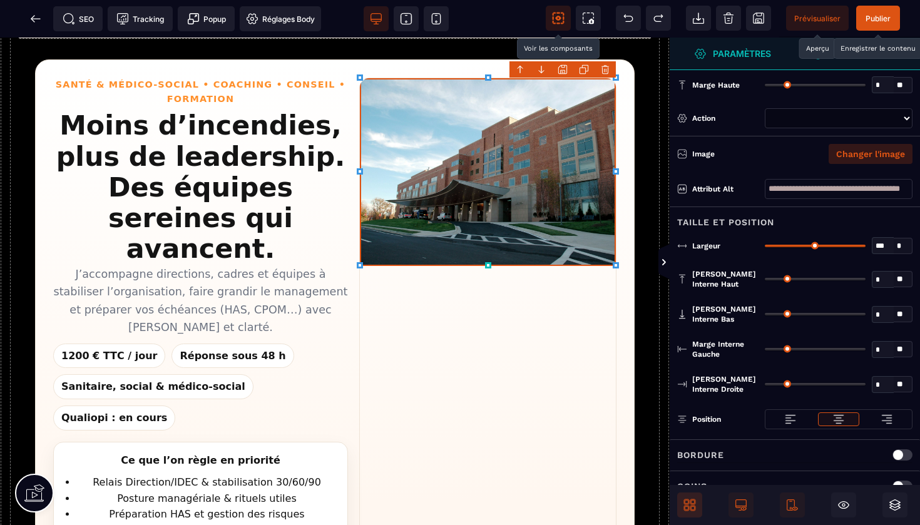
click at [857, 150] on button "Changer l'image" at bounding box center [871, 154] width 84 height 20
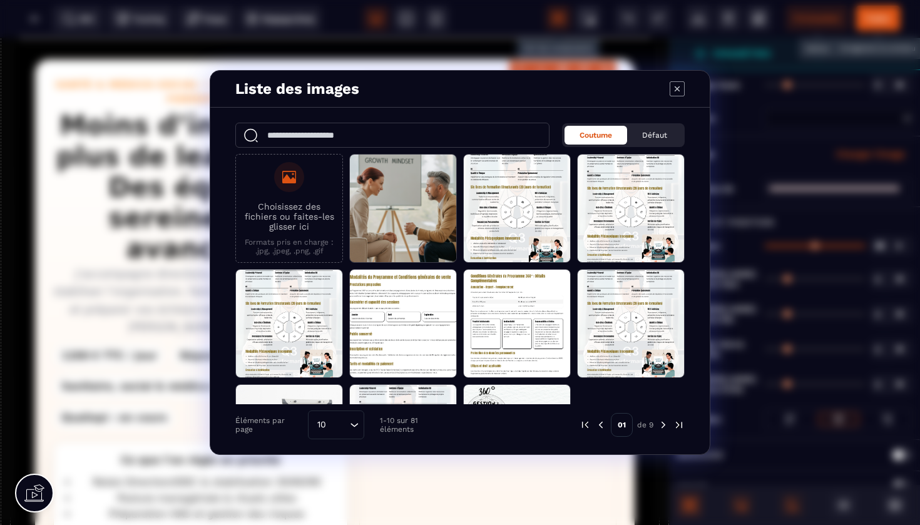
click at [663, 425] on img "Modal window" at bounding box center [663, 425] width 11 height 11
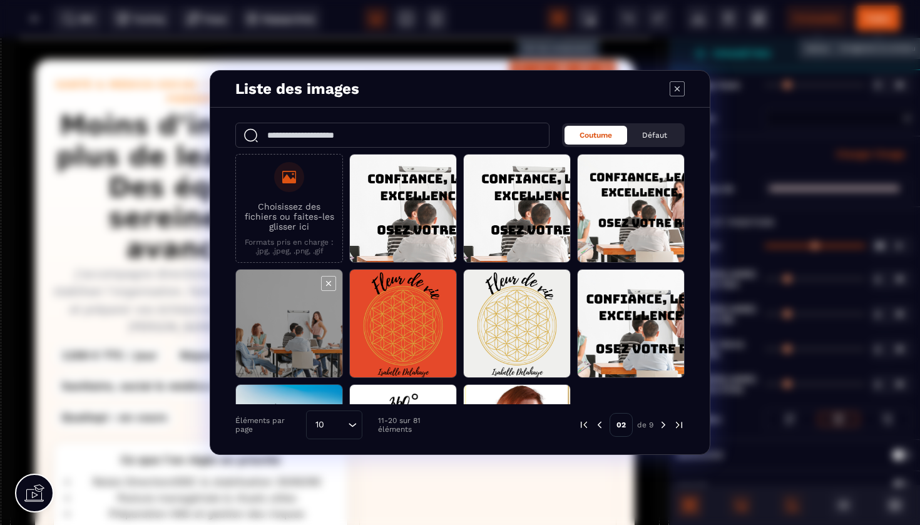
click at [299, 340] on span "Modal window" at bounding box center [289, 324] width 106 height 109
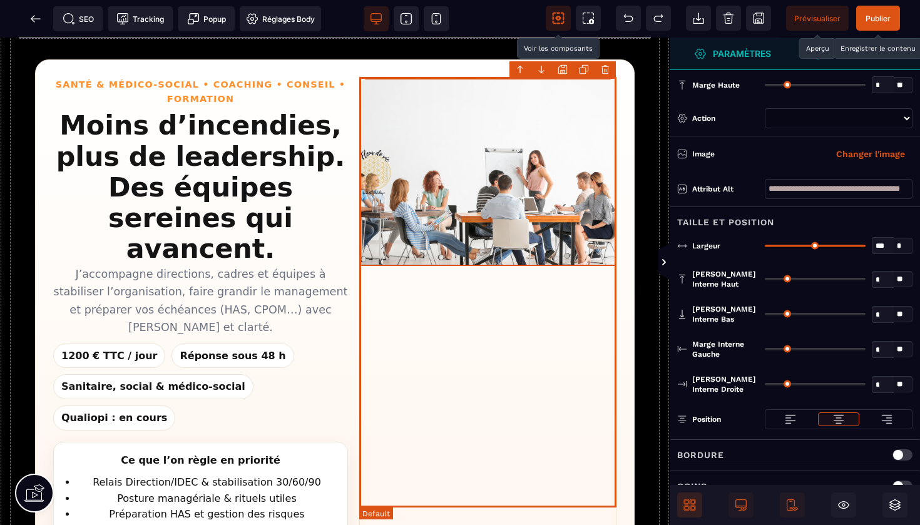
click at [462, 344] on div "Images d’ambiance Fleur de Vie Santé" at bounding box center [487, 354] width 257 height 553
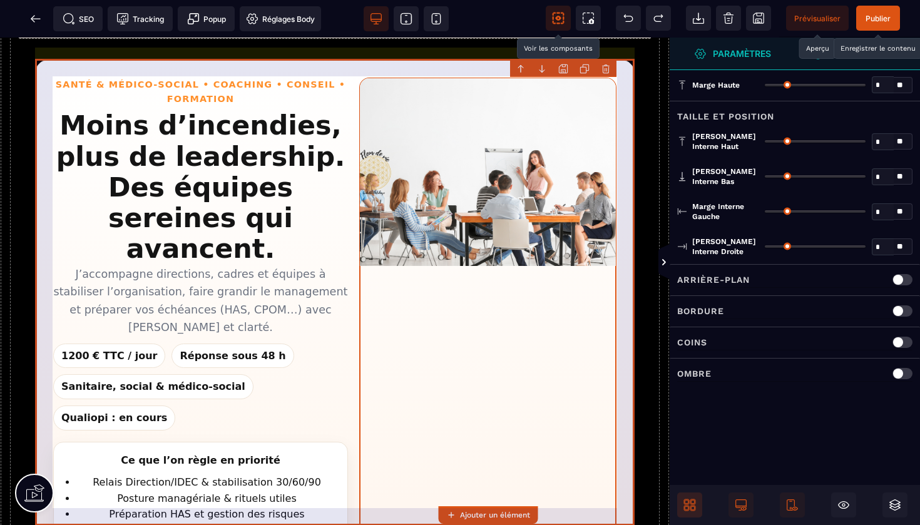
click at [623, 282] on section "Santé & Médico-social • Coaching • Conseil • Formation Moins d’incendies, plus …" at bounding box center [335, 353] width 600 height 589
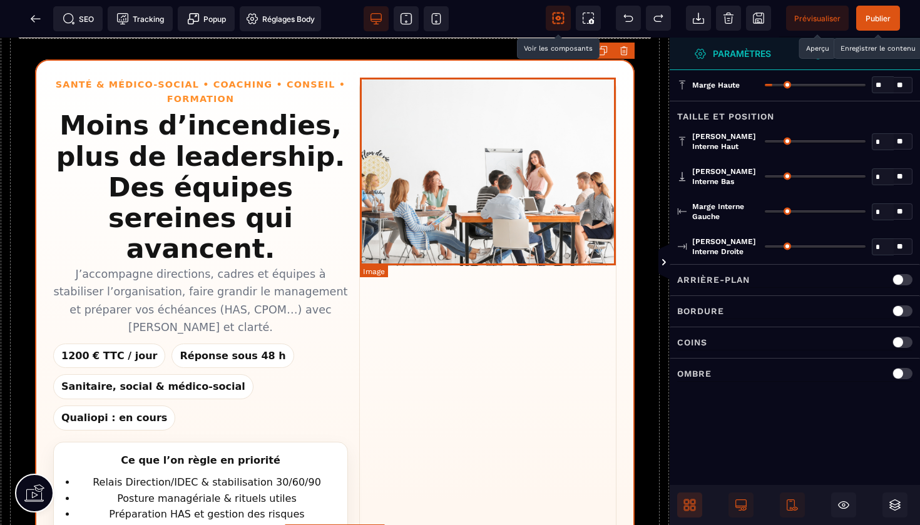
click at [545, 165] on img "Images d’ambiance Fleur de Vie Santé" at bounding box center [488, 172] width 256 height 188
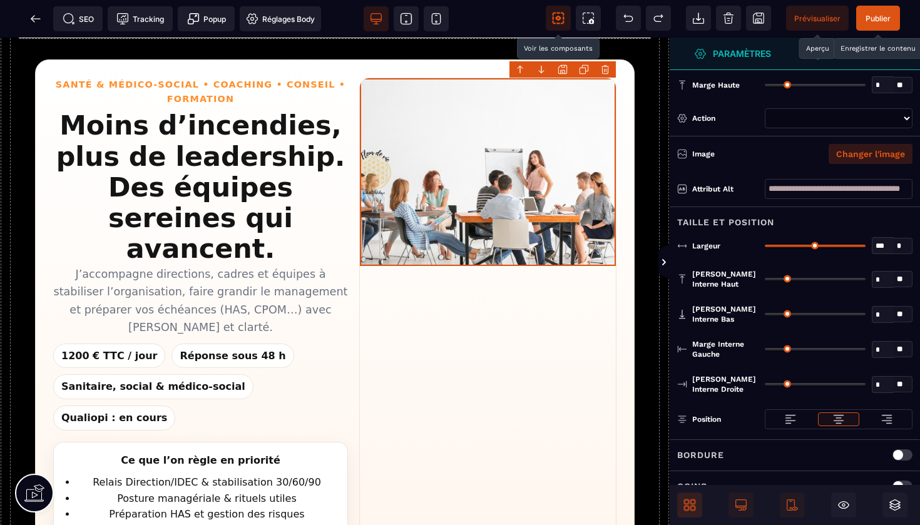
click at [851, 150] on button "Changer l'image" at bounding box center [871, 154] width 84 height 20
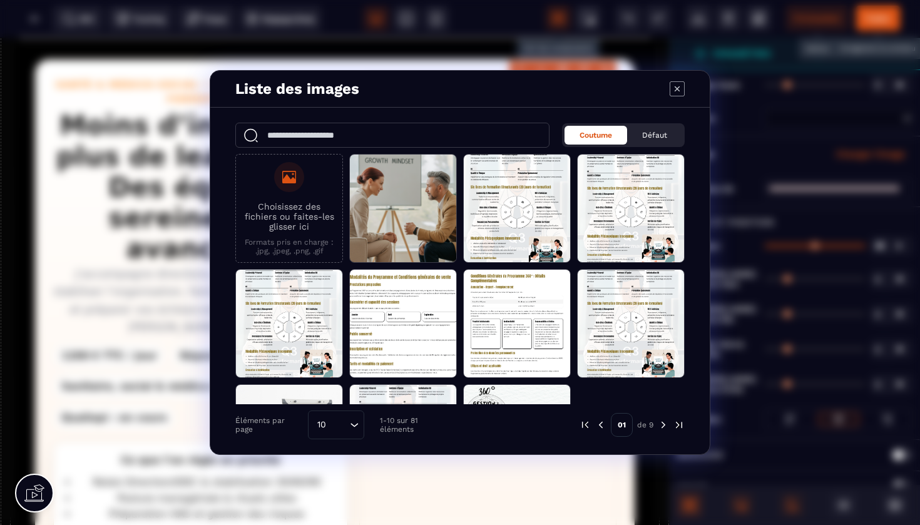
click at [660, 426] on img "Modal window" at bounding box center [663, 425] width 11 height 11
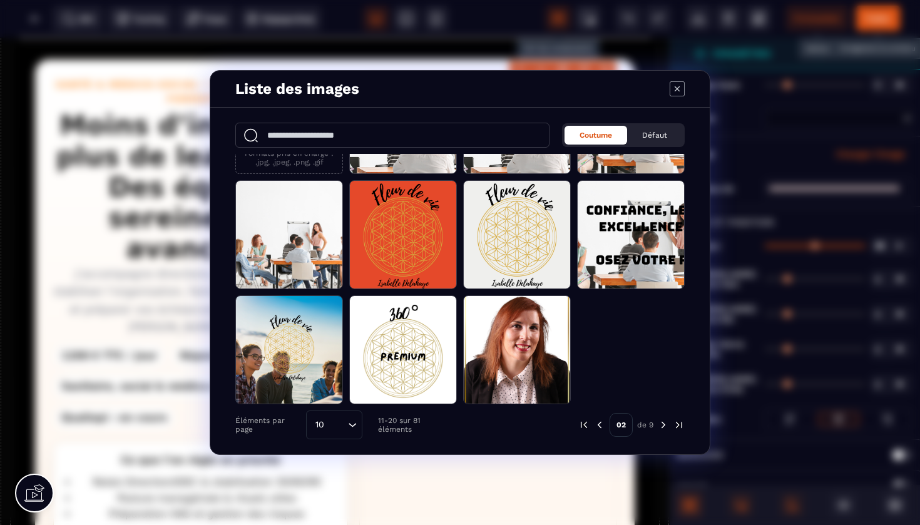
scroll to position [89, 0]
click at [664, 425] on img "Modal window" at bounding box center [663, 425] width 11 height 11
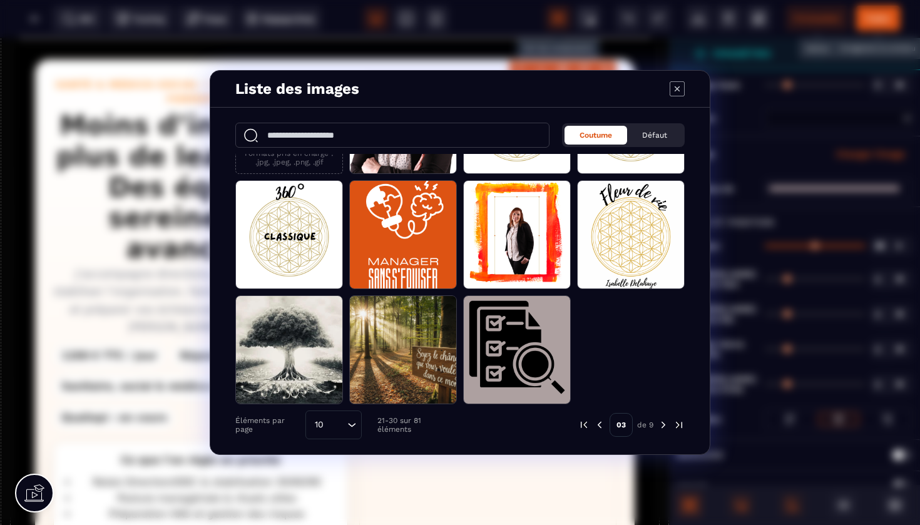
click at [664, 425] on img "Modal window" at bounding box center [663, 425] width 11 height 11
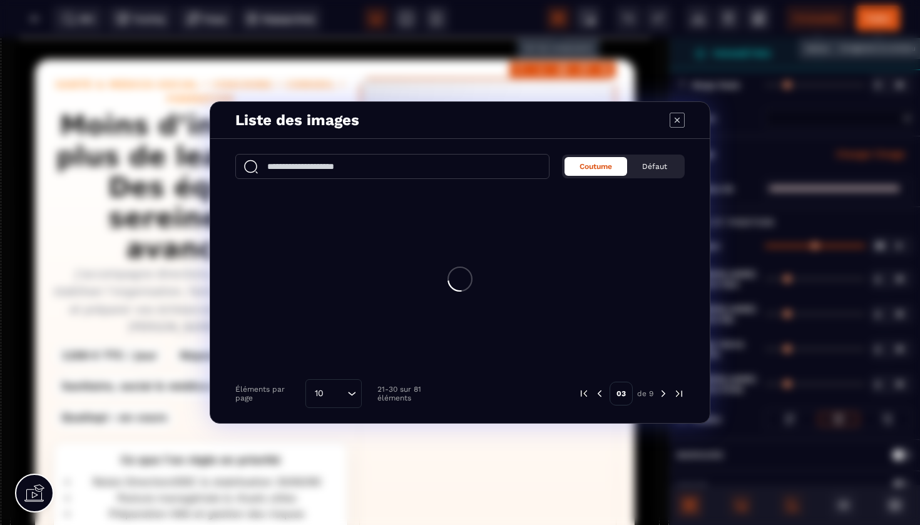
scroll to position [0, 0]
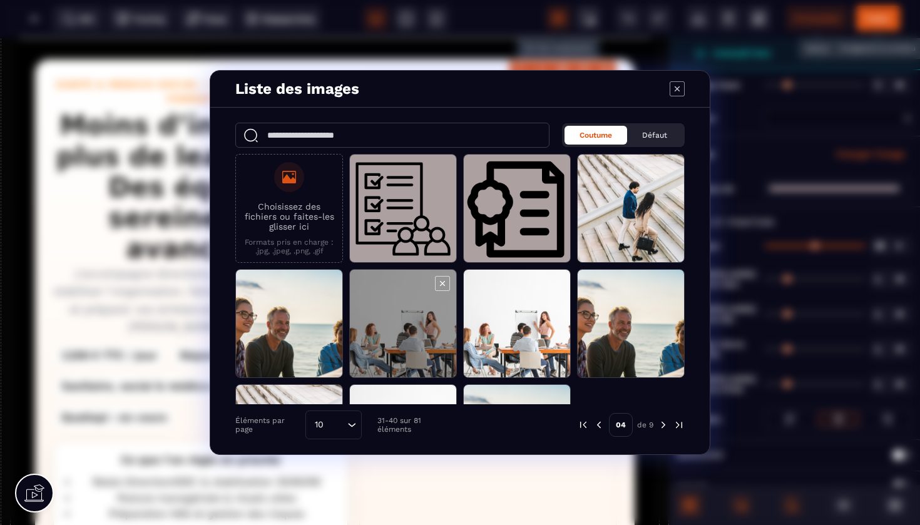
click at [401, 297] on span "Modal window" at bounding box center [403, 324] width 106 height 109
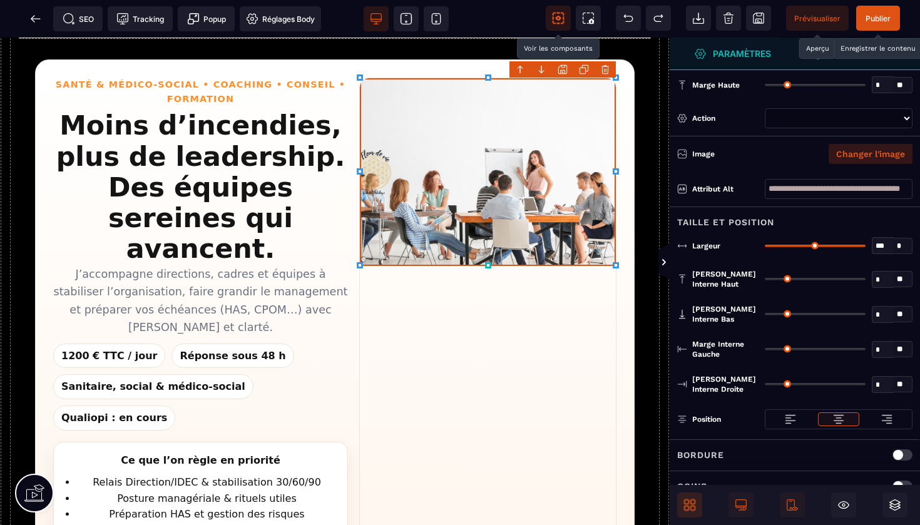
click at [860, 150] on button "Changer l'image" at bounding box center [871, 154] width 84 height 20
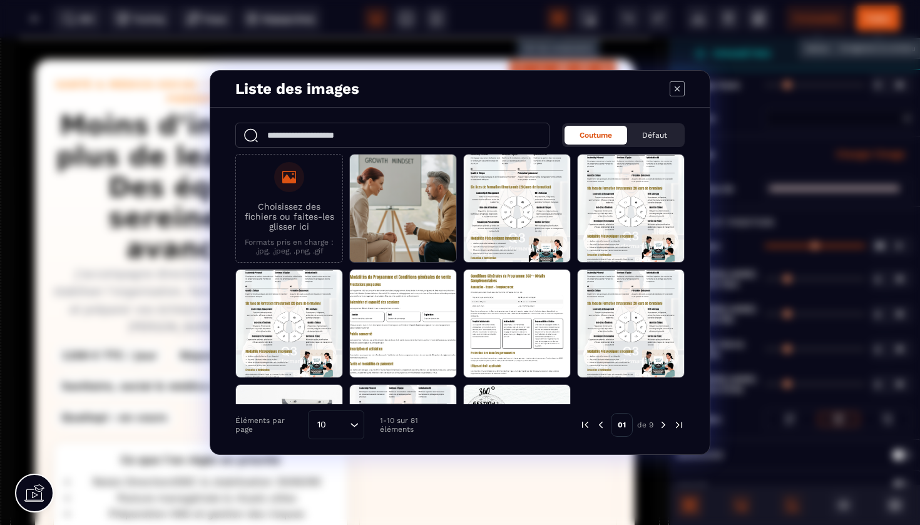
click at [664, 429] on img "Modal window" at bounding box center [663, 425] width 11 height 11
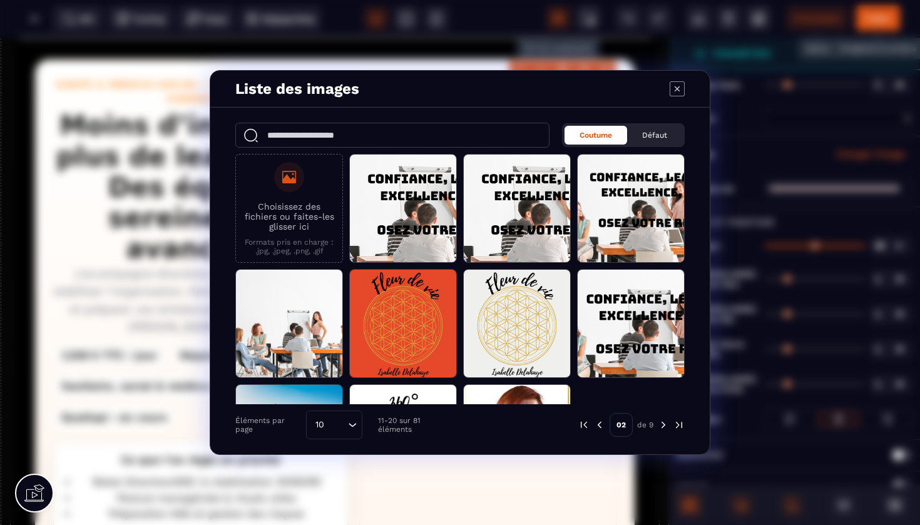
click at [604, 424] on img "Modal window" at bounding box center [599, 425] width 11 height 11
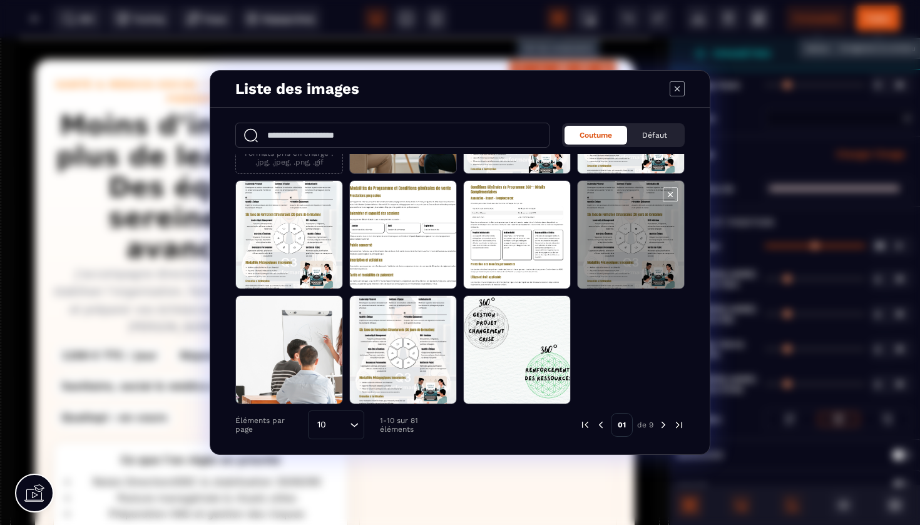
scroll to position [89, 0]
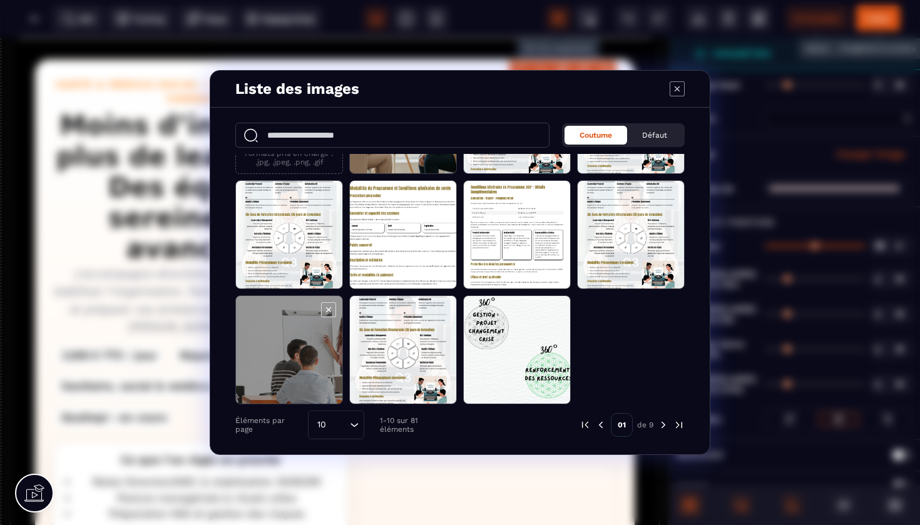
click at [292, 347] on span "Modal window" at bounding box center [289, 350] width 106 height 109
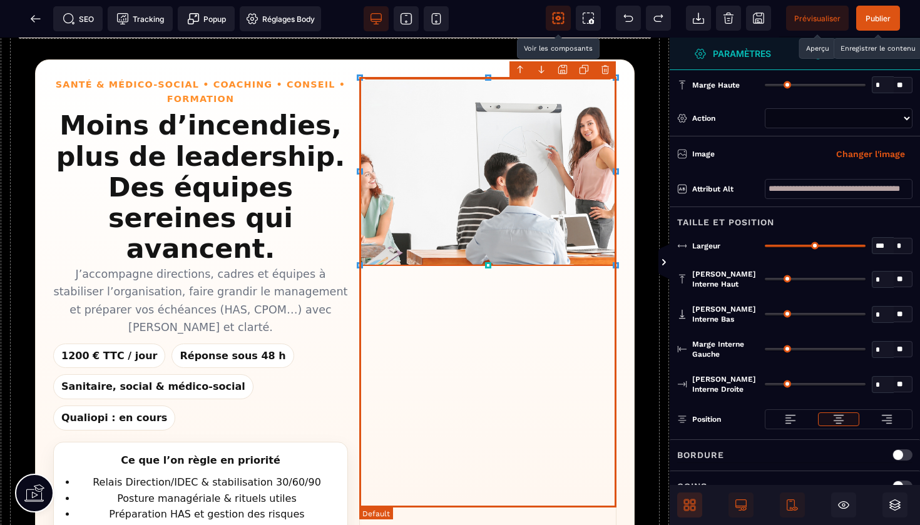
click at [470, 341] on div "Images d’ambiance Fleur de Vie Santé" at bounding box center [487, 354] width 257 height 553
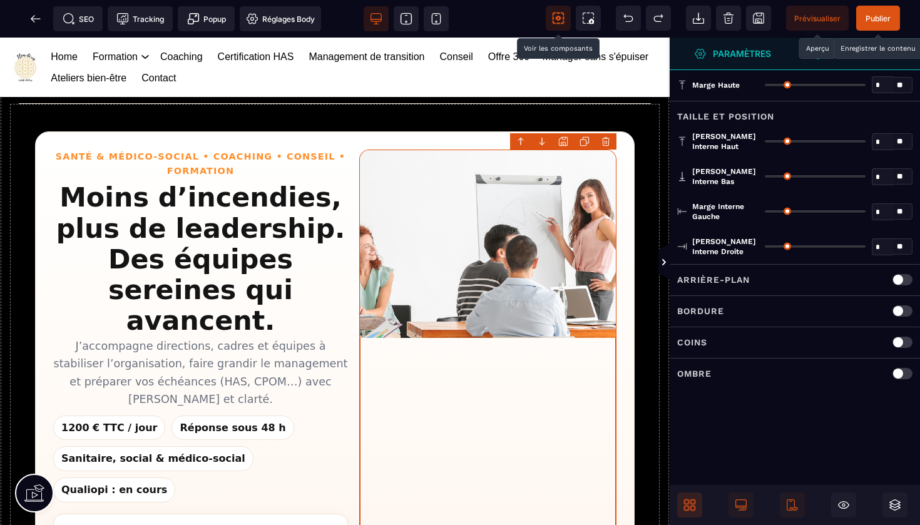
scroll to position [0, 0]
click at [875, 12] on span "Publier" at bounding box center [879, 18] width 44 height 25
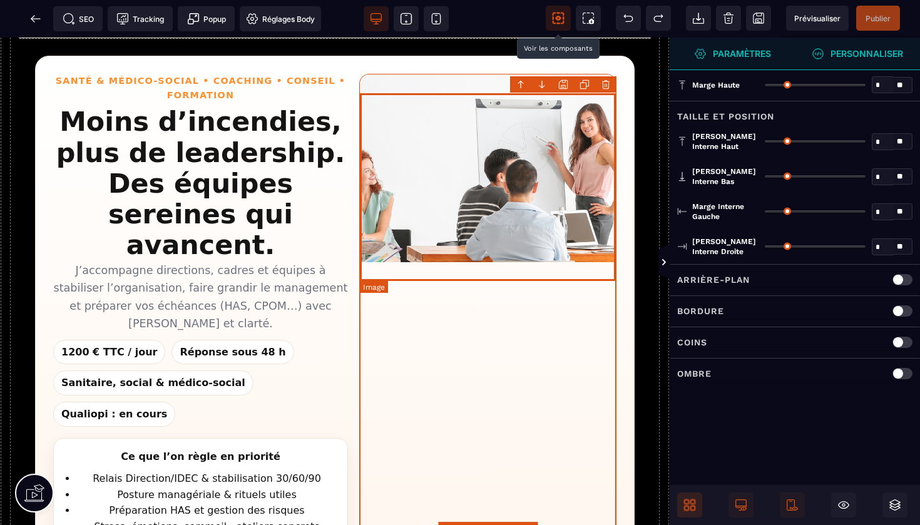
scroll to position [84, 0]
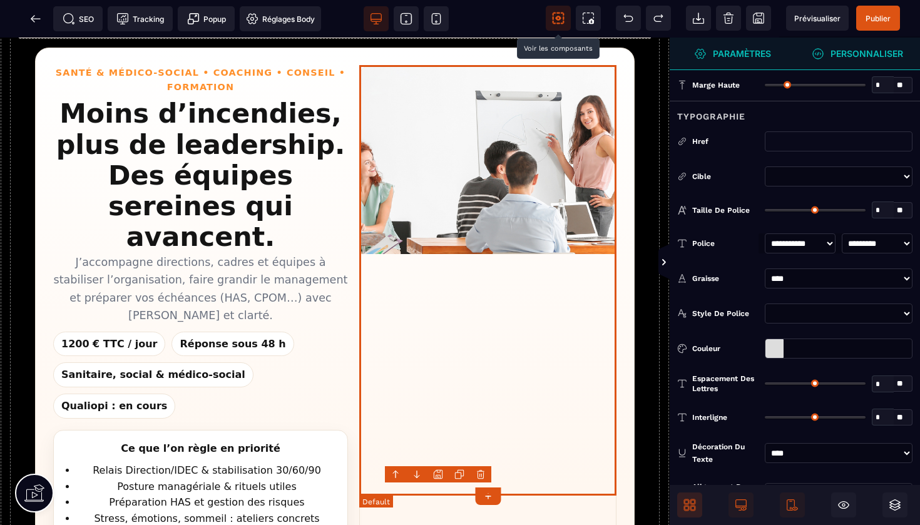
click at [528, 325] on div "Images d’ambiance Fleur de Vie Santé" at bounding box center [487, 342] width 257 height 553
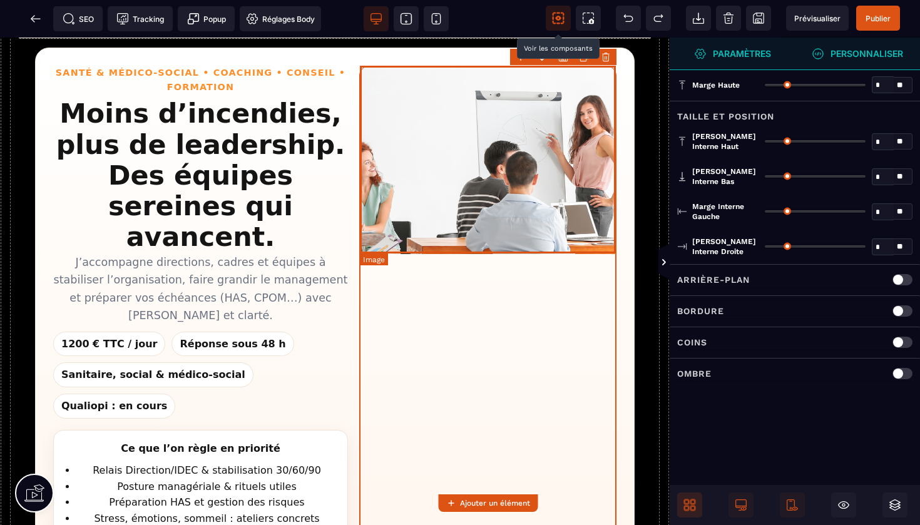
click at [530, 136] on img "Images d’ambiance Fleur de Vie Santé" at bounding box center [488, 160] width 256 height 188
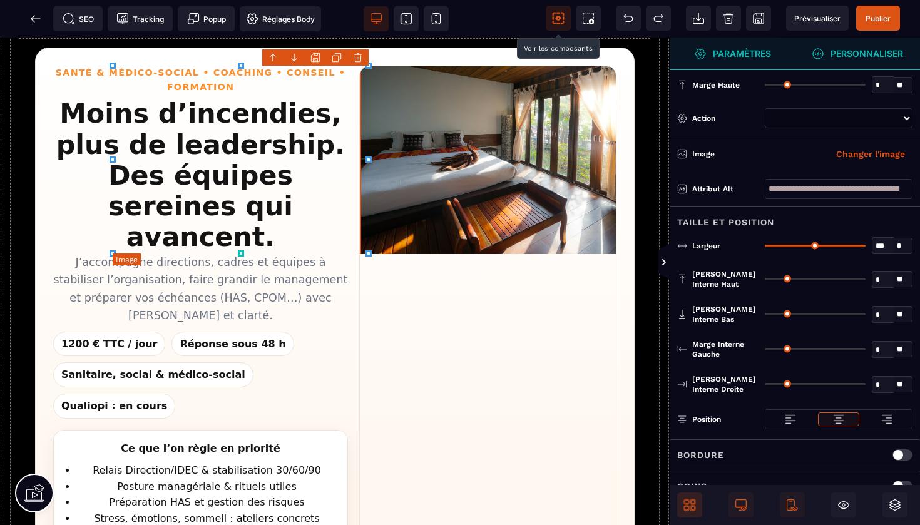
scroll to position [0, 256]
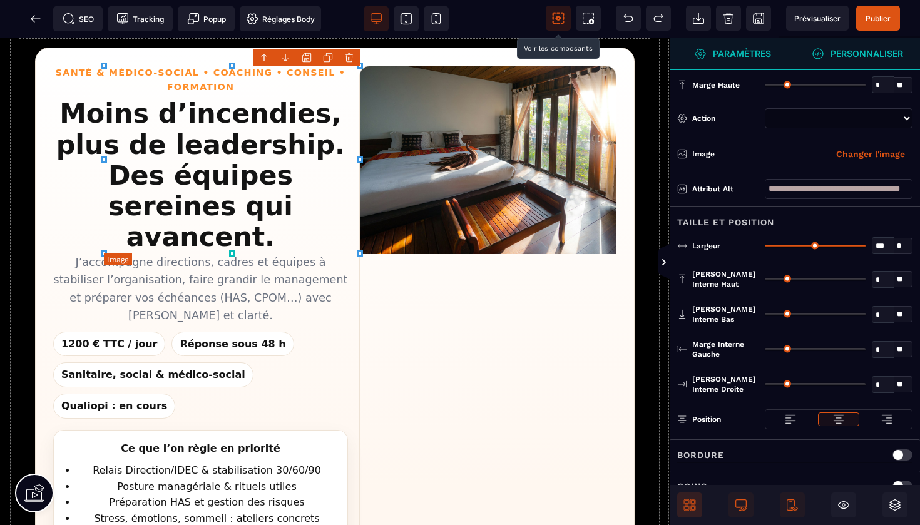
click at [530, 136] on img "Images d’ambiance Fleur de Vie Santé" at bounding box center [488, 160] width 256 height 188
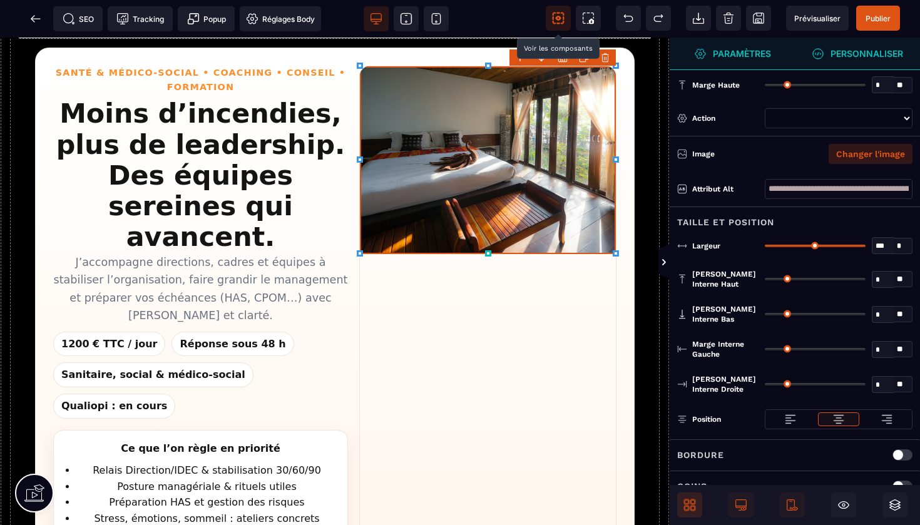
click at [852, 149] on button "Changer l'image" at bounding box center [871, 154] width 84 height 20
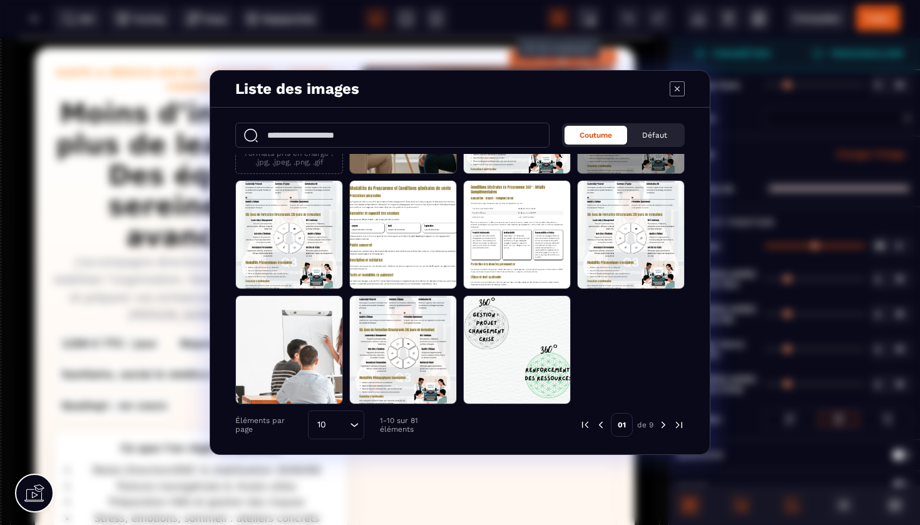
scroll to position [89, 0]
click at [662, 426] on img "Modal window" at bounding box center [663, 425] width 11 height 11
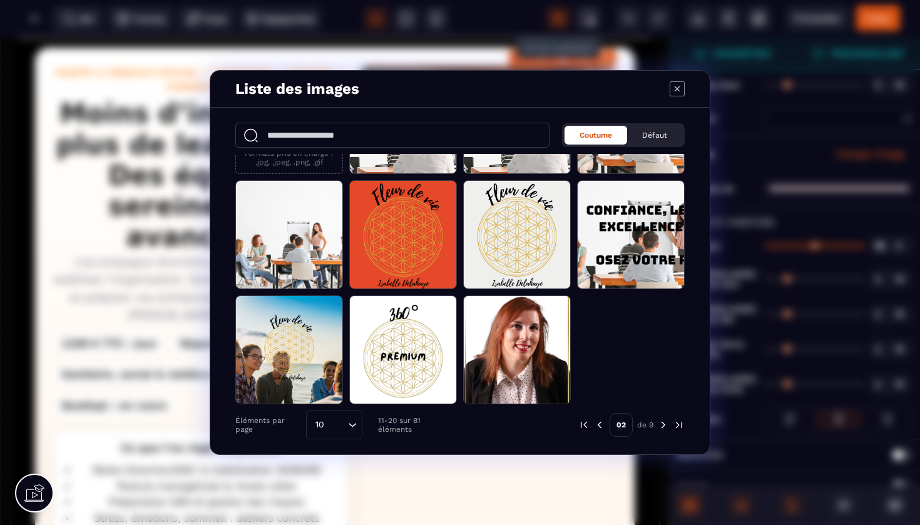
click at [664, 426] on img "Modal window" at bounding box center [663, 425] width 11 height 11
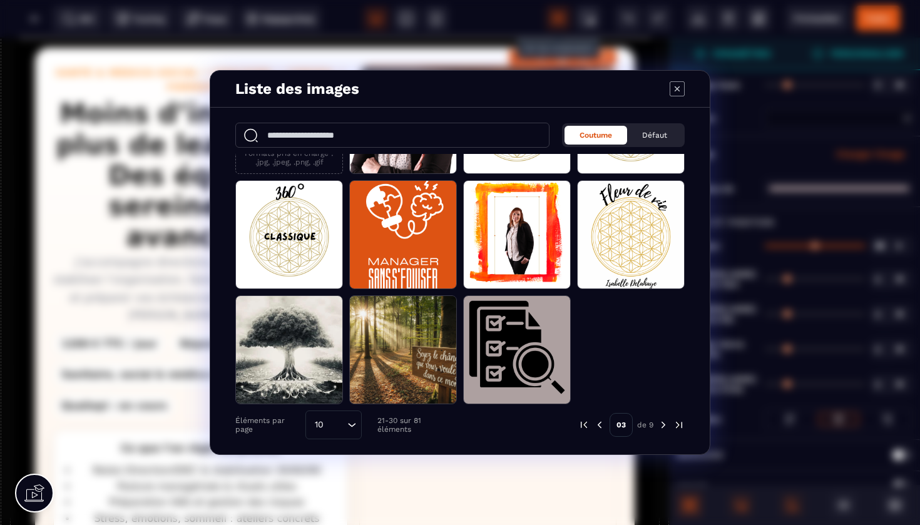
click at [665, 423] on img "Modal window" at bounding box center [663, 425] width 11 height 11
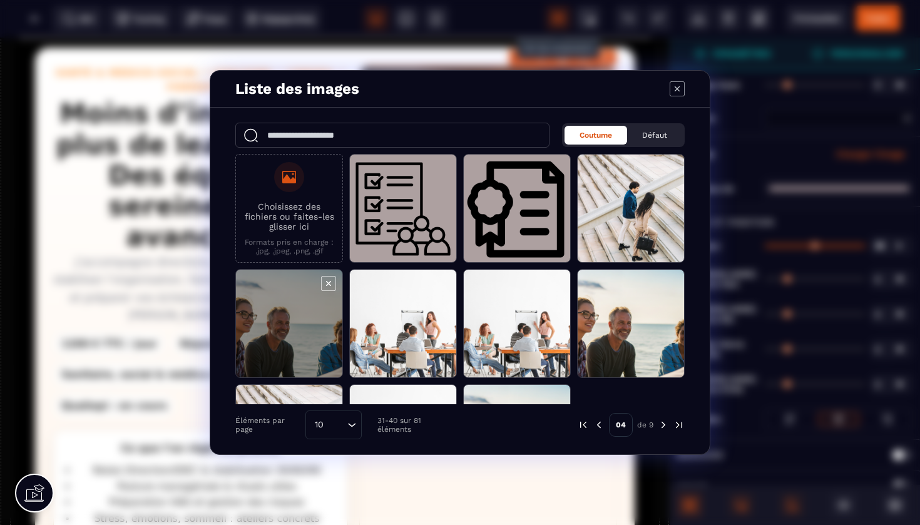
click at [272, 302] on span "Modal window" at bounding box center [289, 324] width 106 height 109
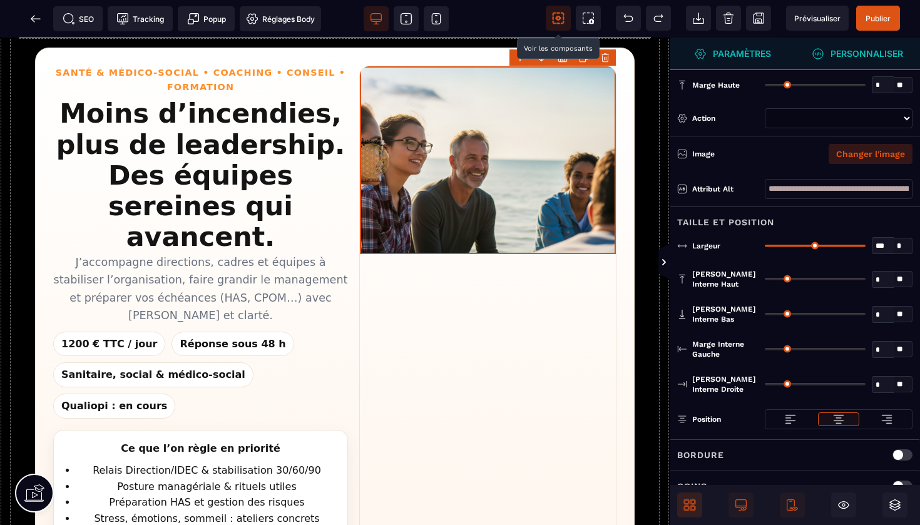
click at [863, 155] on button "Changer l'image" at bounding box center [871, 154] width 84 height 20
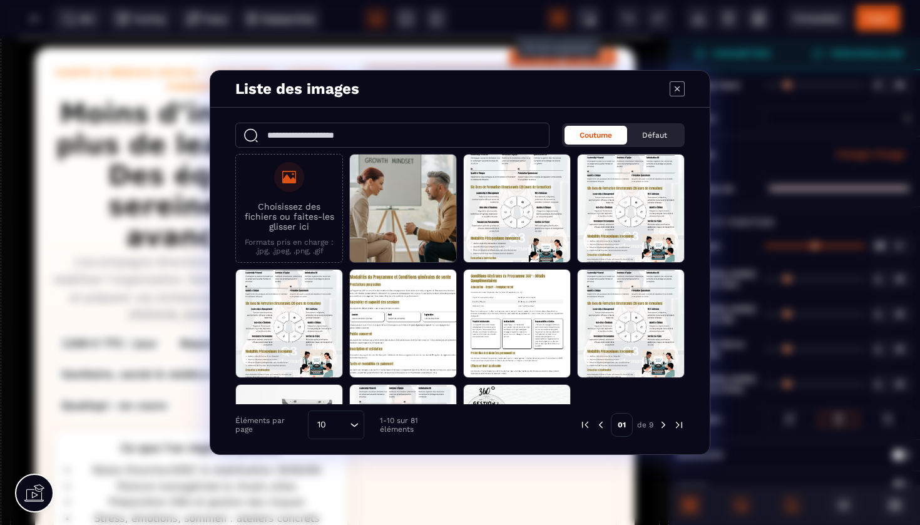
click at [661, 427] on img "Modal window" at bounding box center [663, 425] width 11 height 11
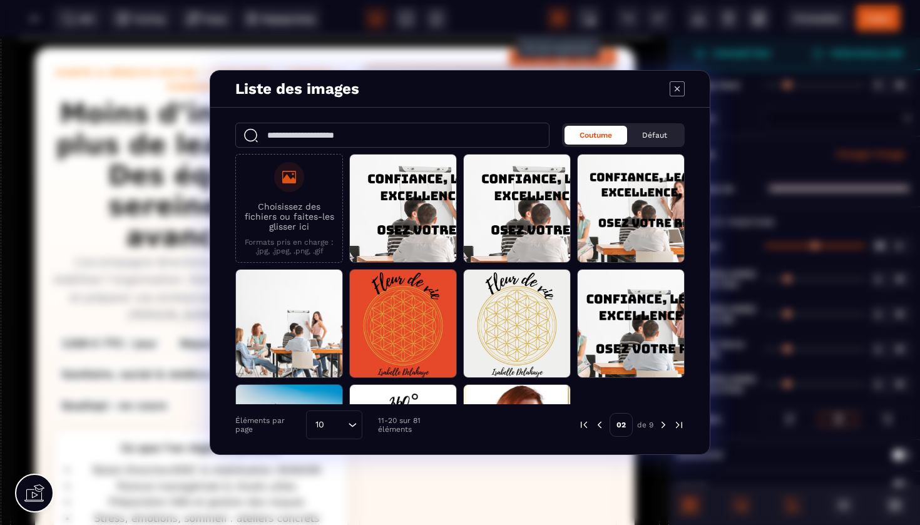
click at [661, 427] on img "Modal window" at bounding box center [663, 425] width 11 height 11
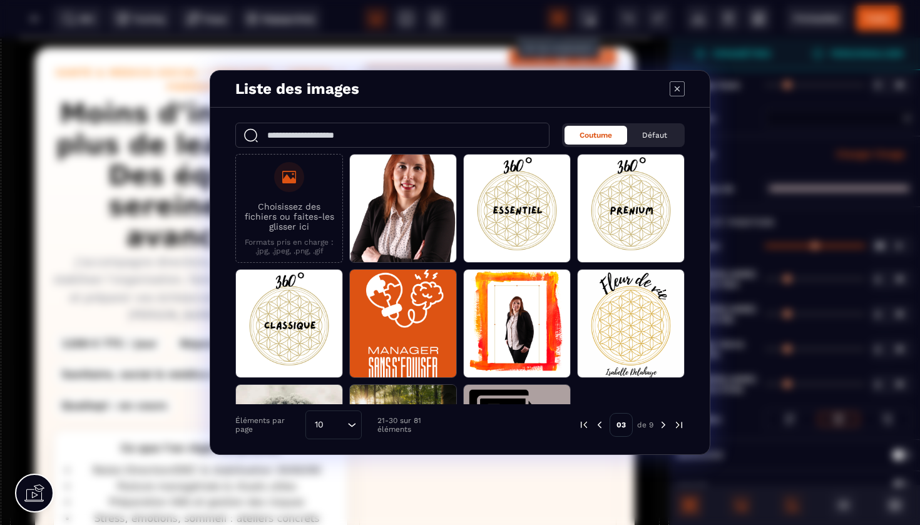
click at [661, 427] on img "Modal window" at bounding box center [663, 425] width 11 height 11
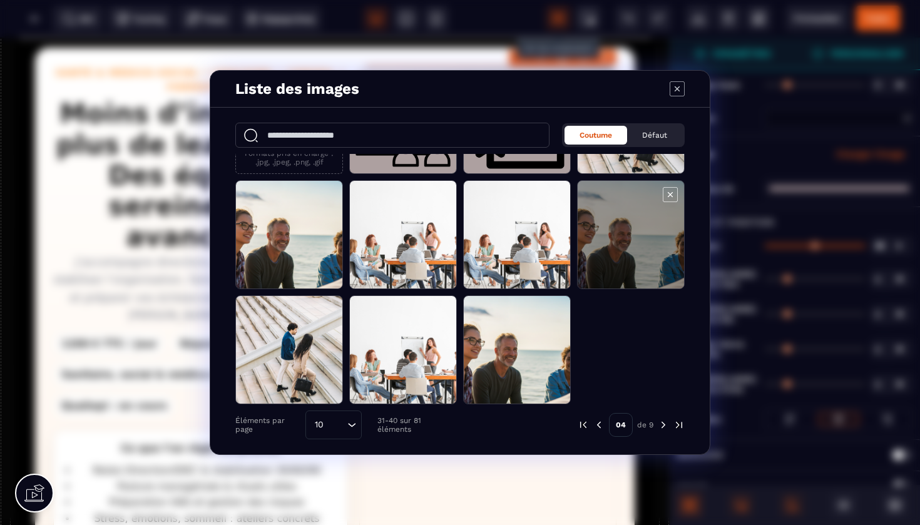
scroll to position [89, 0]
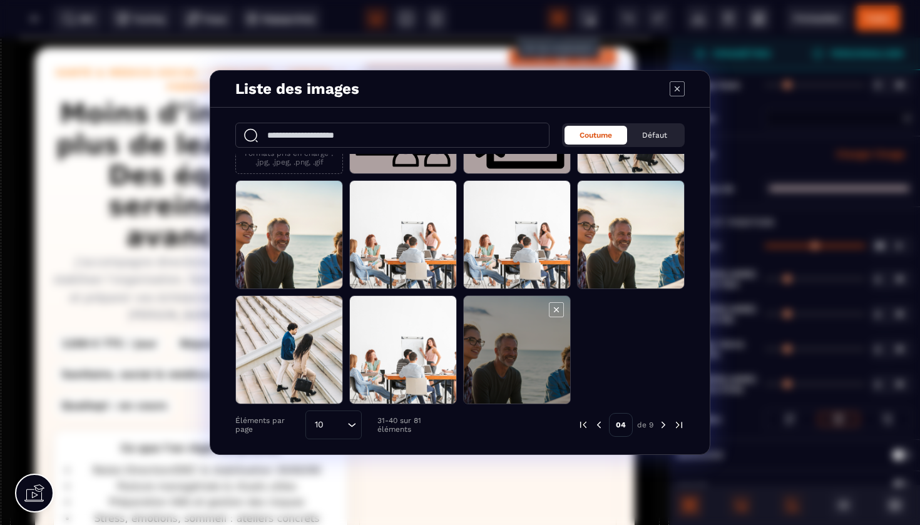
click at [499, 337] on span "Modal window" at bounding box center [517, 350] width 106 height 109
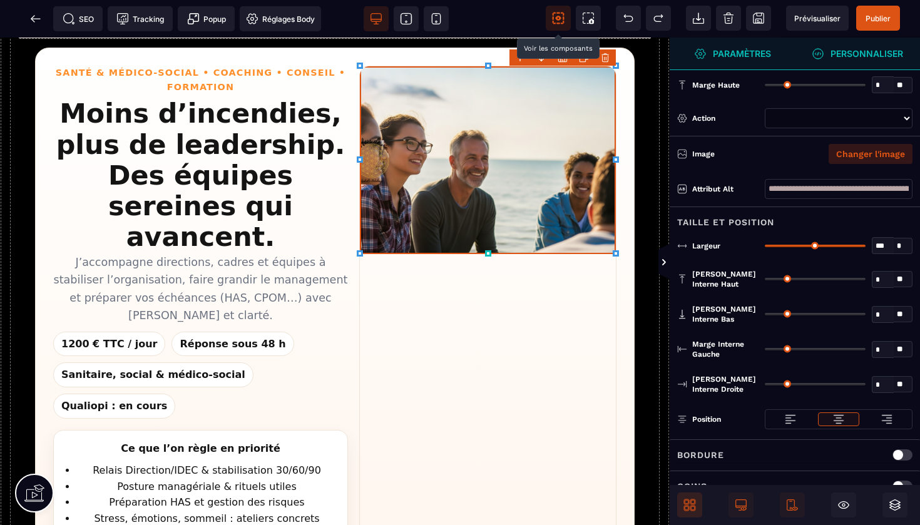
click at [862, 157] on button "Changer l'image" at bounding box center [871, 154] width 84 height 20
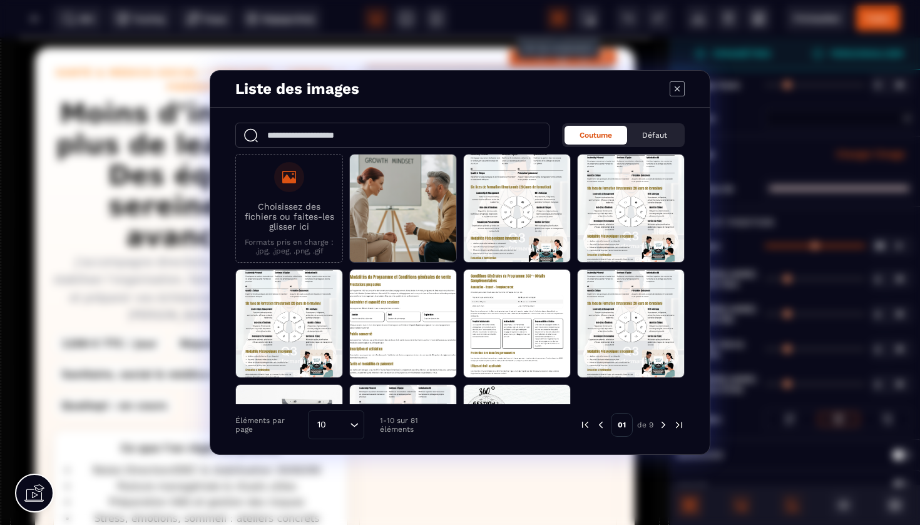
click at [661, 425] on img "Modal window" at bounding box center [663, 425] width 11 height 11
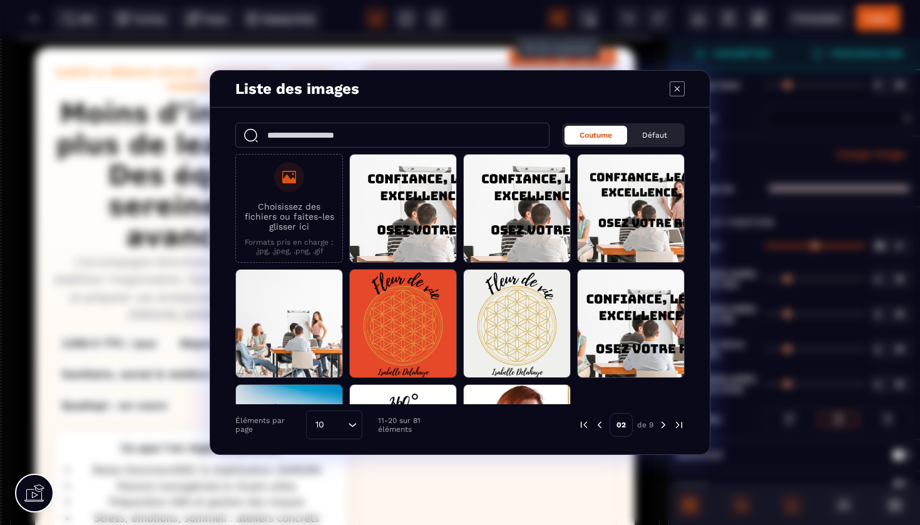
click at [661, 425] on img "Modal window" at bounding box center [663, 425] width 11 height 11
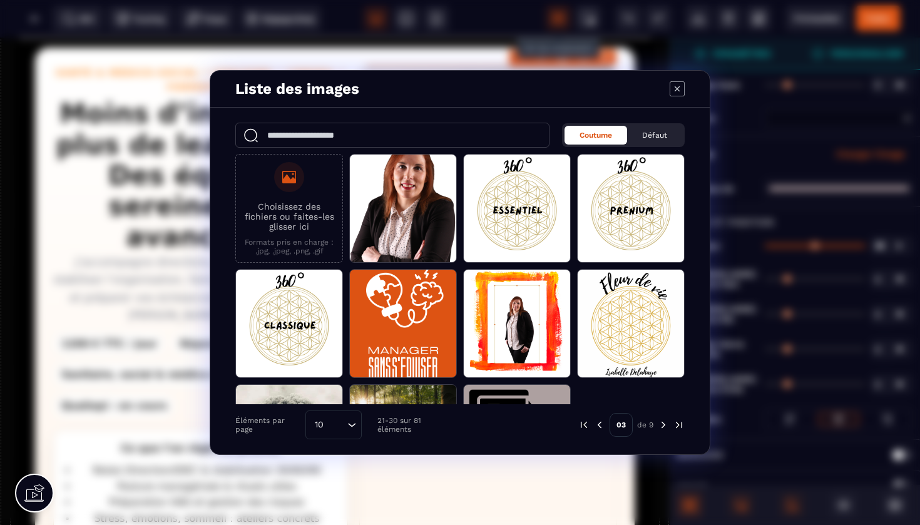
click at [661, 425] on img "Modal window" at bounding box center [663, 425] width 11 height 11
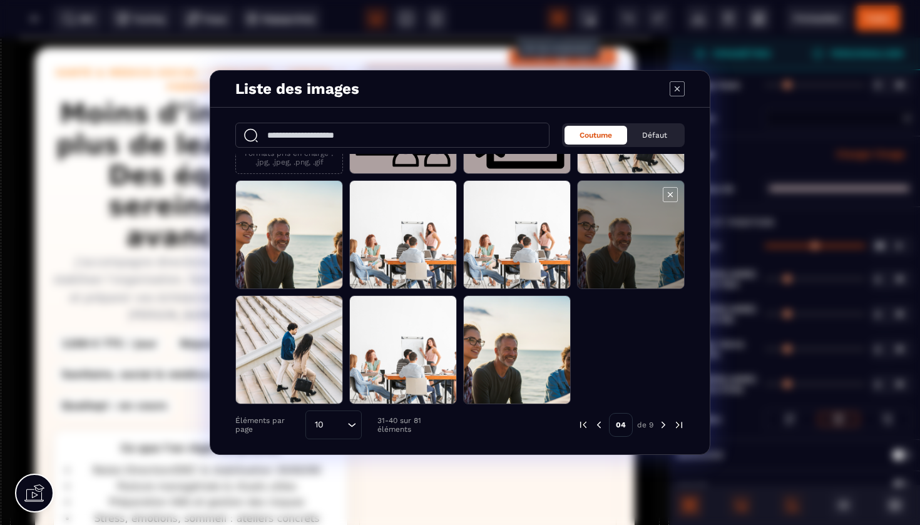
click at [669, 219] on span "Modal window" at bounding box center [631, 235] width 106 height 109
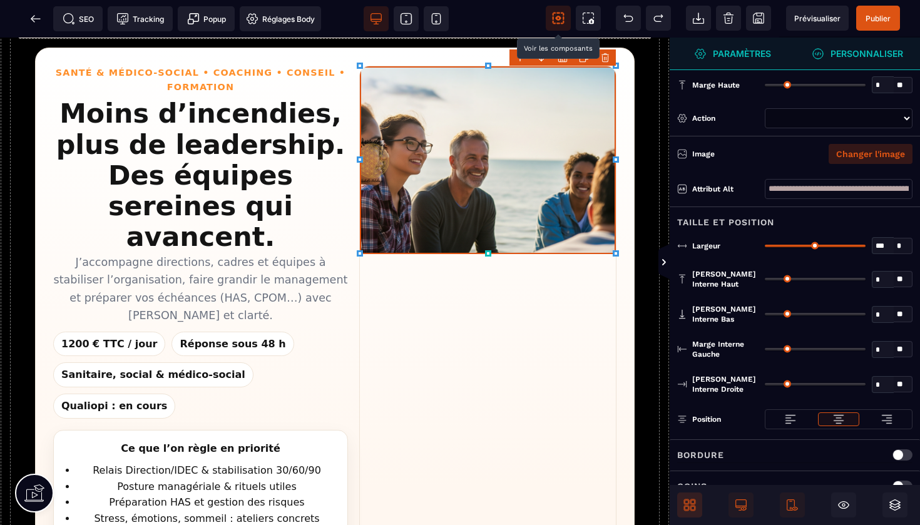
click at [860, 155] on button "Changer l'image" at bounding box center [871, 154] width 84 height 20
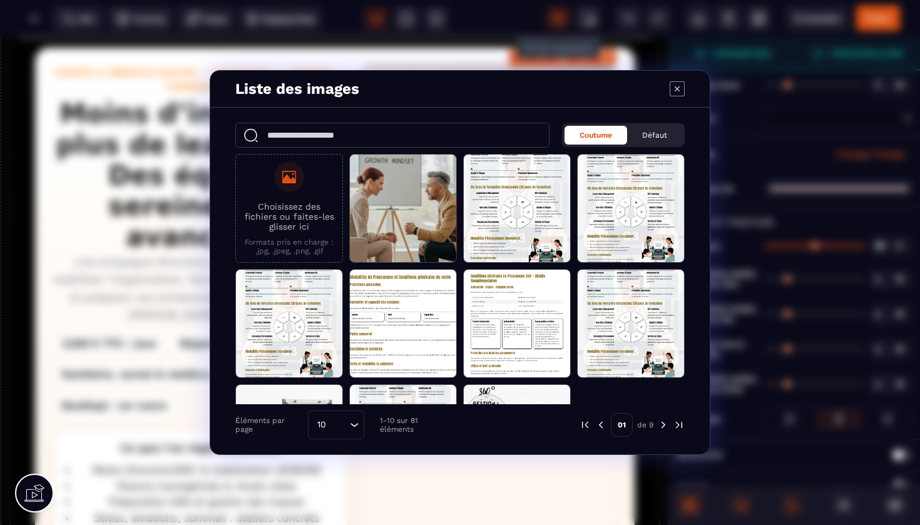
click at [664, 426] on img "Modal window" at bounding box center [663, 425] width 11 height 11
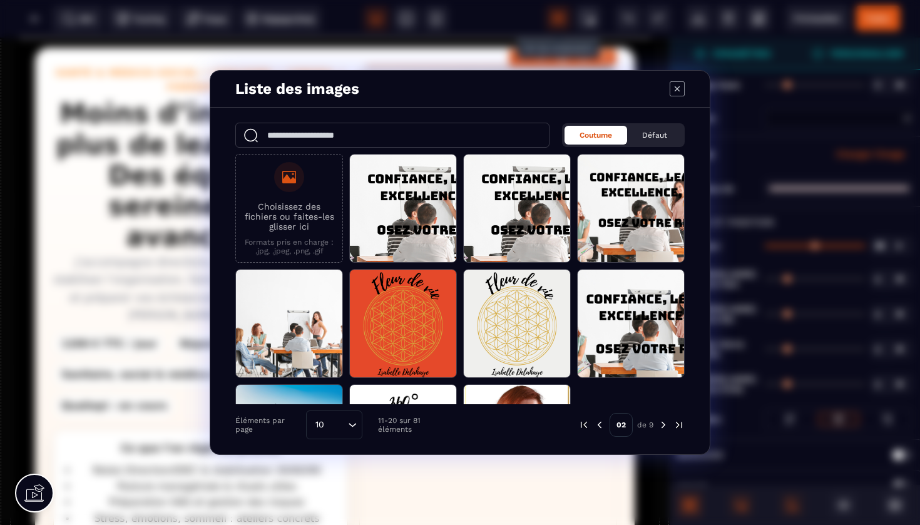
click at [664, 426] on img "Modal window" at bounding box center [663, 425] width 11 height 11
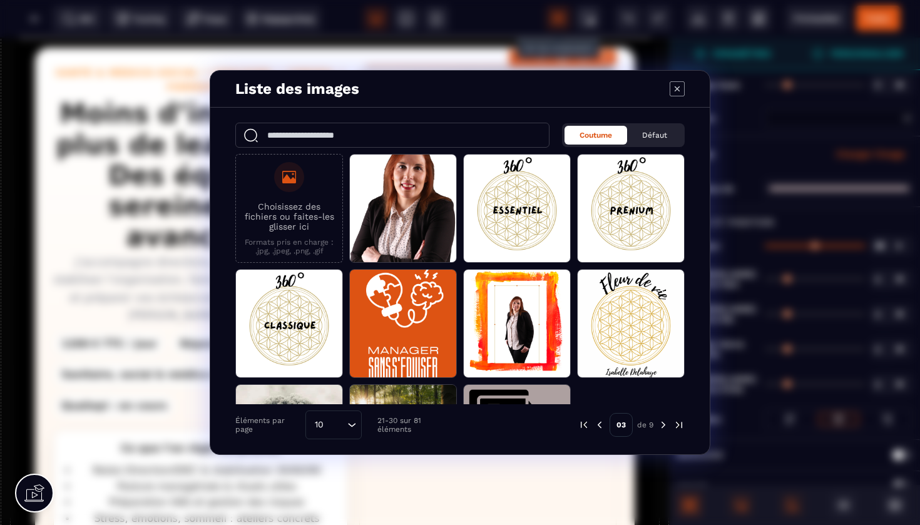
click at [664, 426] on img "Modal window" at bounding box center [663, 425] width 11 height 11
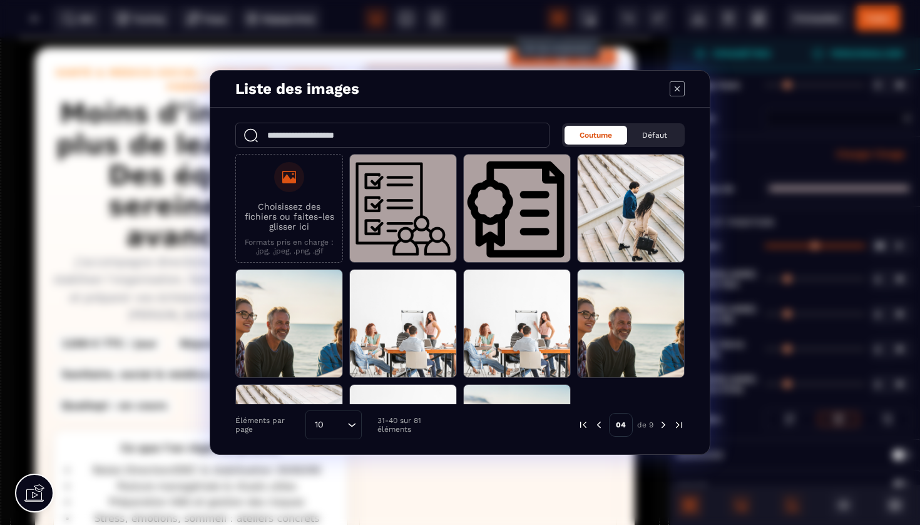
click at [664, 426] on img "Modal window" at bounding box center [663, 425] width 11 height 11
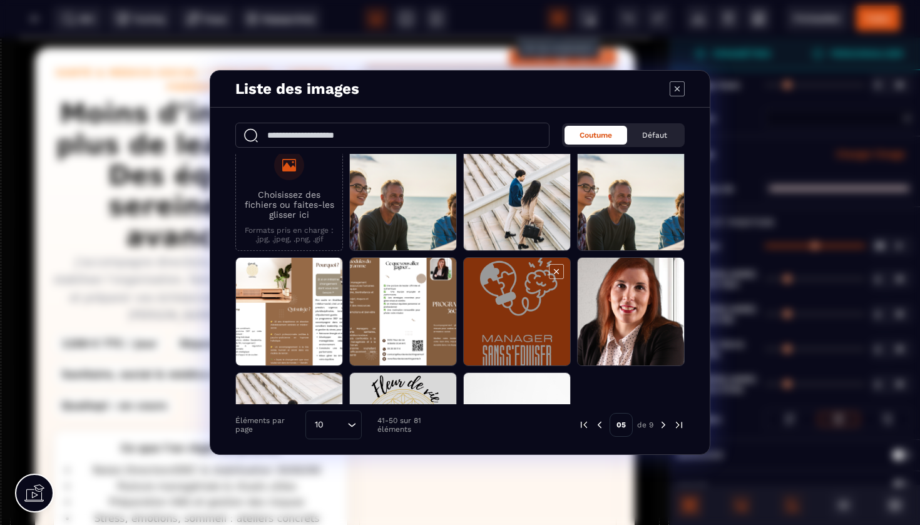
scroll to position [11, 0]
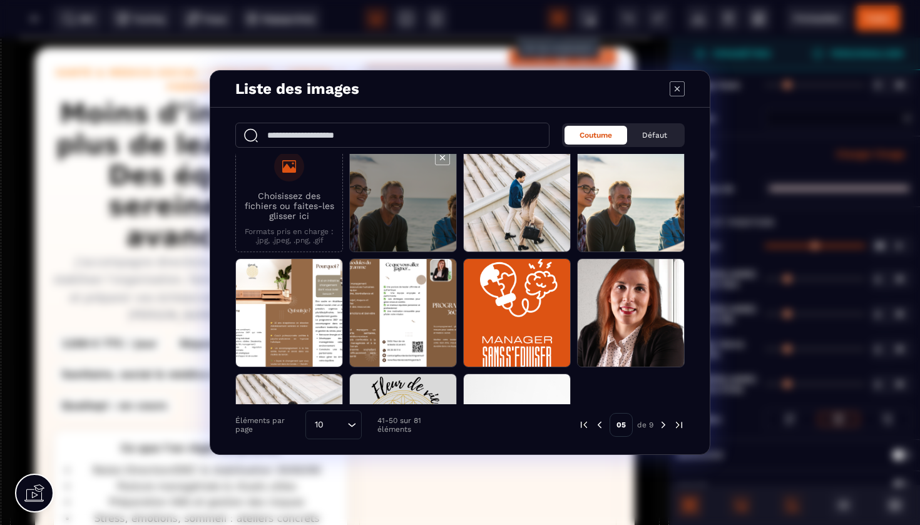
click at [395, 203] on span "Modal window" at bounding box center [403, 198] width 106 height 109
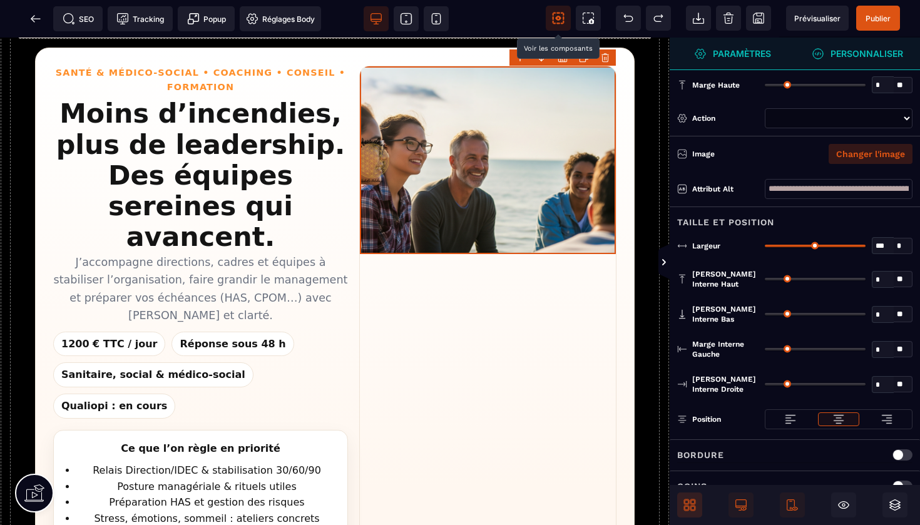
click at [876, 153] on button "Changer l'image" at bounding box center [871, 154] width 84 height 20
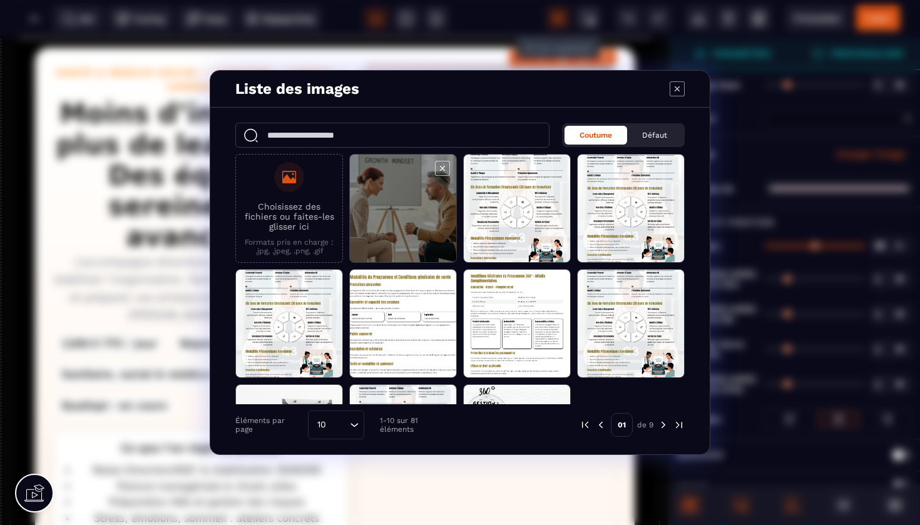
click at [406, 215] on span "Modal window" at bounding box center [403, 209] width 106 height 109
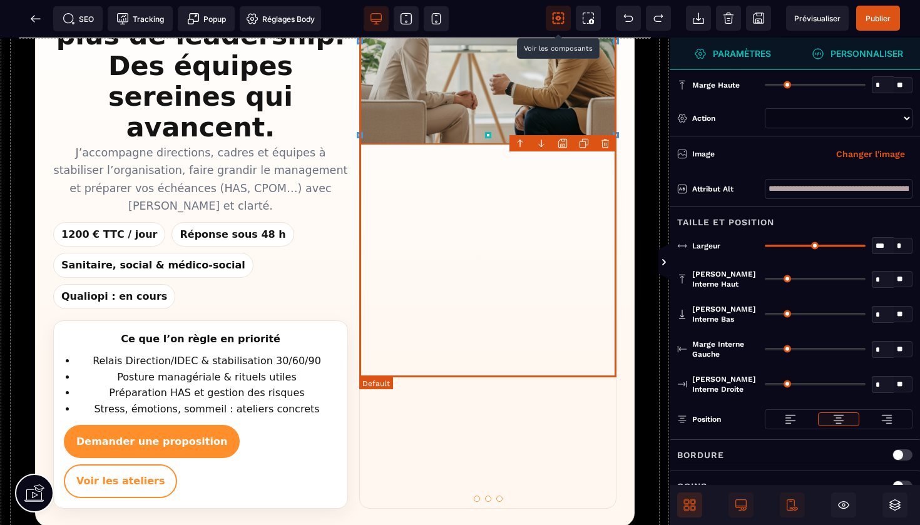
scroll to position [202, 0]
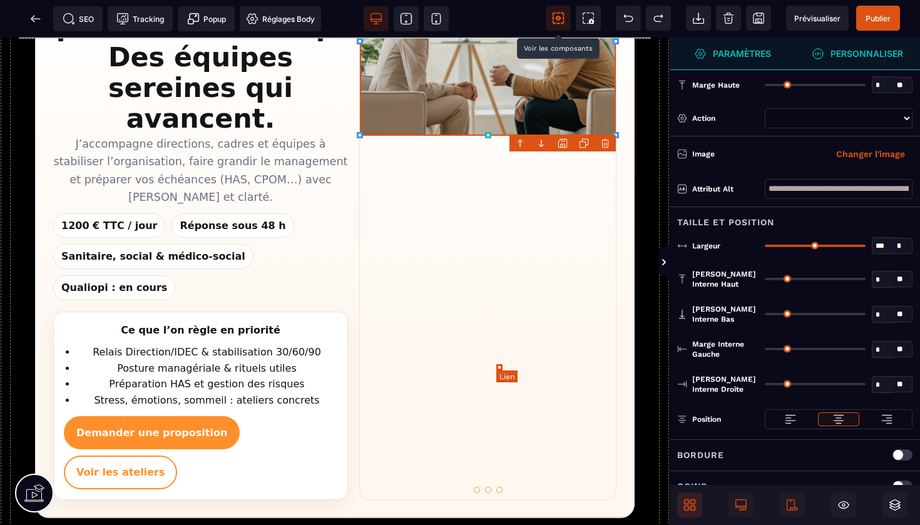
click at [500, 487] on link "Aller à l’image 3" at bounding box center [500, 490] width 6 height 6
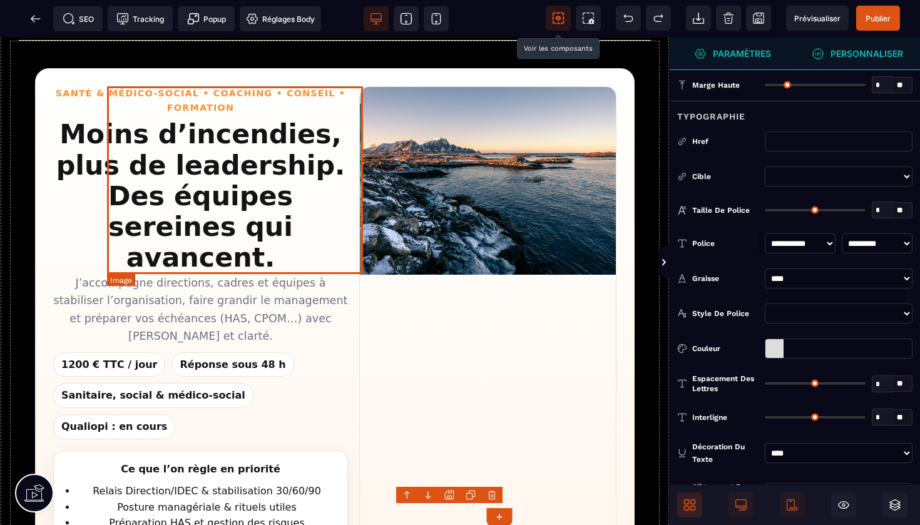
scroll to position [0, 512]
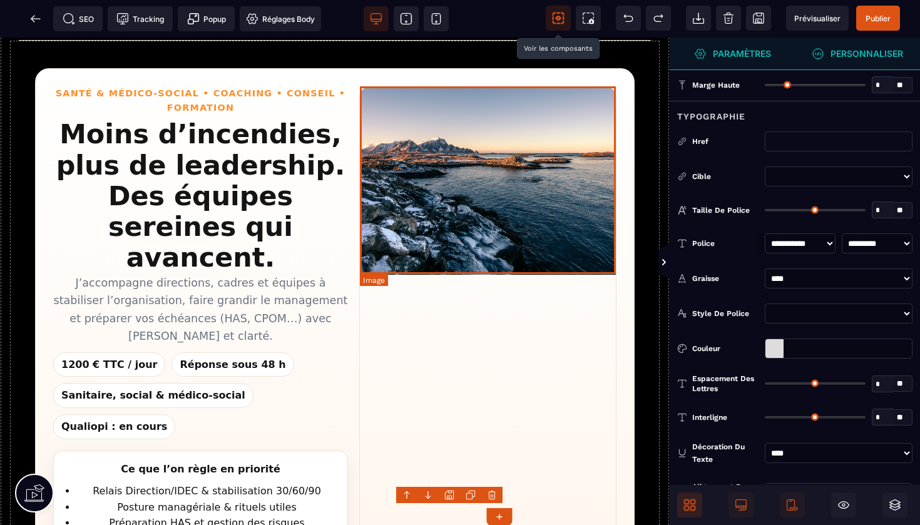
click at [528, 204] on img "Images d’ambiance Fleur de Vie Santé" at bounding box center [488, 181] width 256 height 188
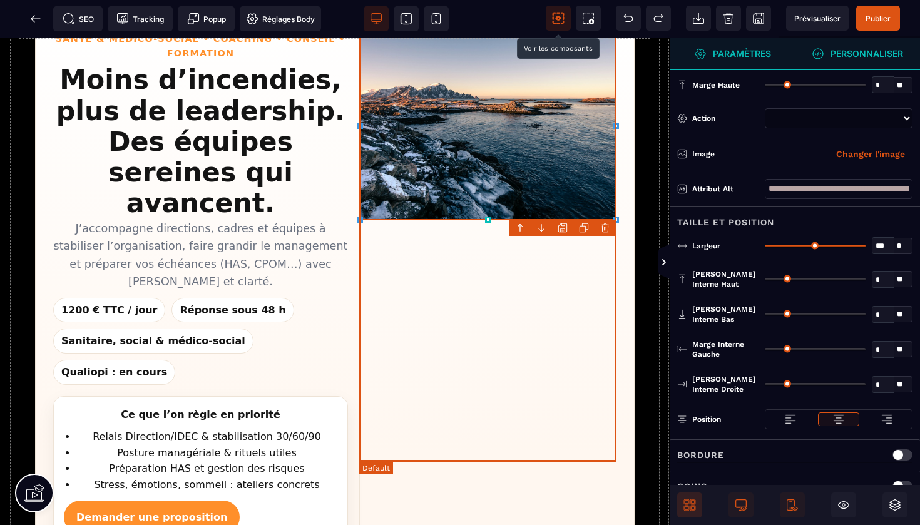
scroll to position [119, 0]
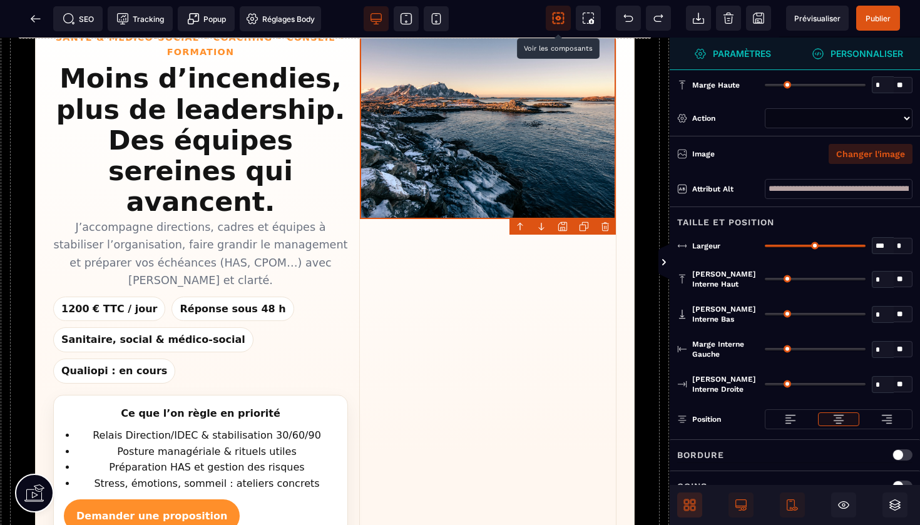
click at [859, 149] on button "Changer l'image" at bounding box center [871, 154] width 84 height 20
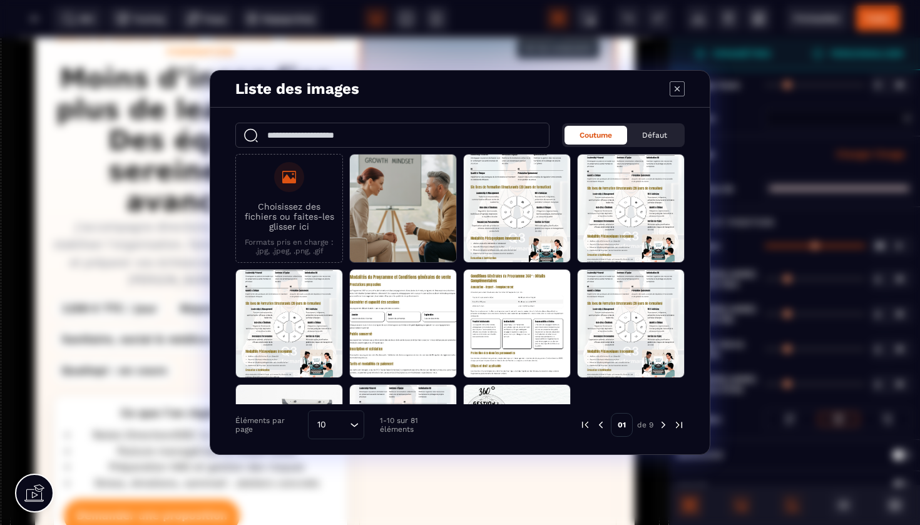
click at [664, 422] on img "Modal window" at bounding box center [663, 425] width 11 height 11
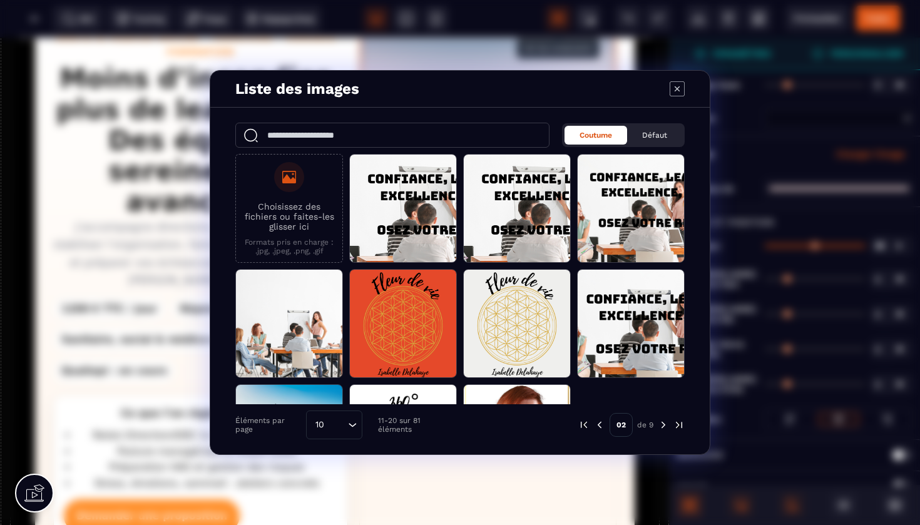
click at [664, 422] on img "Modal window" at bounding box center [663, 425] width 11 height 11
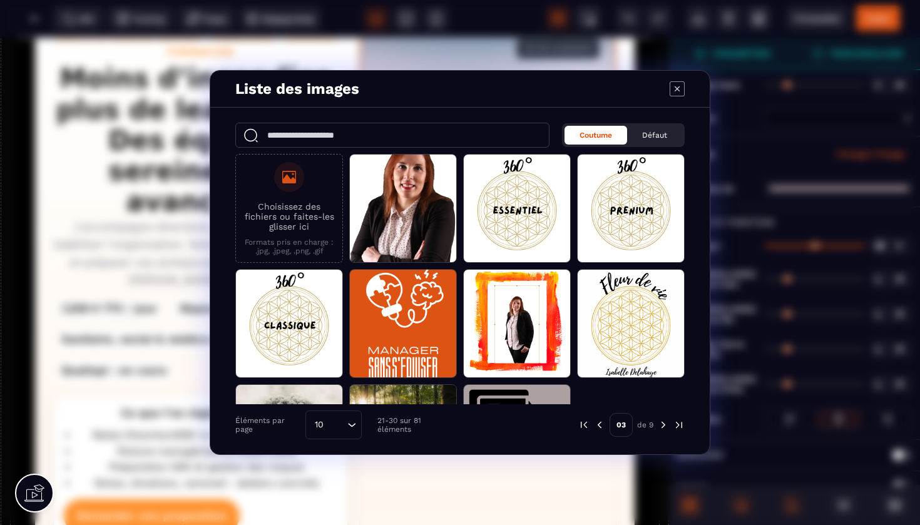
click at [664, 422] on img "Modal window" at bounding box center [663, 425] width 11 height 11
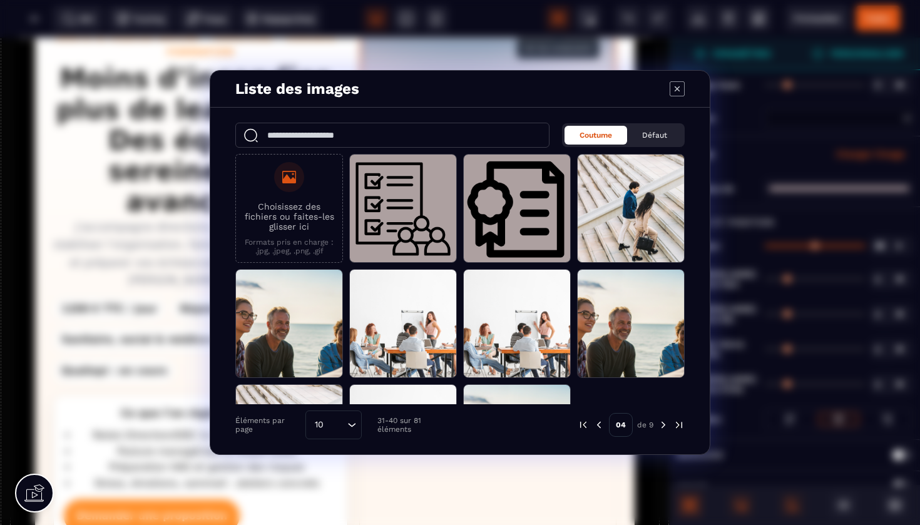
click at [664, 422] on img "Modal window" at bounding box center [663, 425] width 11 height 11
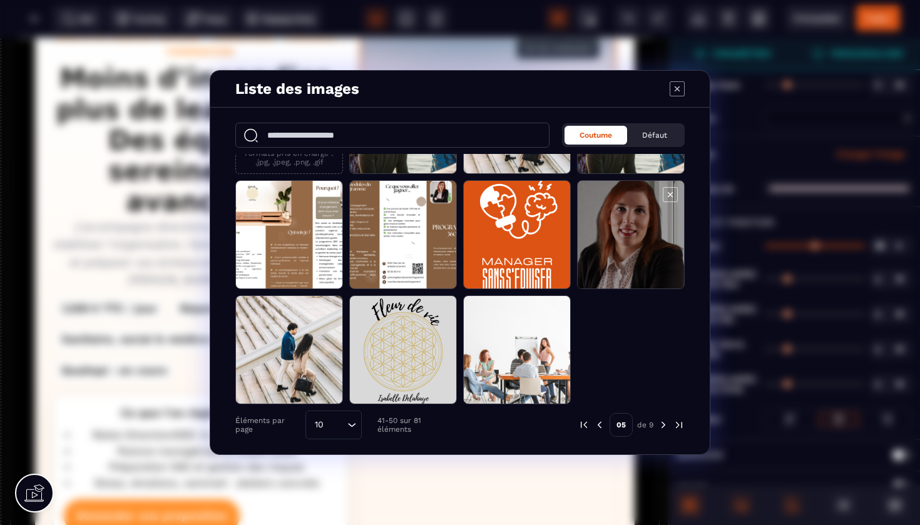
scroll to position [89, 0]
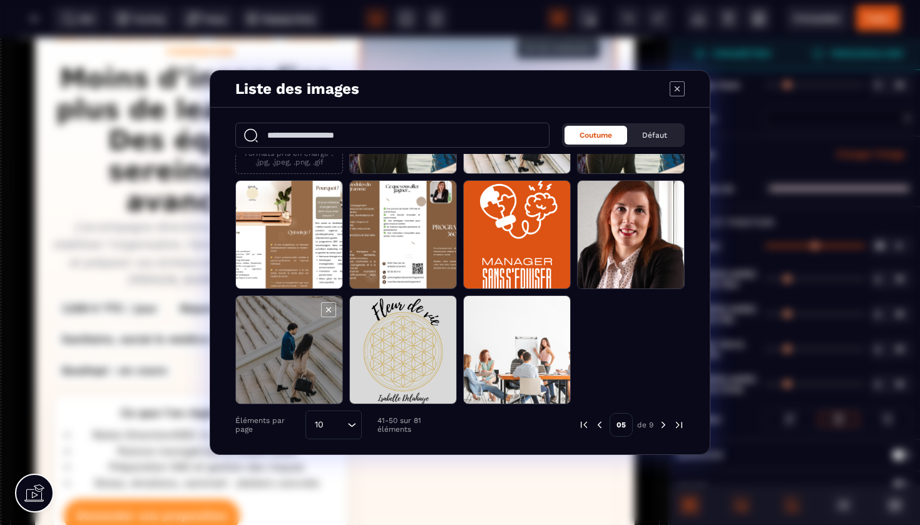
click at [289, 361] on span "Modal window" at bounding box center [289, 350] width 106 height 109
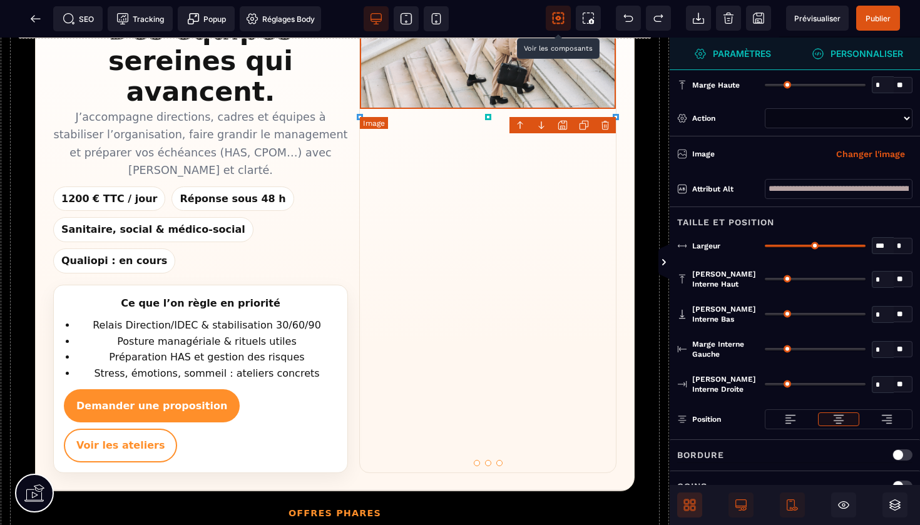
scroll to position [240, 0]
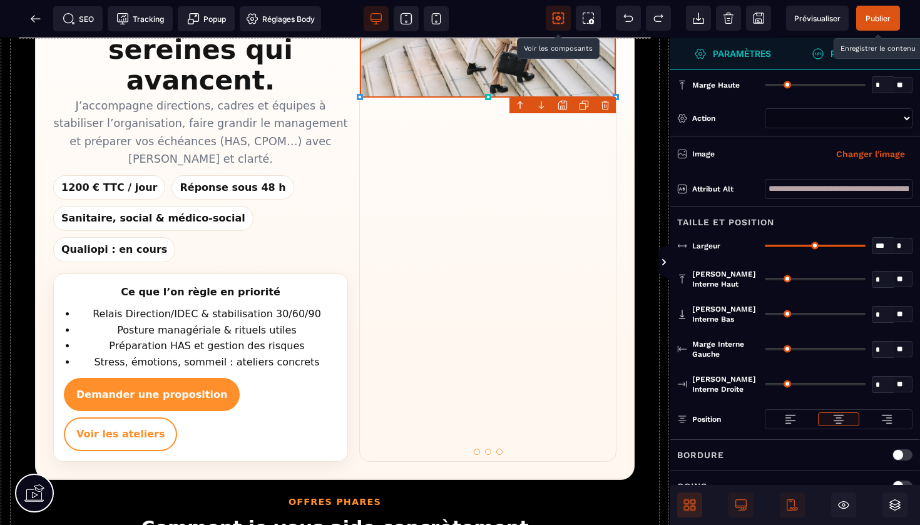
click at [881, 16] on span "Publier" at bounding box center [878, 18] width 25 height 9
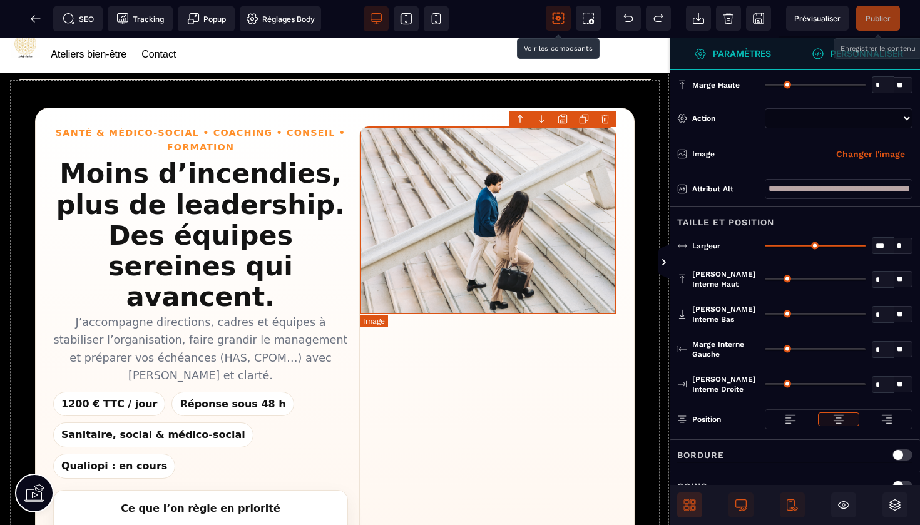
scroll to position [23, 0]
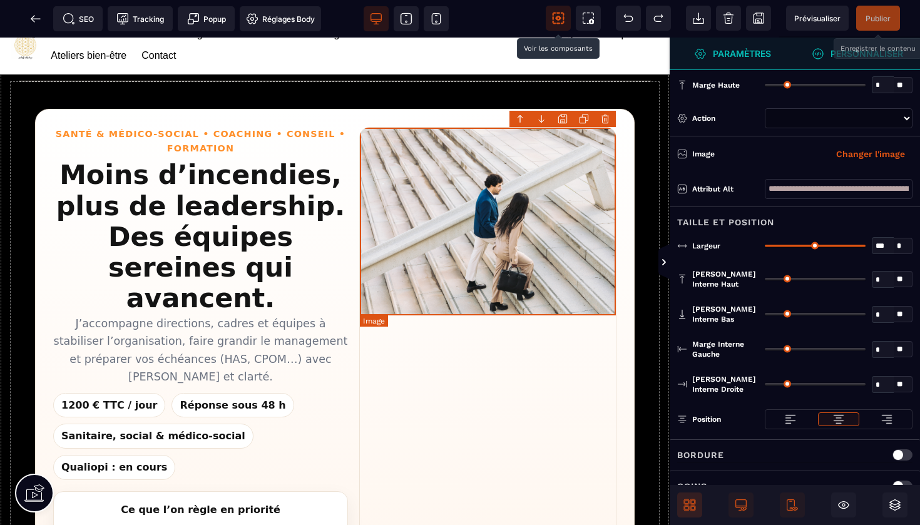
click at [501, 144] on img "Images d’ambiance Fleur de Vie Santé" at bounding box center [488, 222] width 256 height 188
